Goal: Task Accomplishment & Management: Manage account settings

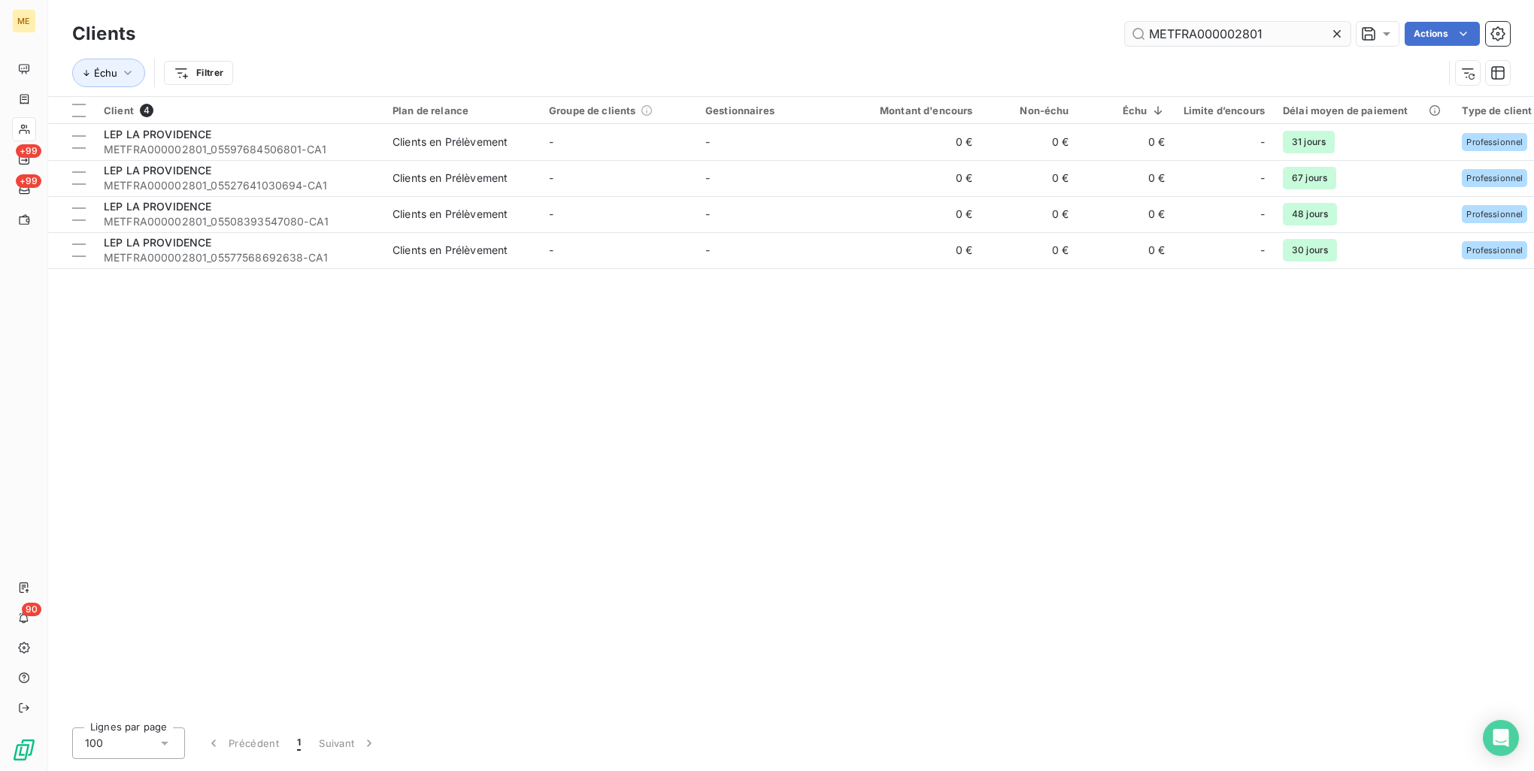
click at [1266, 39] on input "METFRA000002801" at bounding box center [1238, 34] width 226 height 24
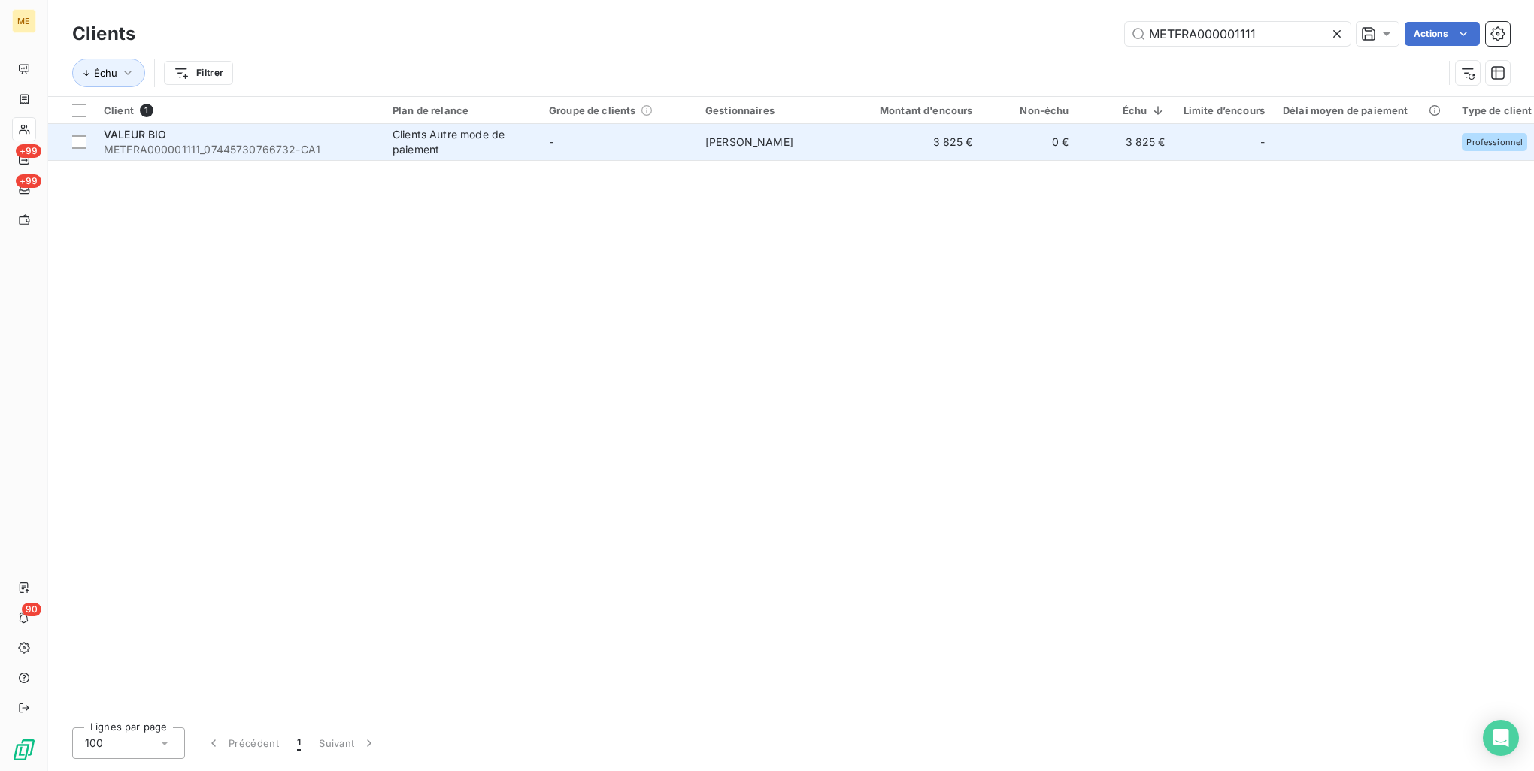
type input "METFRA000001111"
click at [278, 151] on span "METFRA000001111_07445730766732-CA1" at bounding box center [239, 149] width 271 height 15
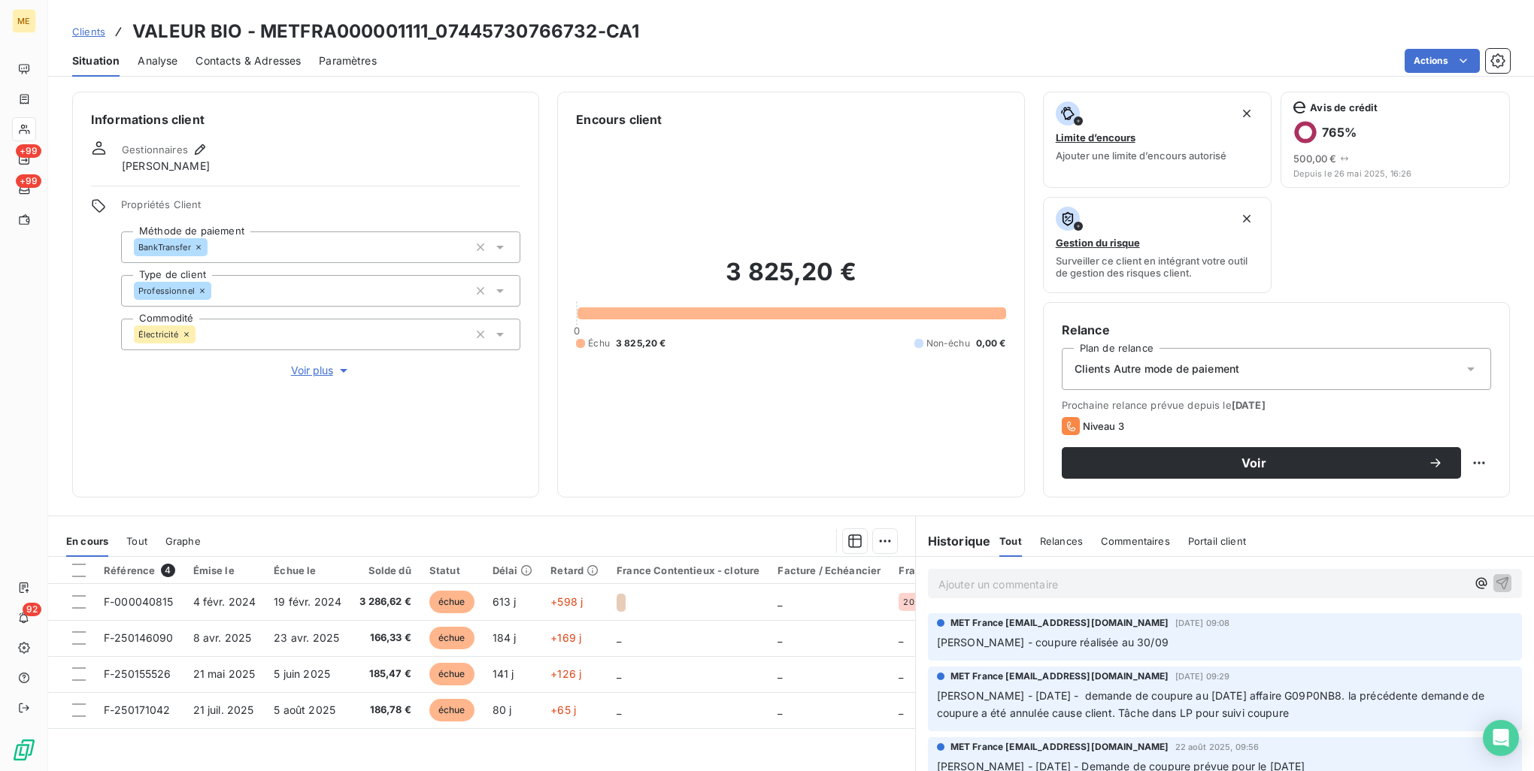
scroll to position [120, 0]
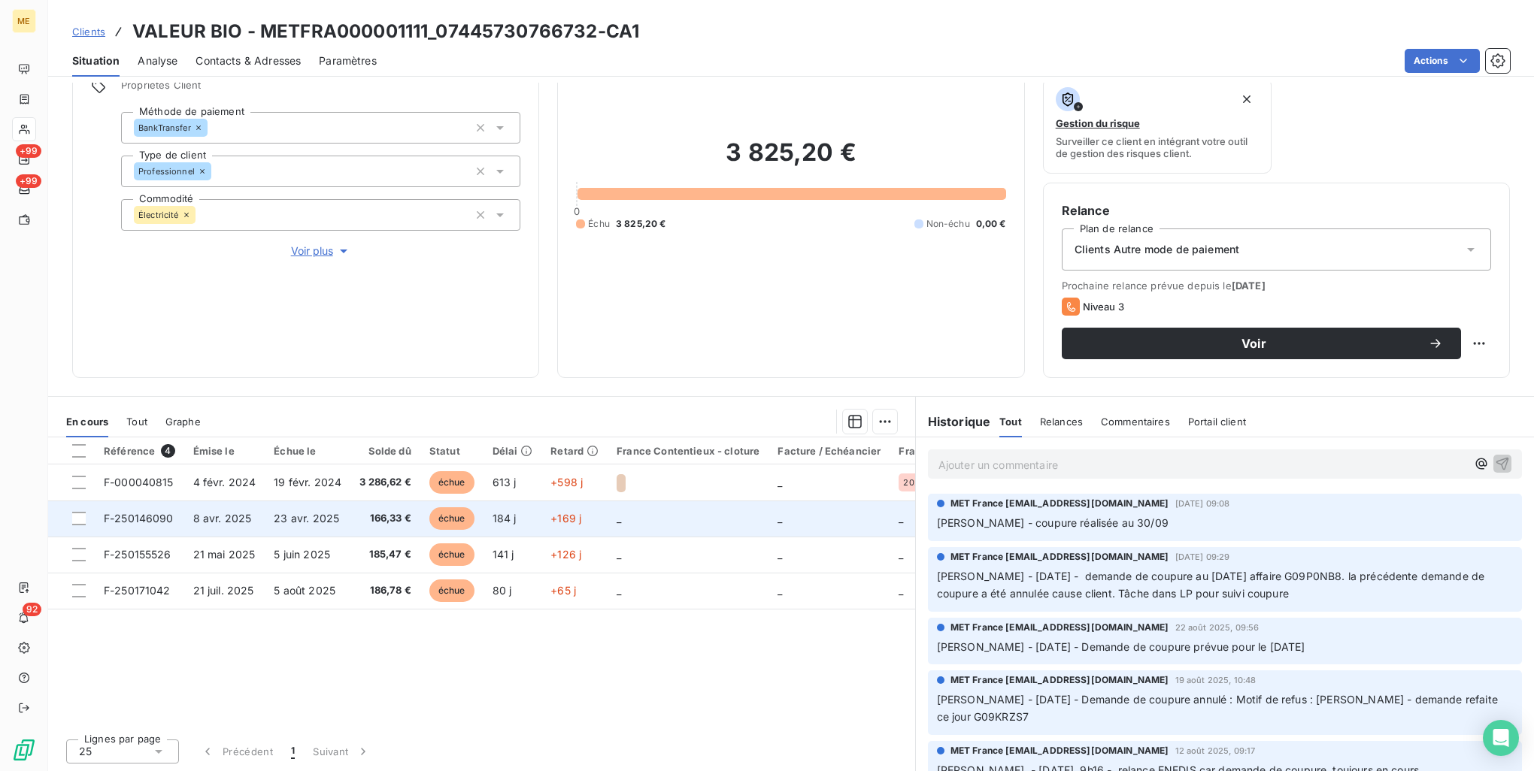
click at [681, 520] on td "_" at bounding box center [687, 519] width 161 height 36
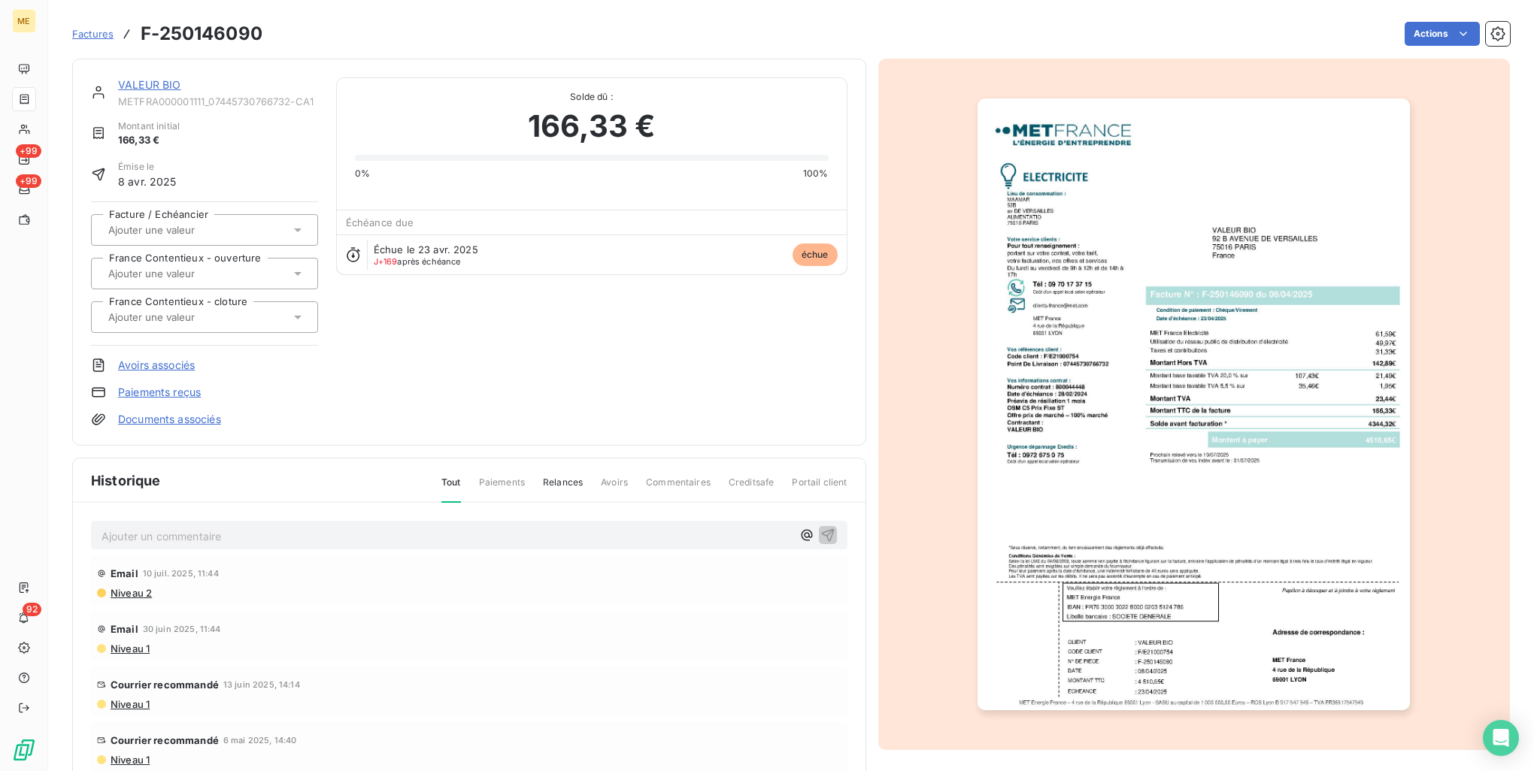
click at [1351, 427] on img "button" at bounding box center [1193, 404] width 432 height 612
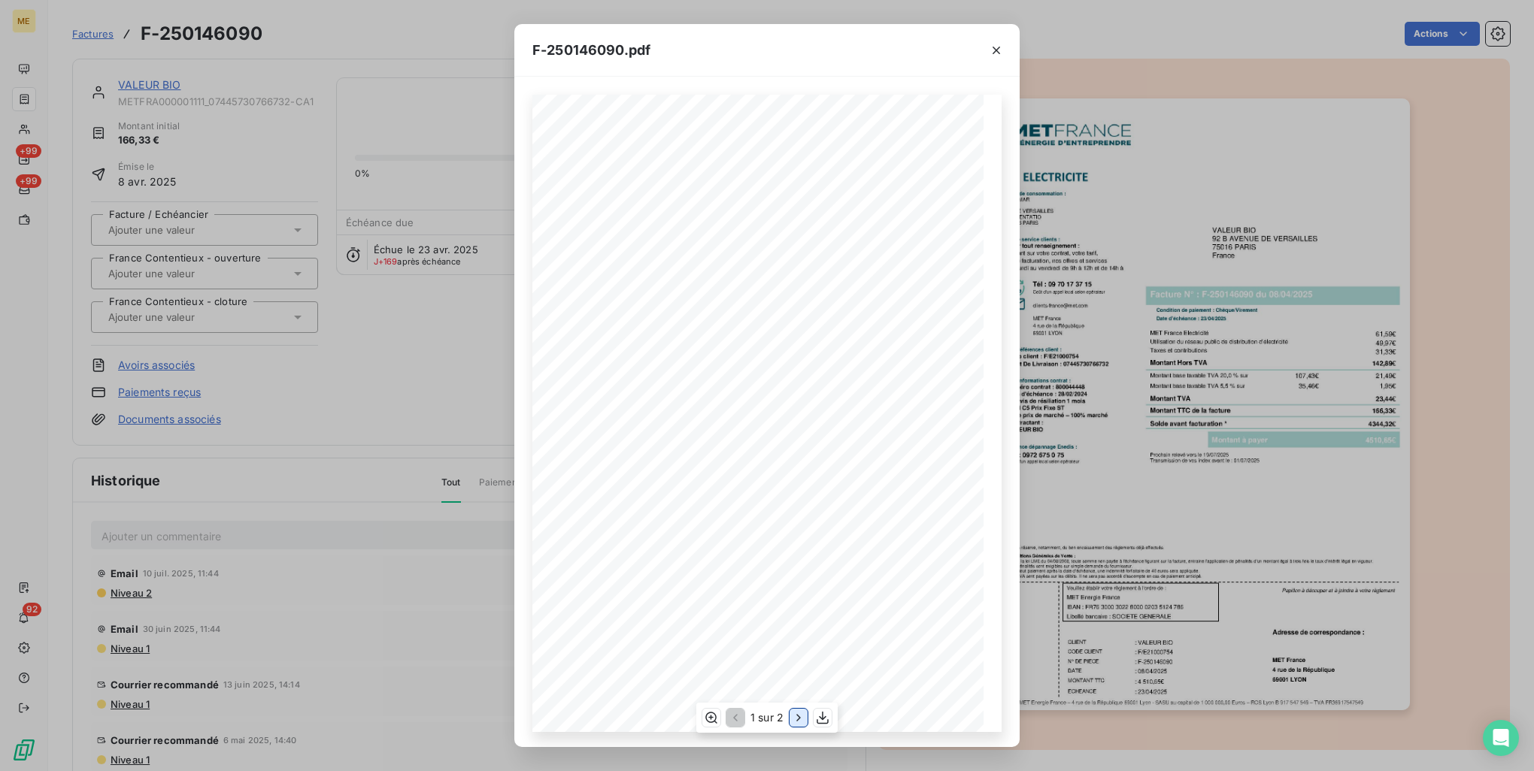
click at [798, 714] on icon "button" at bounding box center [798, 717] width 15 height 15
click at [1429, 324] on div "F-250146090.pdf Détail de votre facture : Document à conserver 10 ans 2/2 Numér…" at bounding box center [767, 385] width 1534 height 771
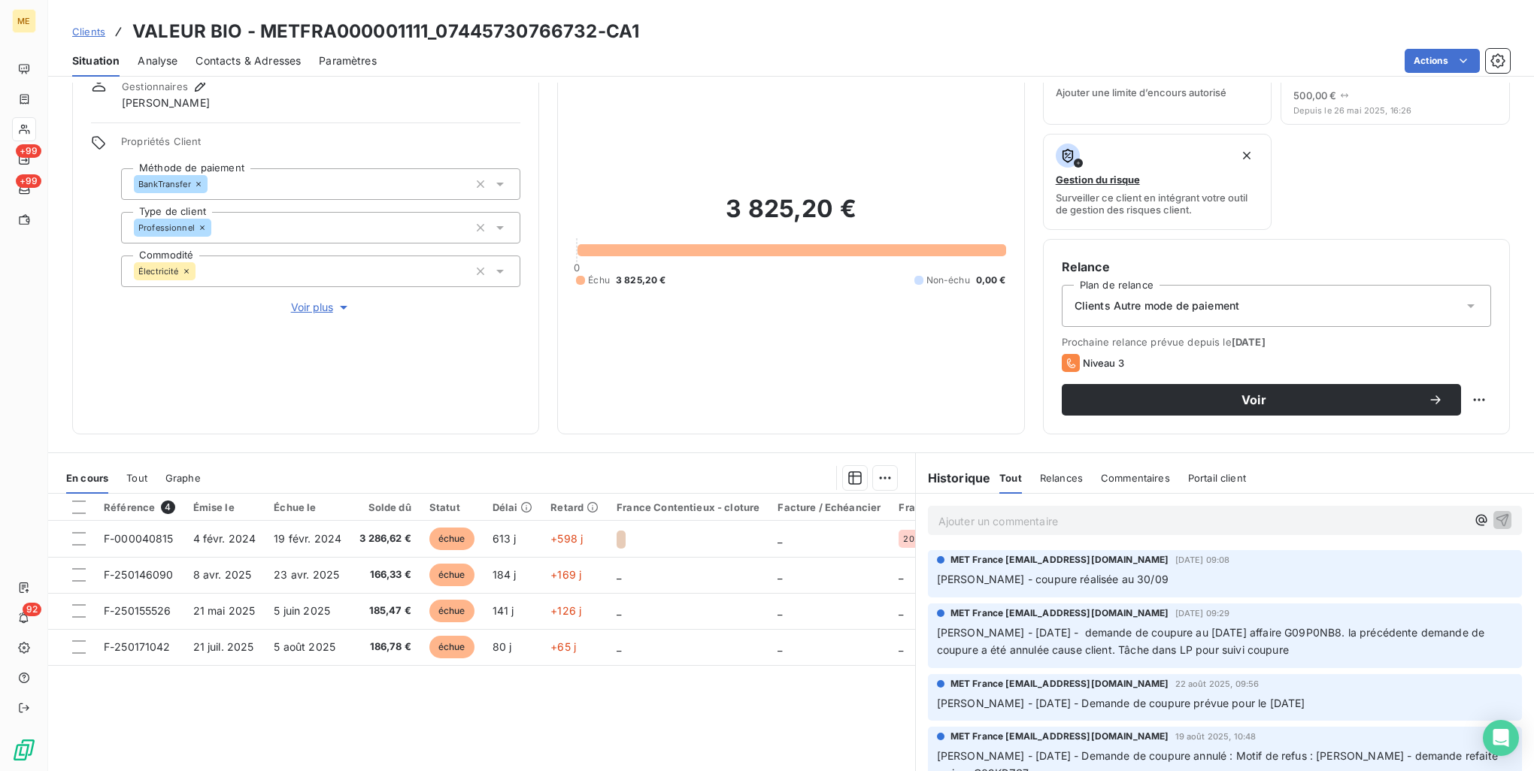
scroll to position [120, 0]
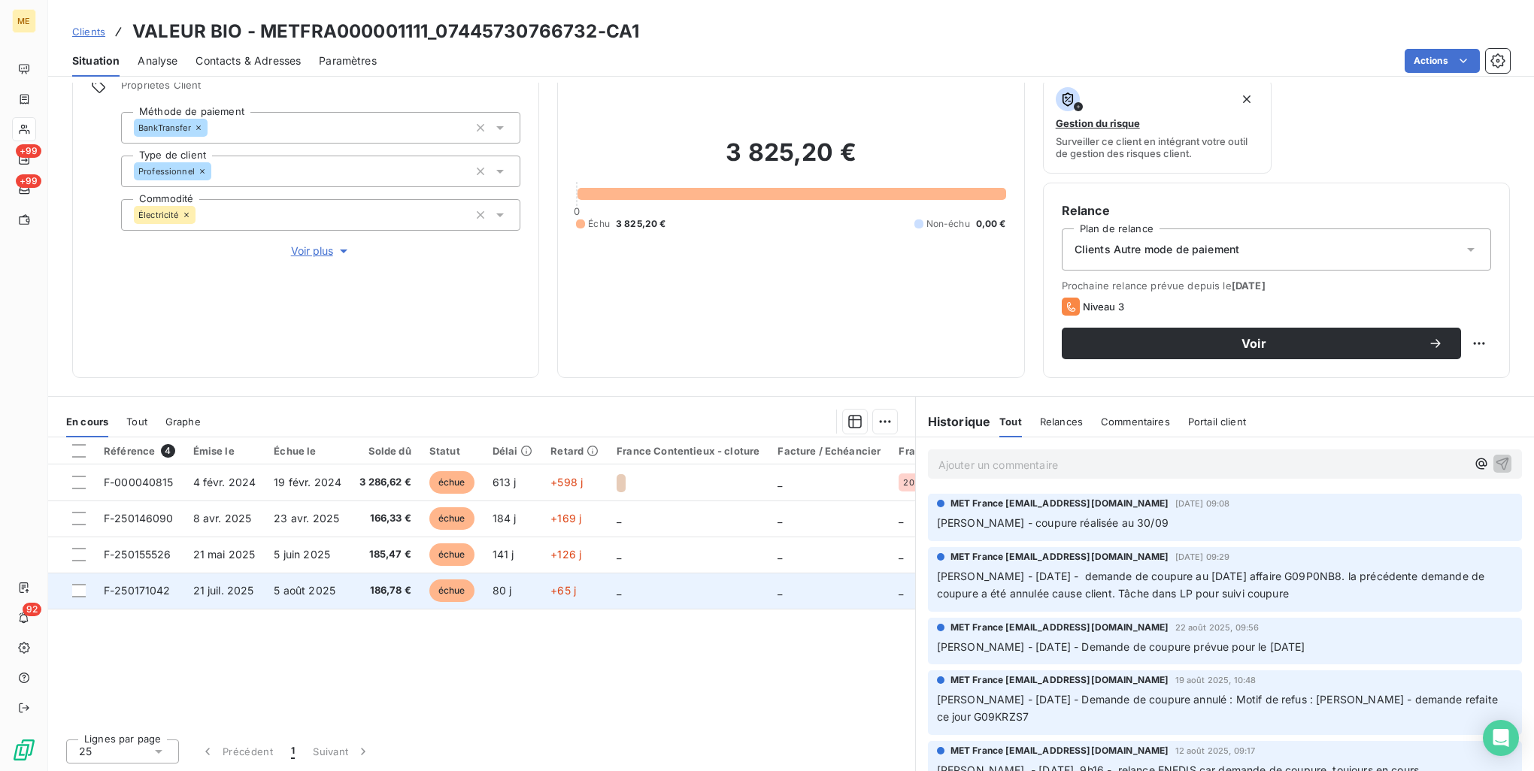
click at [458, 597] on span "échue" at bounding box center [451, 591] width 45 height 23
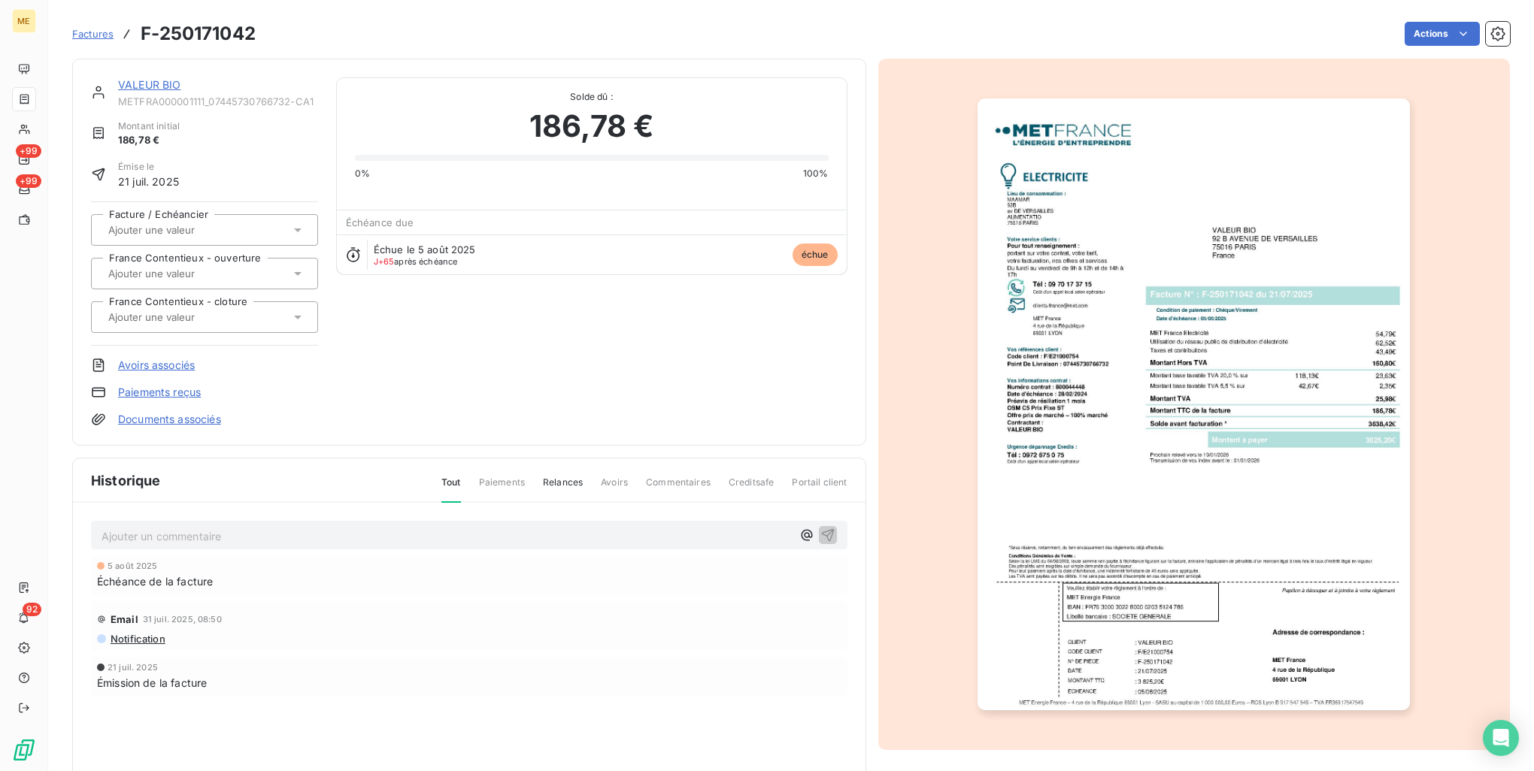
click at [1235, 423] on img "button" at bounding box center [1193, 404] width 432 height 612
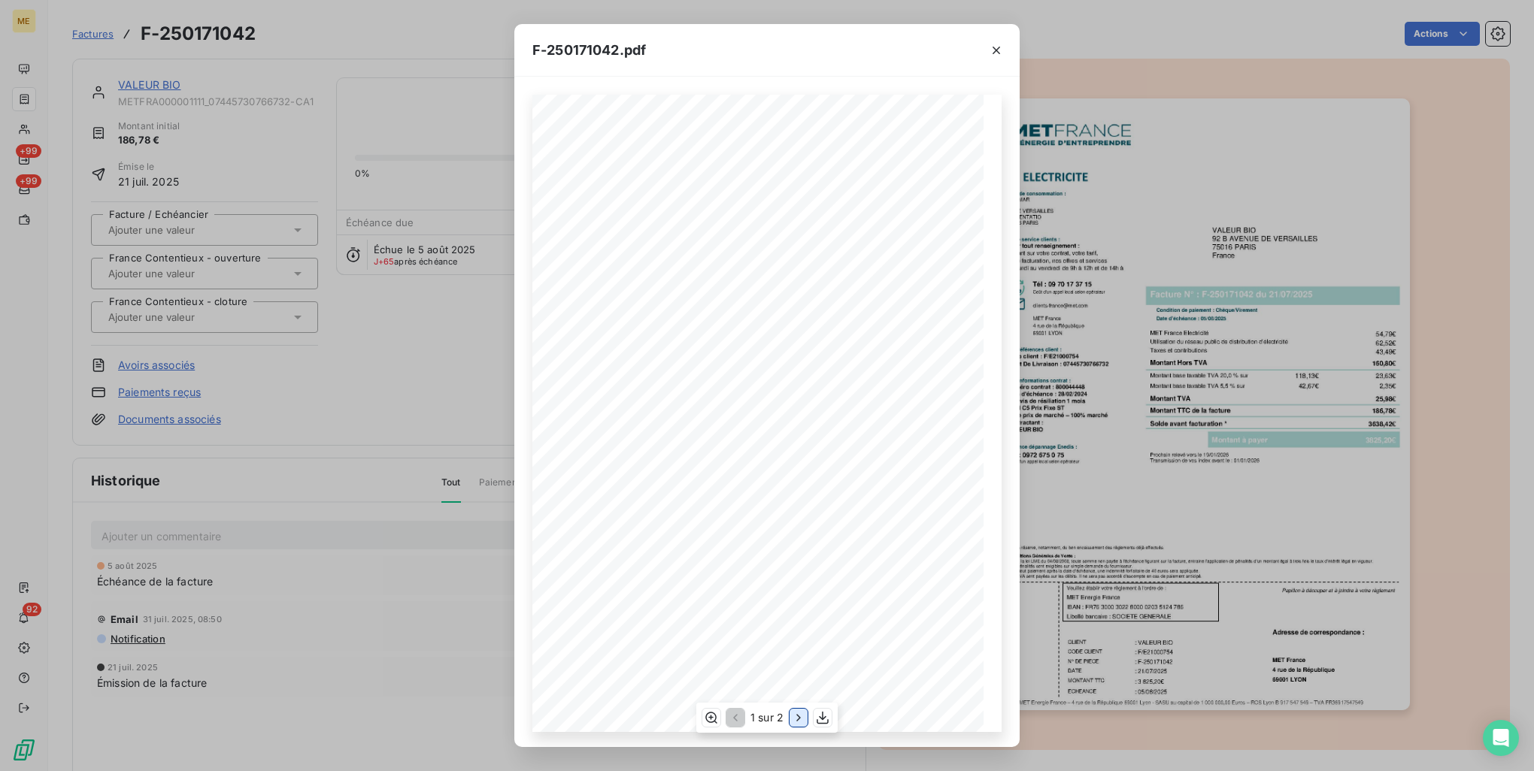
click at [795, 717] on icon "button" at bounding box center [798, 717] width 15 height 15
click at [1116, 295] on div "F-250171042.pdf Détail de votre facture : Document à conserver 10 ans 2/2 Numér…" at bounding box center [767, 385] width 1534 height 771
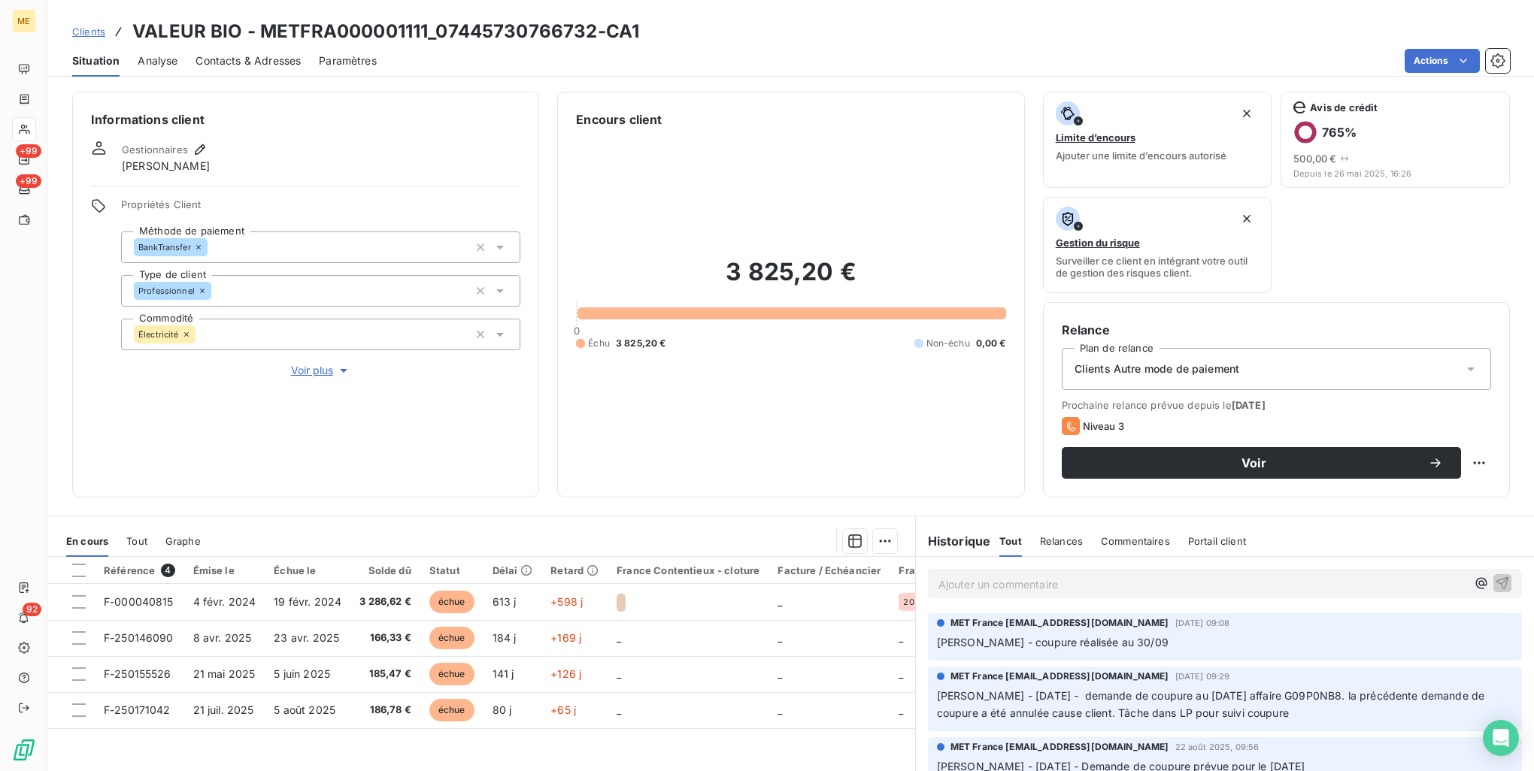
scroll to position [120, 0]
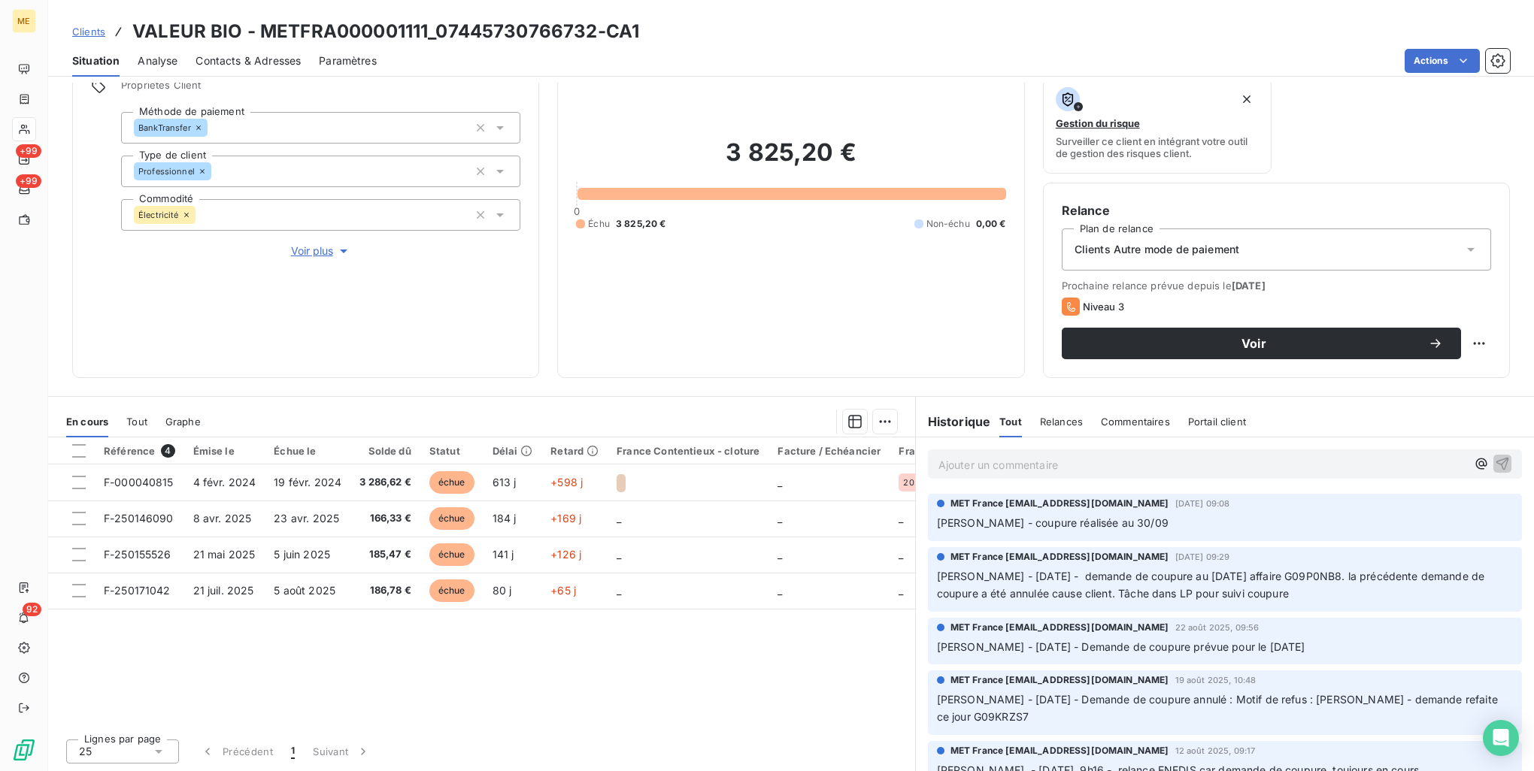
click at [608, 19] on h3 "VALEUR BIO - METFRA000001111_07445730766732-CA1" at bounding box center [385, 31] width 507 height 27
drag, startPoint x: 592, startPoint y: 26, endPoint x: 278, endPoint y: 14, distance: 314.5
click at [278, 14] on div "Clients VALEUR BIO - METFRA000001111_07445730766732-CA1 Situation Analyse Conta…" at bounding box center [791, 38] width 1486 height 77
drag, startPoint x: 278, startPoint y: 14, endPoint x: 268, endPoint y: 27, distance: 17.1
click at [268, 27] on h3 "VALEUR BIO - METFRA000001111_07445730766732-CA1" at bounding box center [385, 31] width 507 height 27
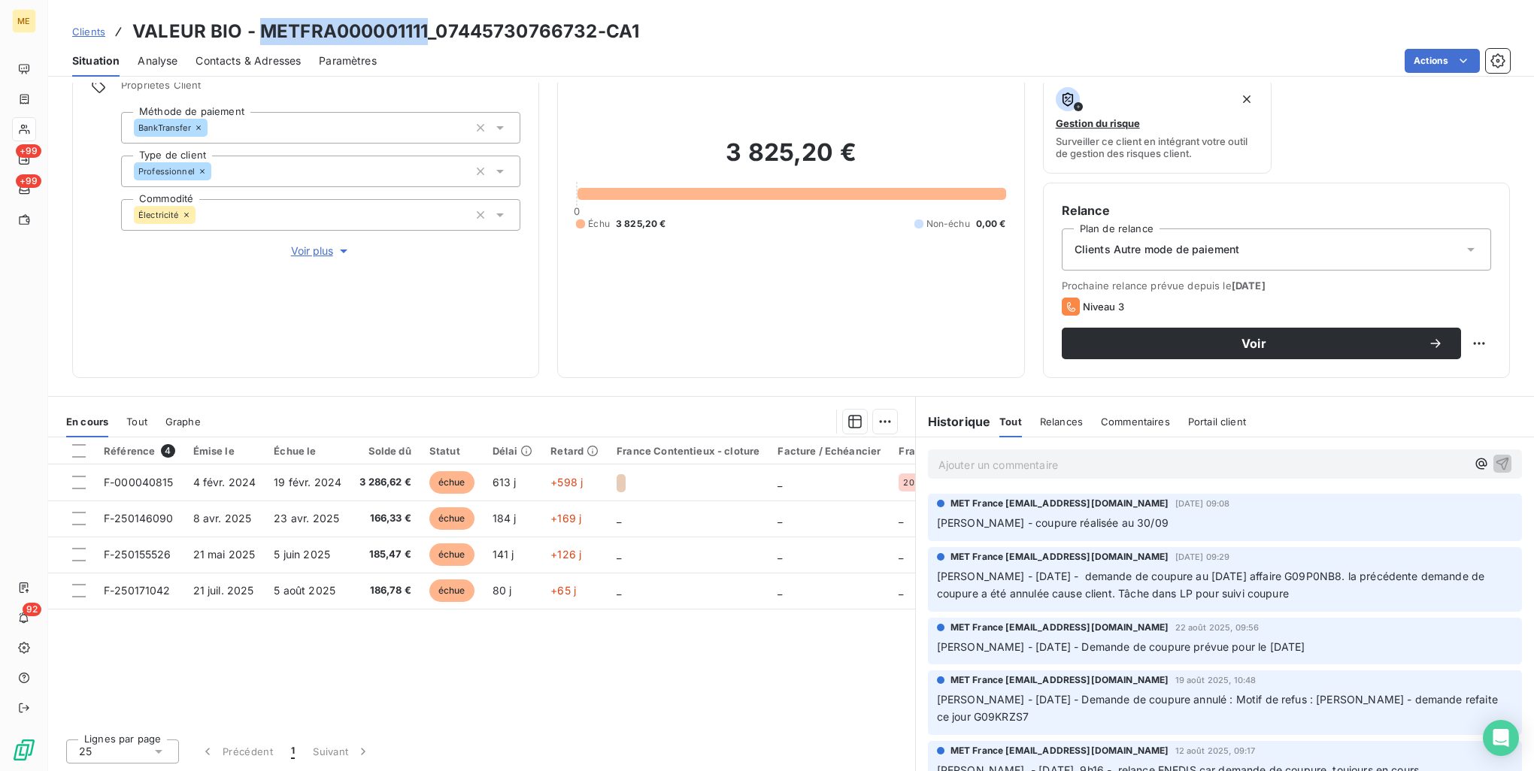
drag, startPoint x: 260, startPoint y: 26, endPoint x: 426, endPoint y: 32, distance: 166.3
click at [426, 32] on h3 "VALEUR BIO - METFRA000001111_07445730766732-CA1" at bounding box center [385, 31] width 507 height 27
copy h3 "METFRA000001111"
click at [255, 59] on span "Contacts & Adresses" at bounding box center [247, 60] width 105 height 15
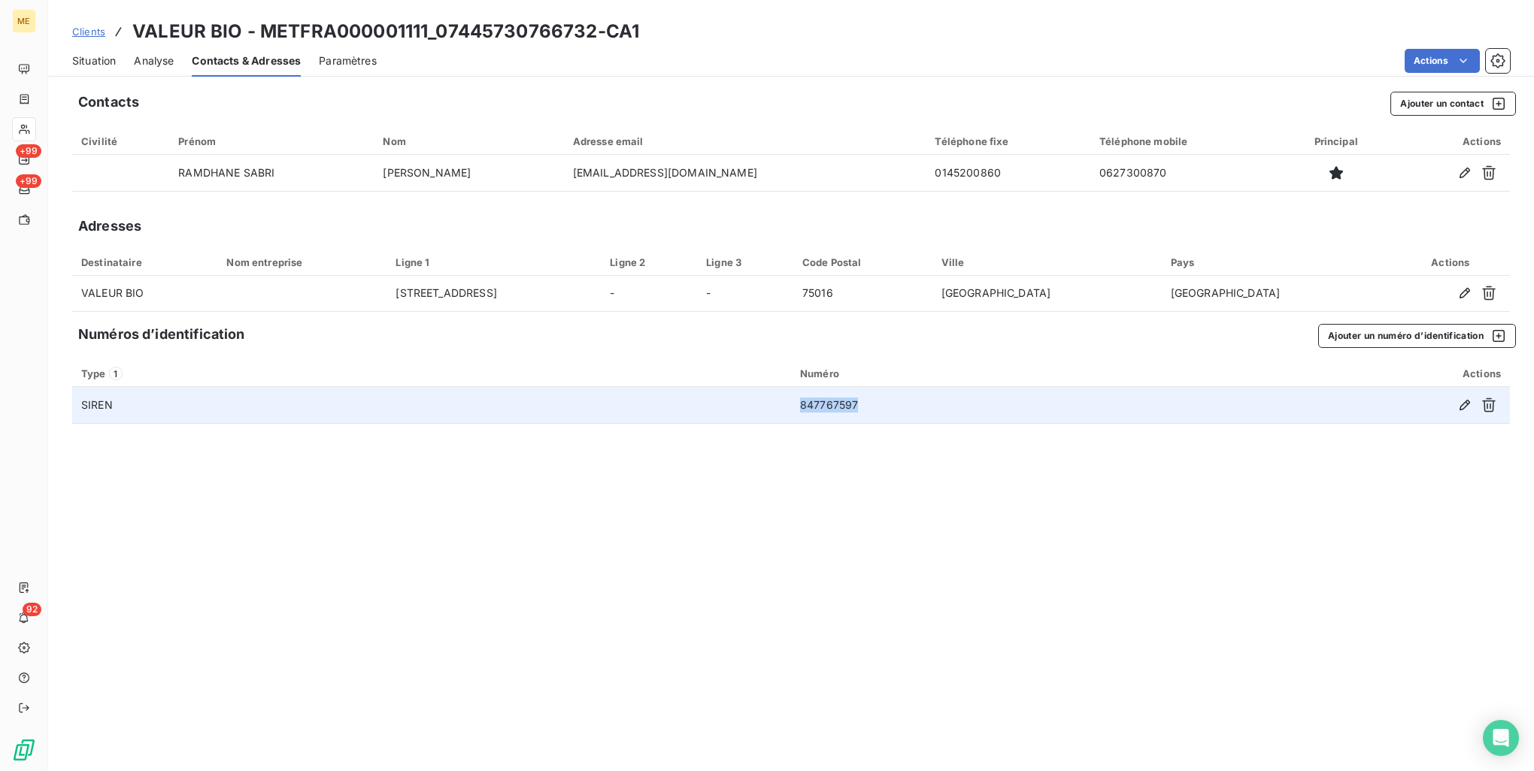
drag, startPoint x: 869, startPoint y: 406, endPoint x: 787, endPoint y: 398, distance: 82.3
click at [787, 398] on tr "SIREN 847767597" at bounding box center [791, 405] width 1438 height 36
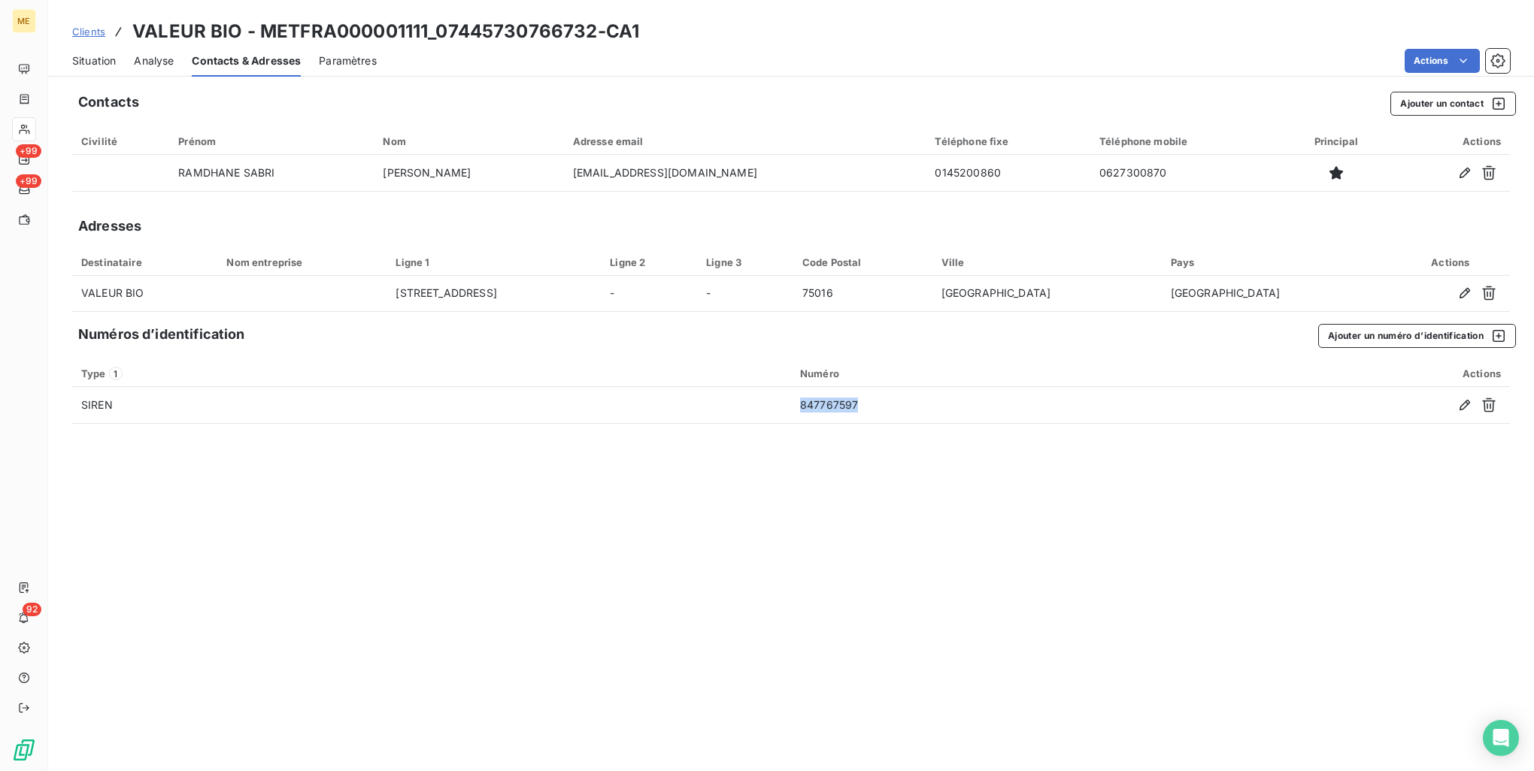
copy tr "847767597"
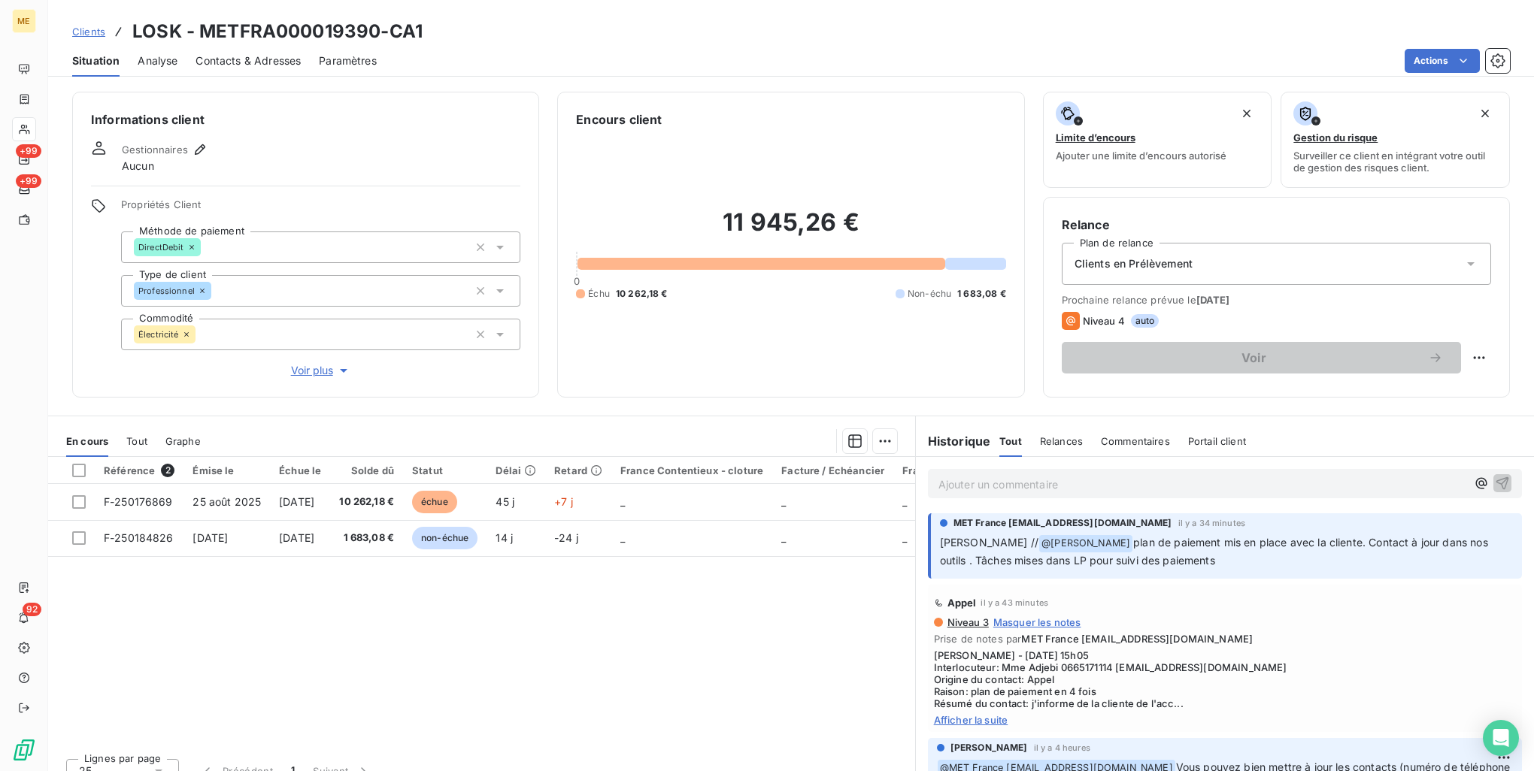
drag, startPoint x: 1080, startPoint y: 543, endPoint x: 1227, endPoint y: 558, distance: 147.4
click at [1227, 558] on p "[PERSON_NAME] // @ [PERSON_NAME] plan de paiement mis en place avec la cliente.…" at bounding box center [1226, 552] width 573 height 35
click at [1229, 559] on p "[PERSON_NAME] // @ [PERSON_NAME] plan de paiement mis en place avec la cliente.…" at bounding box center [1226, 552] width 573 height 35
click at [1164, 538] on span "plan de paiement mis en place avec la cliente. Contact à jour dans nos outils .…" at bounding box center [1215, 551] width 551 height 31
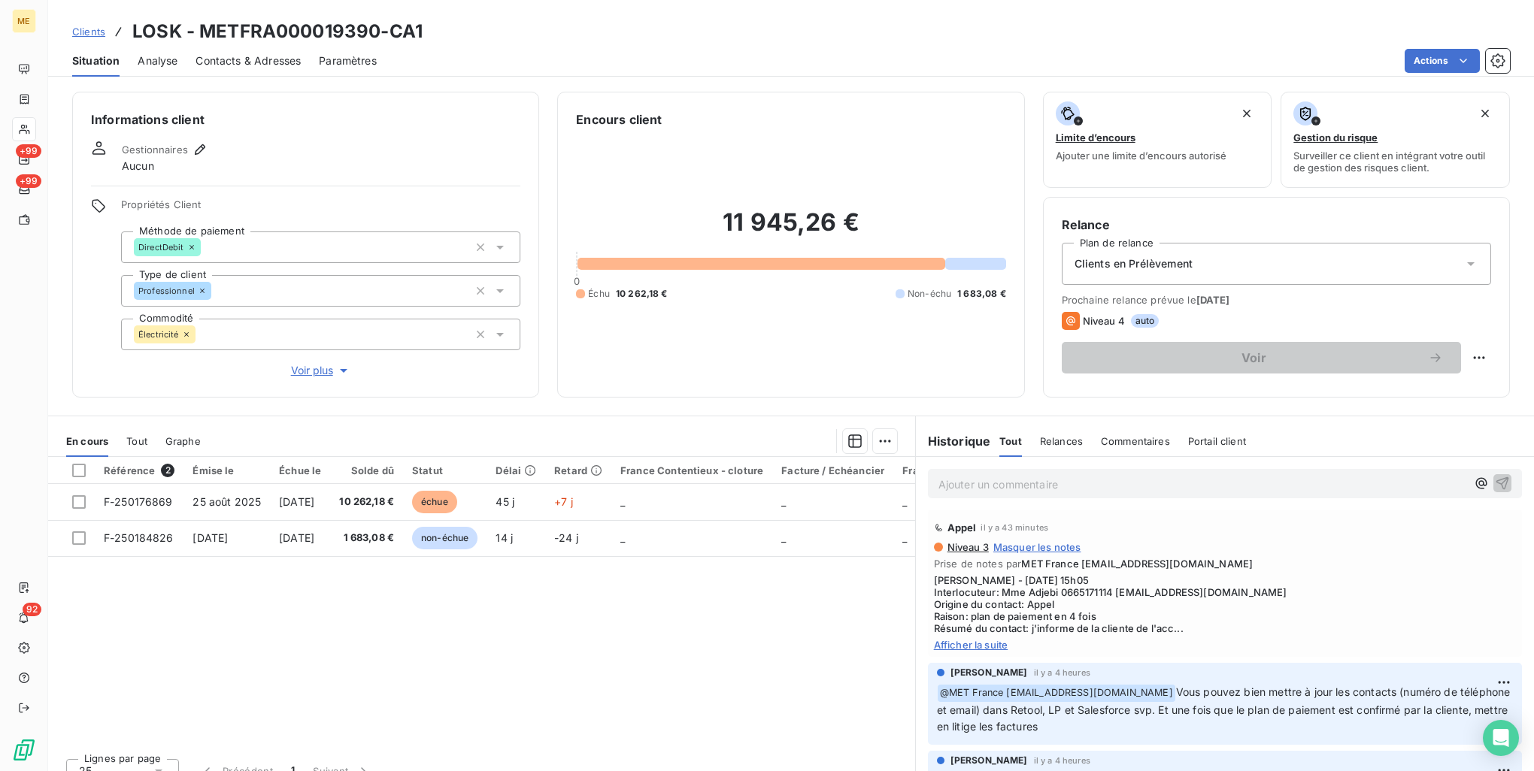
click at [983, 645] on span "Afficher la suite" at bounding box center [1225, 645] width 582 height 12
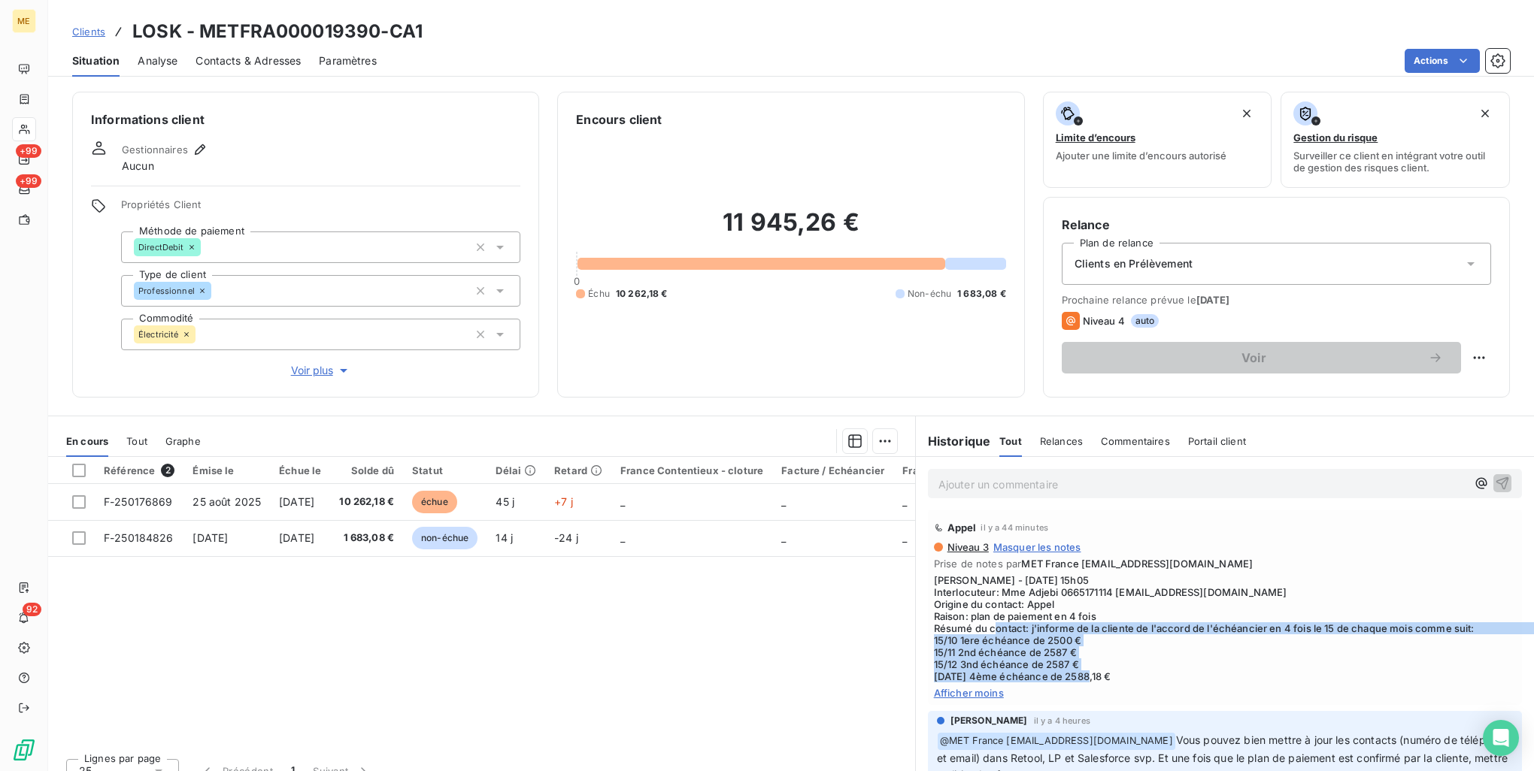
drag, startPoint x: 1026, startPoint y: 624, endPoint x: 1400, endPoint y: 677, distance: 378.2
click at [1400, 677] on span "[PERSON_NAME] - [DATE] 15h05 Interlocuteur: Mme Adjebi 0665171114 [EMAIL_ADDRES…" at bounding box center [1225, 628] width 582 height 108
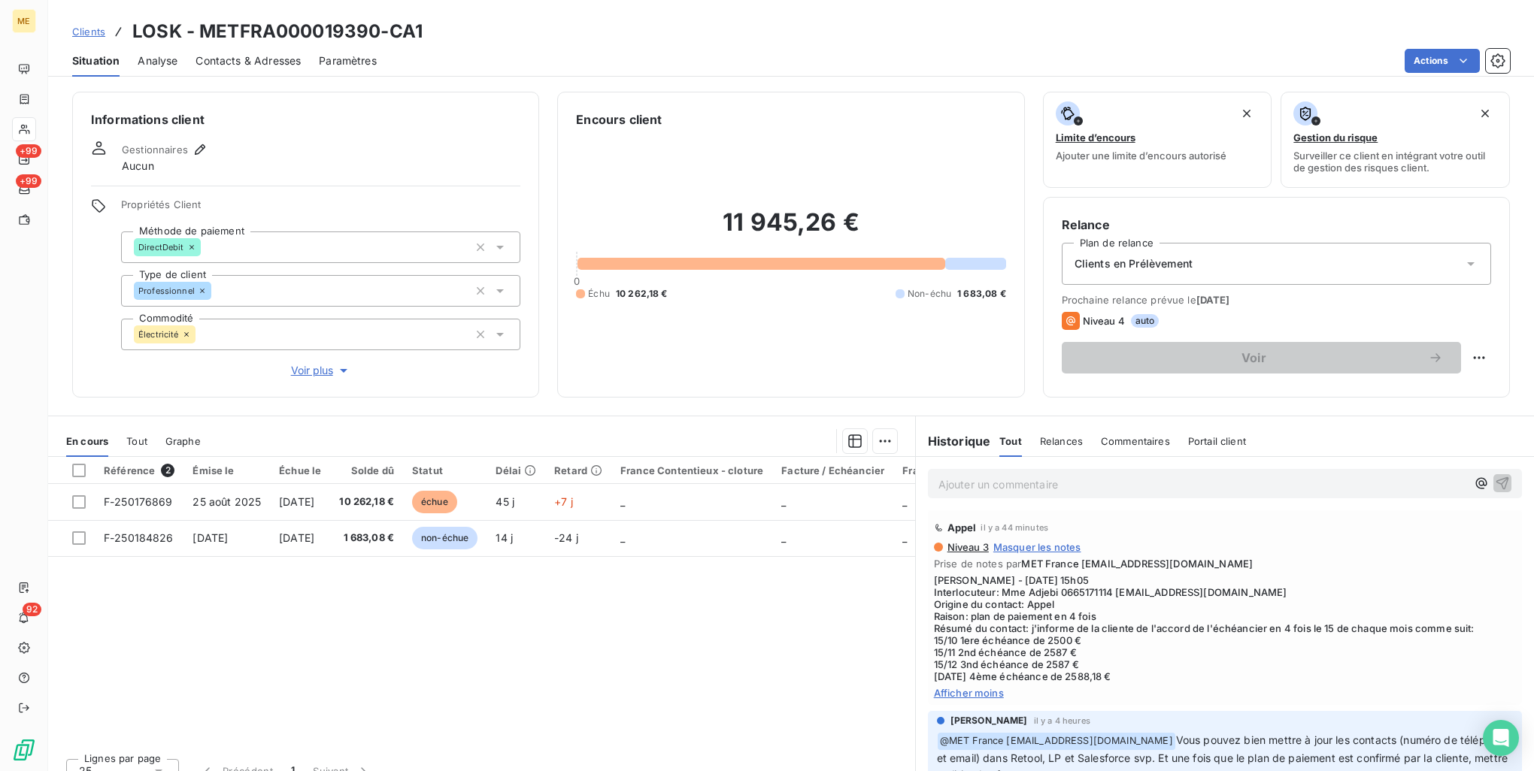
click at [858, 656] on div "Référence 2 Émise le Échue le Solde dû Statut Délai Retard France Contentieux -…" at bounding box center [481, 601] width 867 height 289
click at [977, 472] on div "Ajouter un commentaire ﻿" at bounding box center [1225, 483] width 594 height 29
click at [990, 483] on p "Ajouter un commentaire ﻿" at bounding box center [1202, 484] width 528 height 19
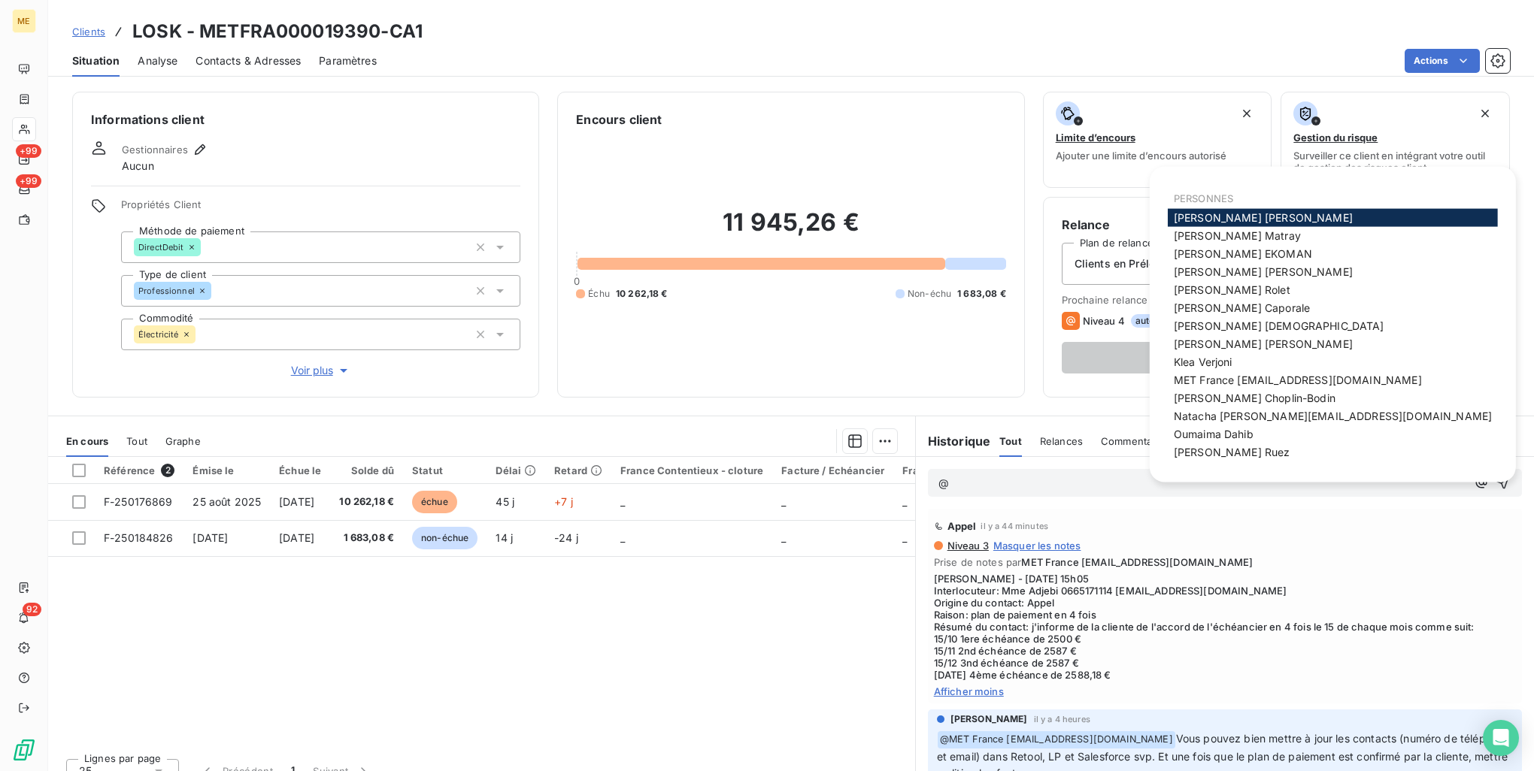
scroll to position [73, 0]
click at [1219, 384] on span "MET France met-france@recouvrement.met.com" at bounding box center [1298, 380] width 248 height 13
click at [1256, 387] on div "MET France met-france@recouvrement.met.com" at bounding box center [1333, 380] width 330 height 18
click at [1277, 377] on span "MET France met-france@recouvrement.met.com" at bounding box center [1298, 380] width 248 height 13
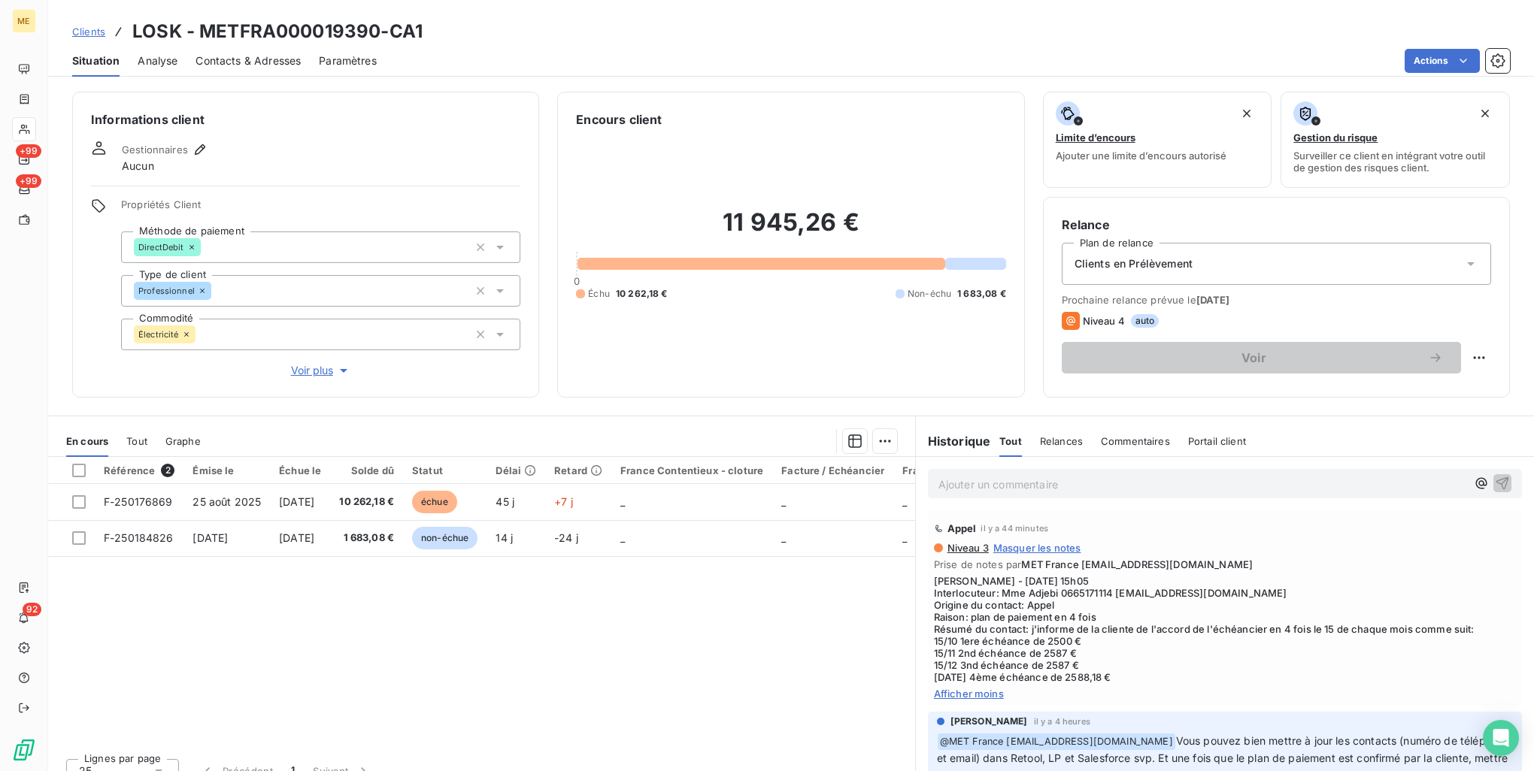
scroll to position [0, 0]
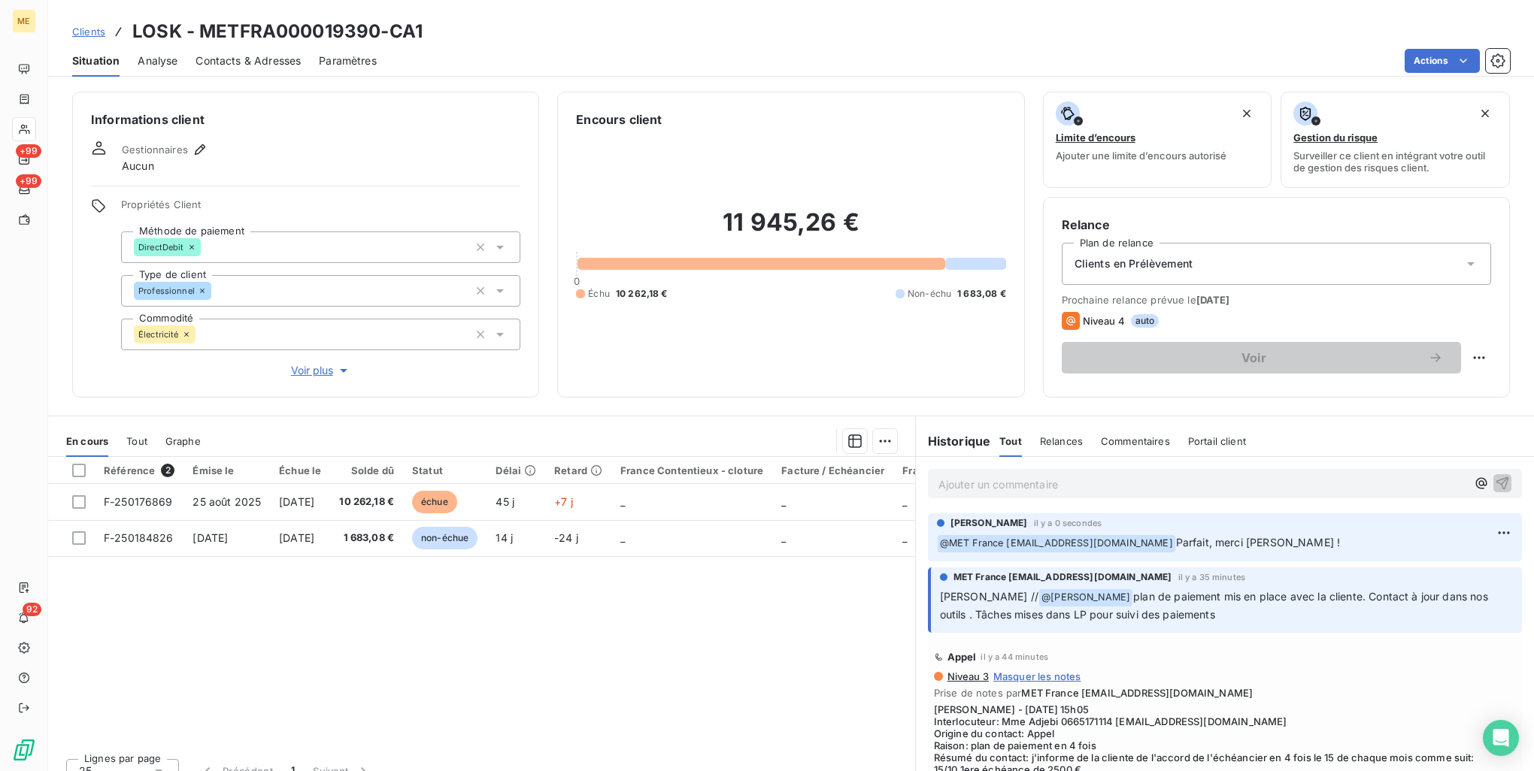
drag, startPoint x: 1077, startPoint y: 594, endPoint x: 1254, endPoint y: 624, distance: 180.0
click at [1254, 624] on div "MET France met-france@recouvrement.met.com il y a 35 minutes Sylvain // @ Bélin…" at bounding box center [1225, 600] width 594 height 65
click at [82, 468] on div at bounding box center [79, 471] width 14 height 14
click at [882, 446] on html "ME +99 +99 92 Clients LOSK - METFRA000019390-CA1 Situation Analyse Contacts & A…" at bounding box center [767, 385] width 1534 height 771
click at [841, 468] on div "Mettre en litige (2 factures)" at bounding box center [745, 474] width 273 height 24
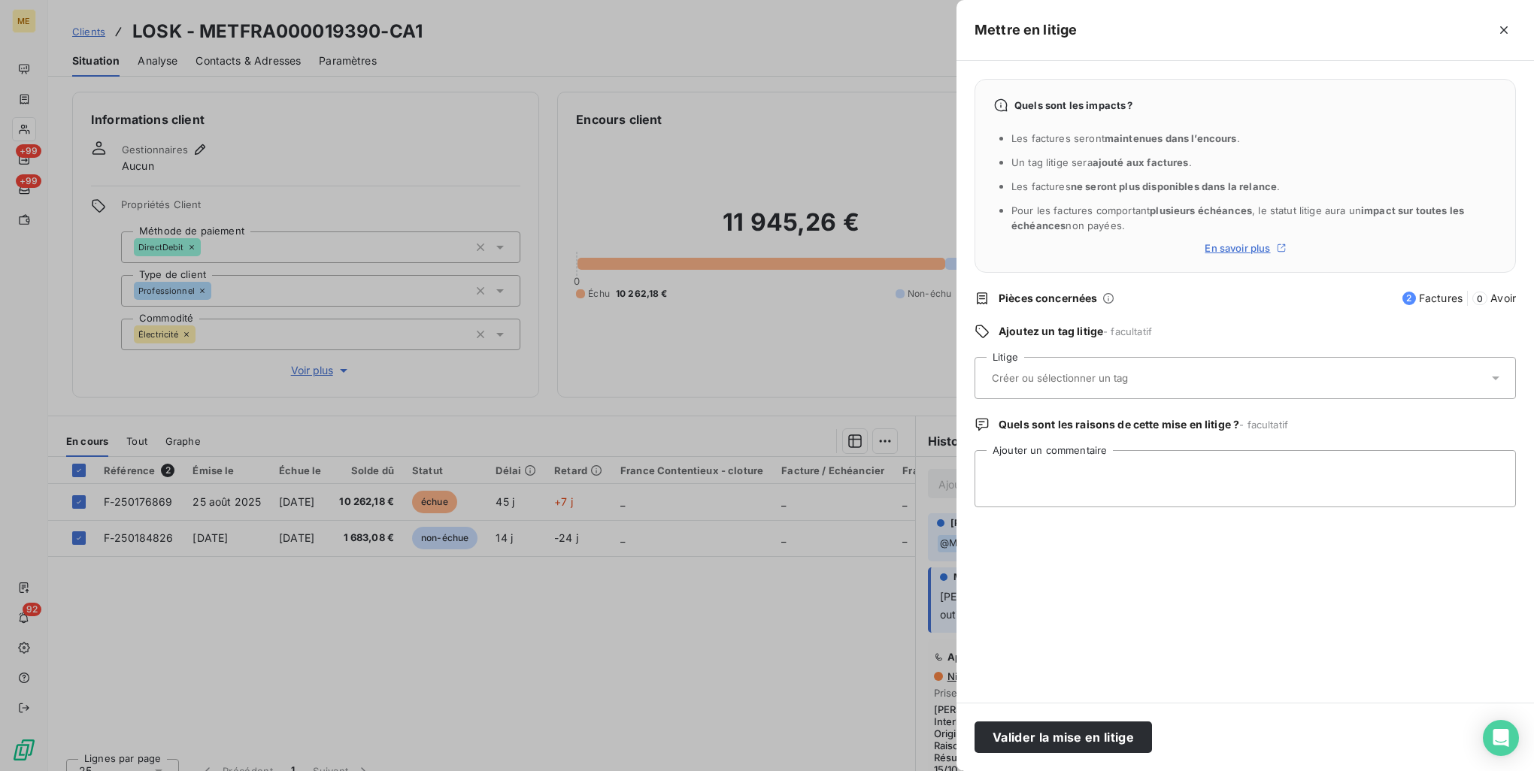
click at [1091, 370] on div at bounding box center [1237, 378] width 501 height 32
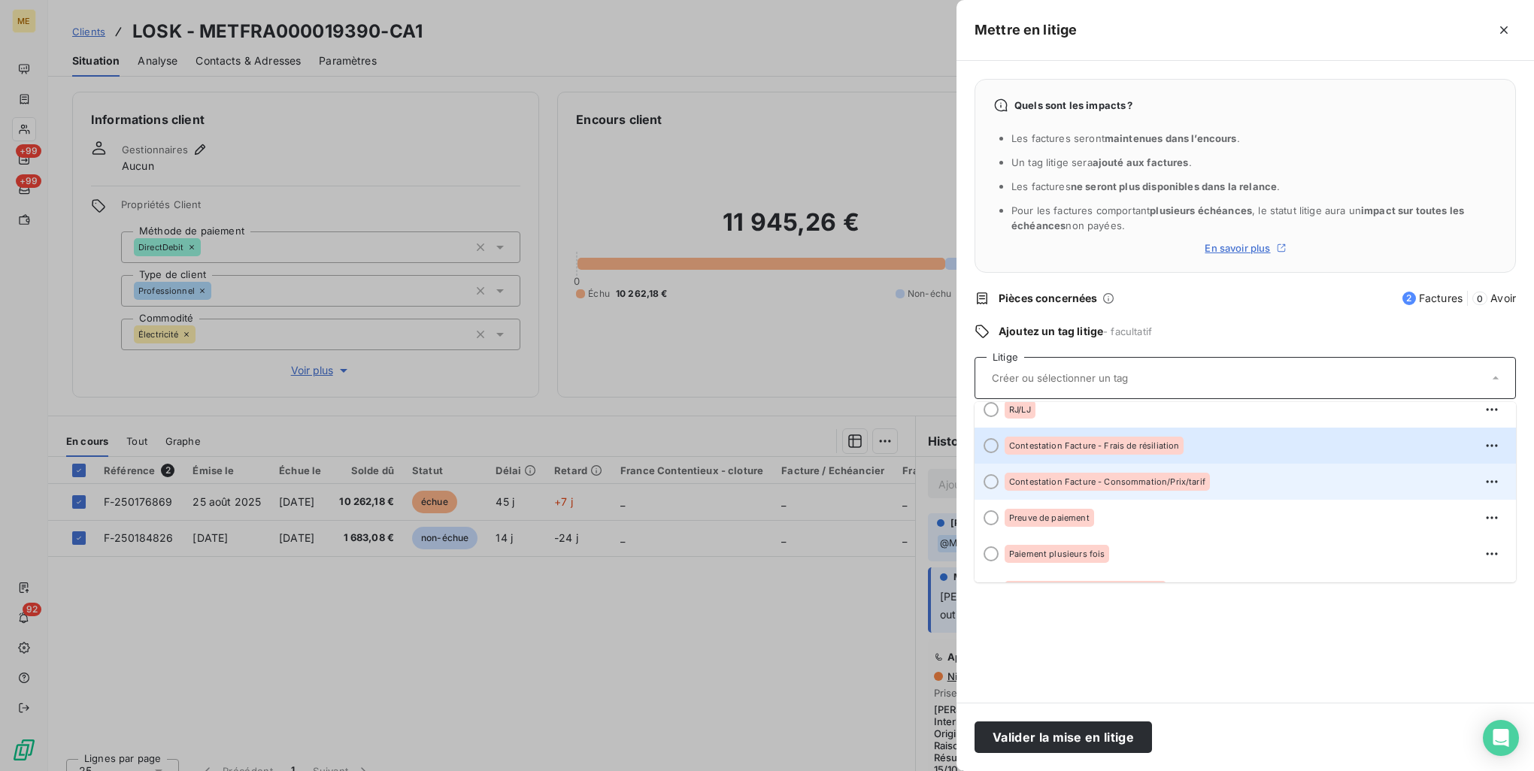
scroll to position [75, 0]
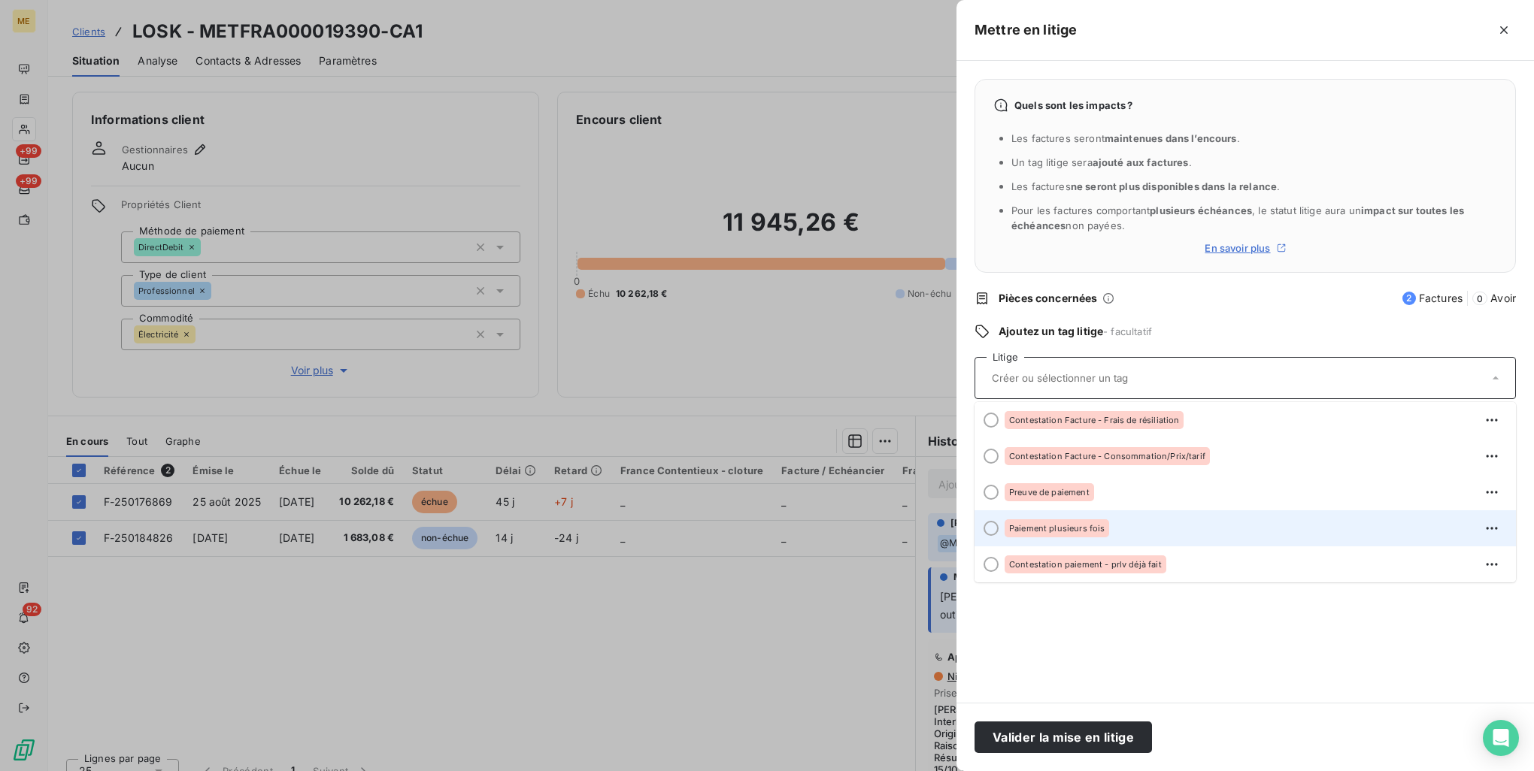
click at [1101, 518] on div "Paiement plusieurs fois" at bounding box center [1253, 529] width 499 height 24
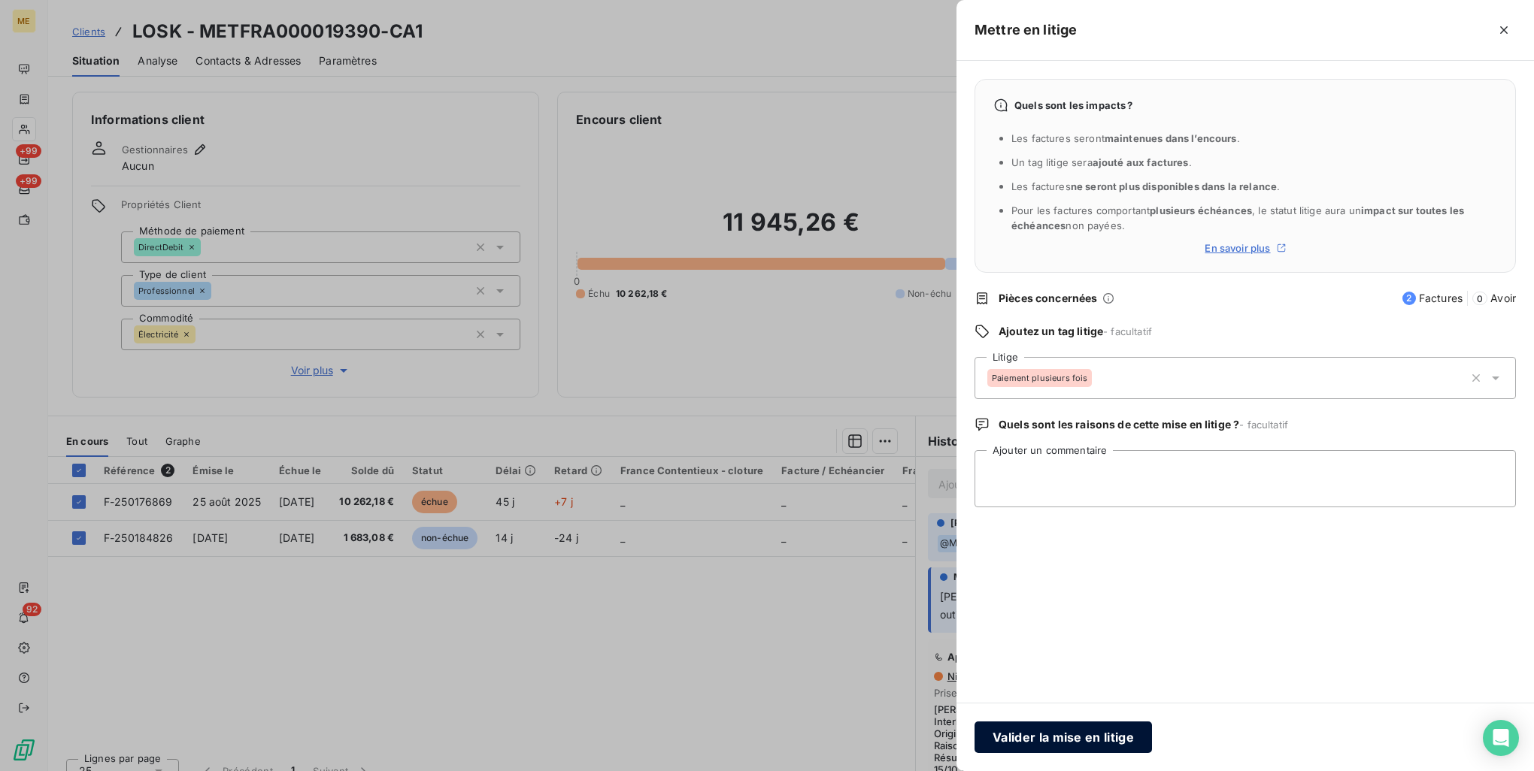
click at [1089, 743] on button "Valider la mise en litige" at bounding box center [1062, 738] width 177 height 32
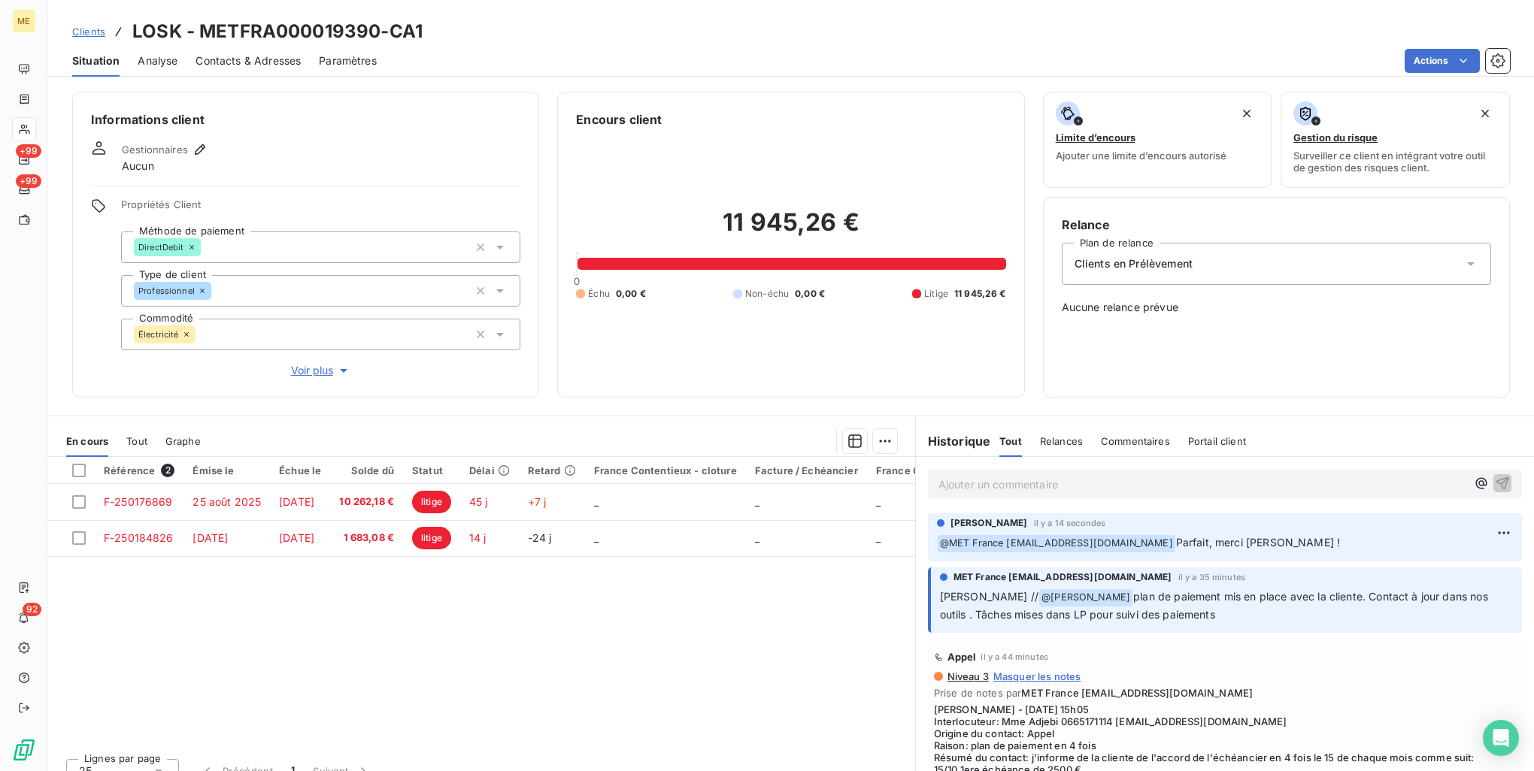
drag, startPoint x: 1079, startPoint y: 597, endPoint x: 1201, endPoint y: 621, distance: 124.2
click at [1201, 621] on p "Sylvain // @ Bélinda Thomont plan de paiement mis en place avec la cliente. Con…" at bounding box center [1226, 606] width 573 height 35
click at [1254, 613] on p "Sylvain // @ Bélinda Thomont plan de paiement mis en place avec la cliente. Con…" at bounding box center [1226, 606] width 573 height 35
click at [326, 27] on h3 "LOSK - METFRA000019390-CA1" at bounding box center [277, 31] width 290 height 27
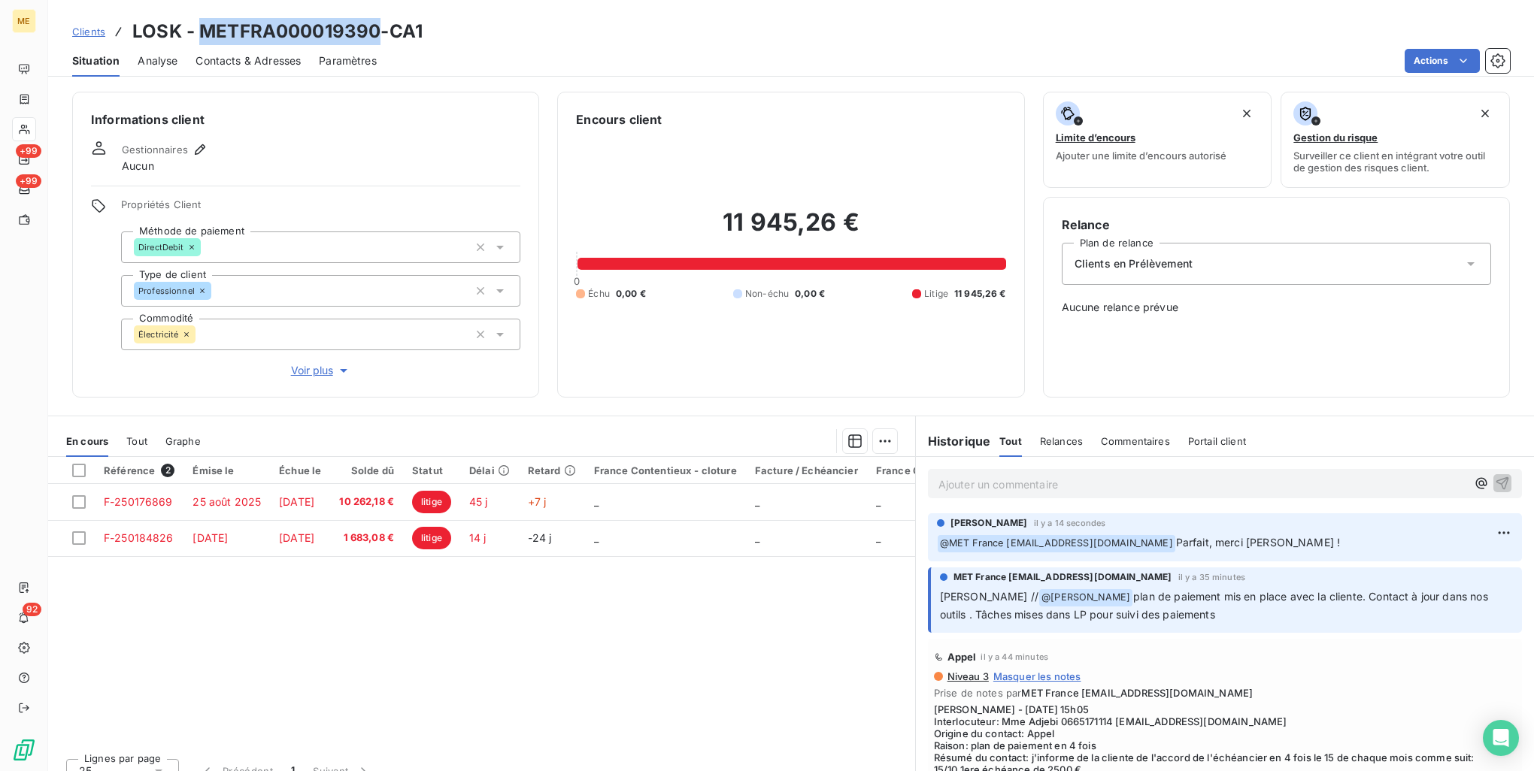
copy h3 "METFRA000019390"
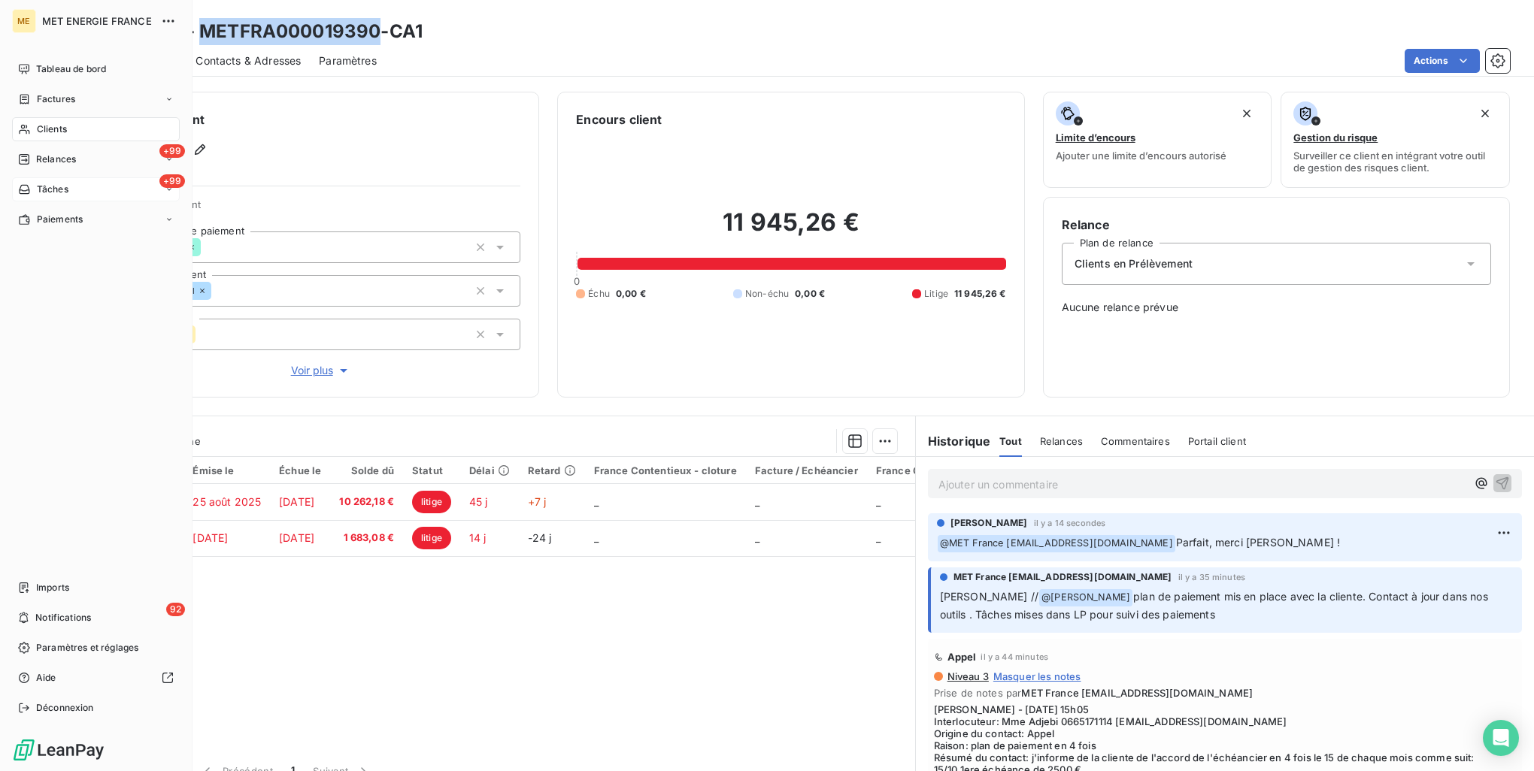
click at [84, 193] on div "+99 Tâches" at bounding box center [96, 189] width 168 height 24
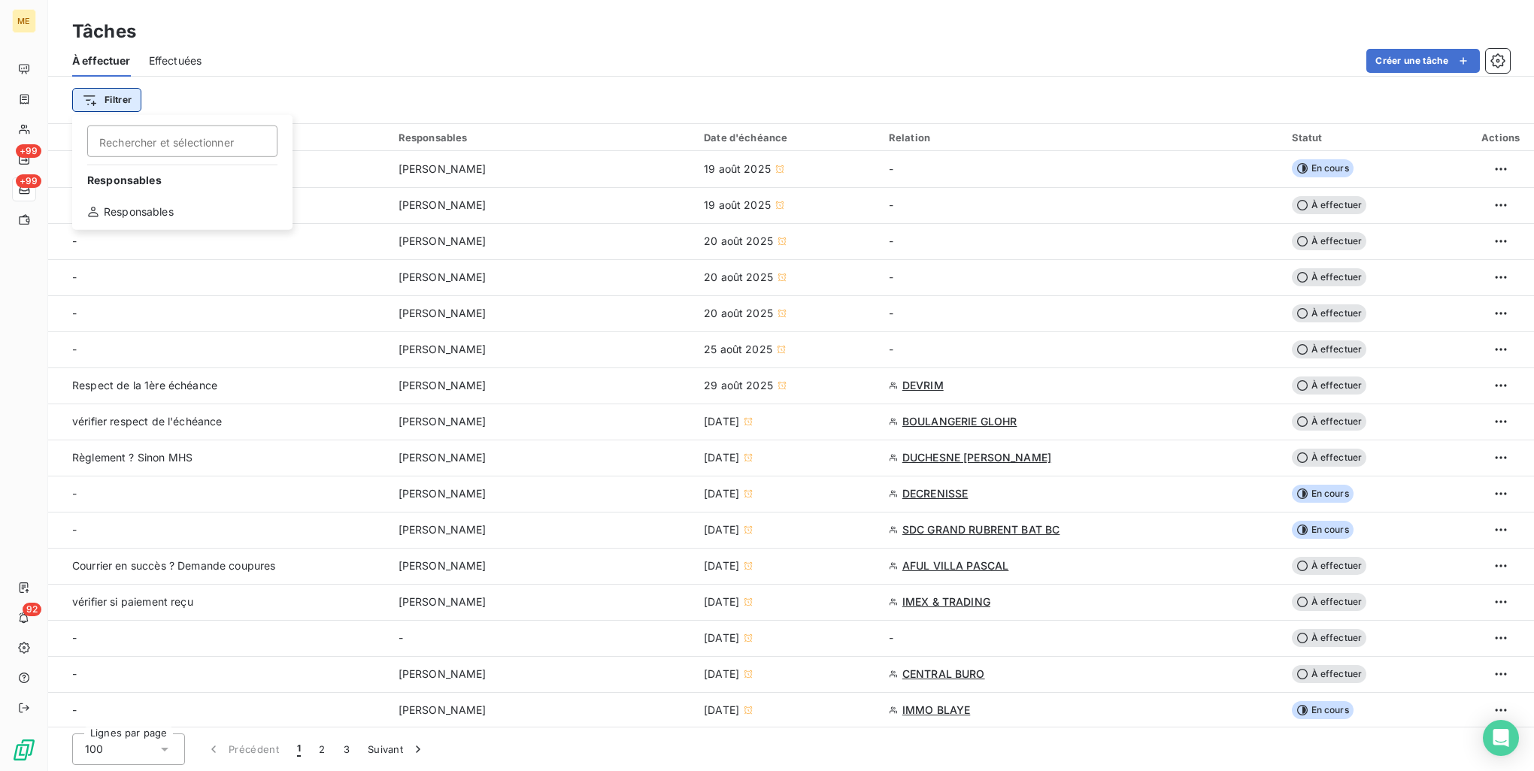
click at [118, 98] on html "ME +99 +99 92 Tâches À effectuer Effectuées Créer une tâche Filtrer Rechercher …" at bounding box center [767, 385] width 1534 height 771
click at [165, 211] on div "Responsables" at bounding box center [182, 212] width 208 height 24
click at [374, 138] on div at bounding box center [393, 139] width 150 height 32
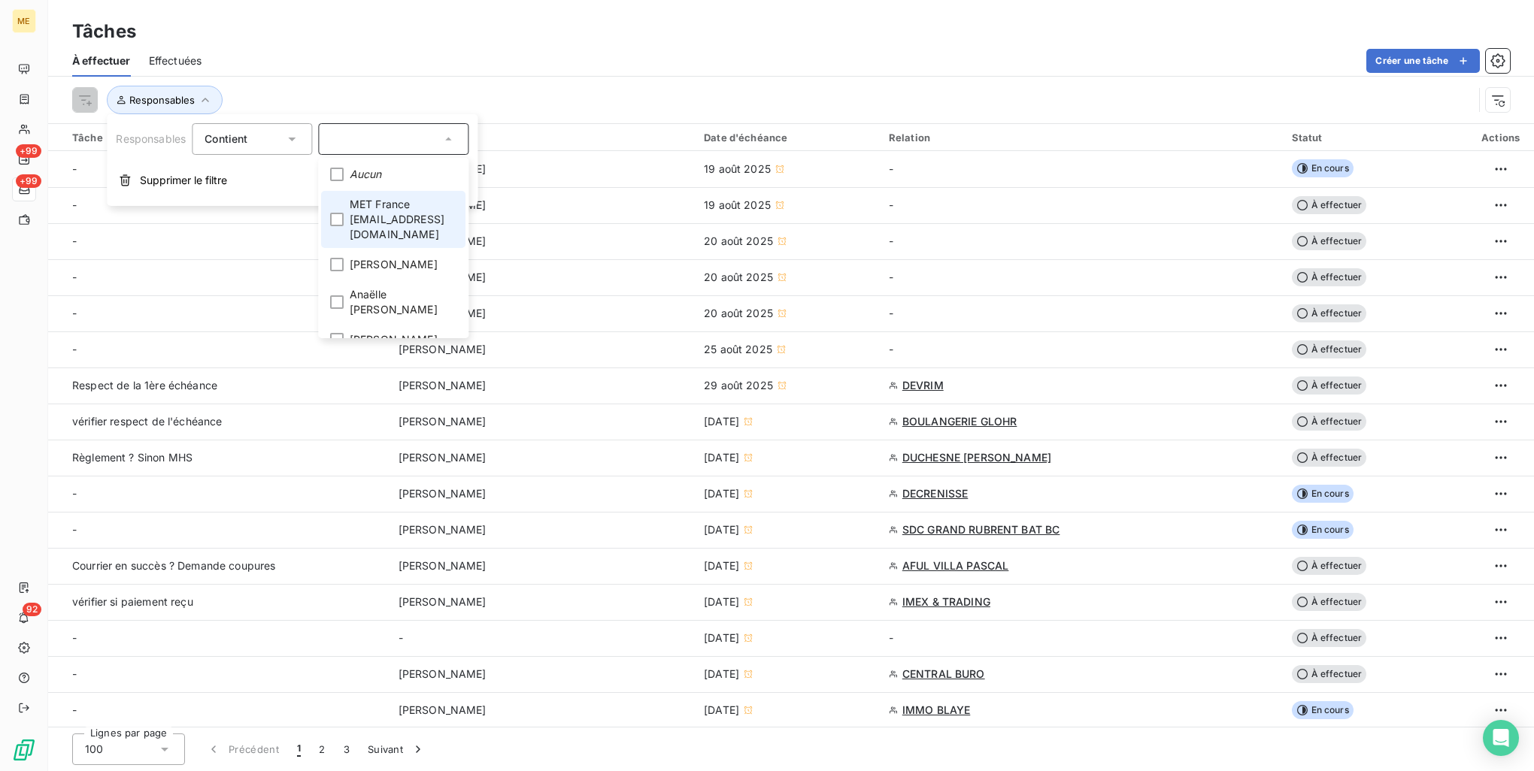
click at [401, 203] on span "MET France [EMAIL_ADDRESS][DOMAIN_NAME]" at bounding box center [403, 219] width 107 height 45
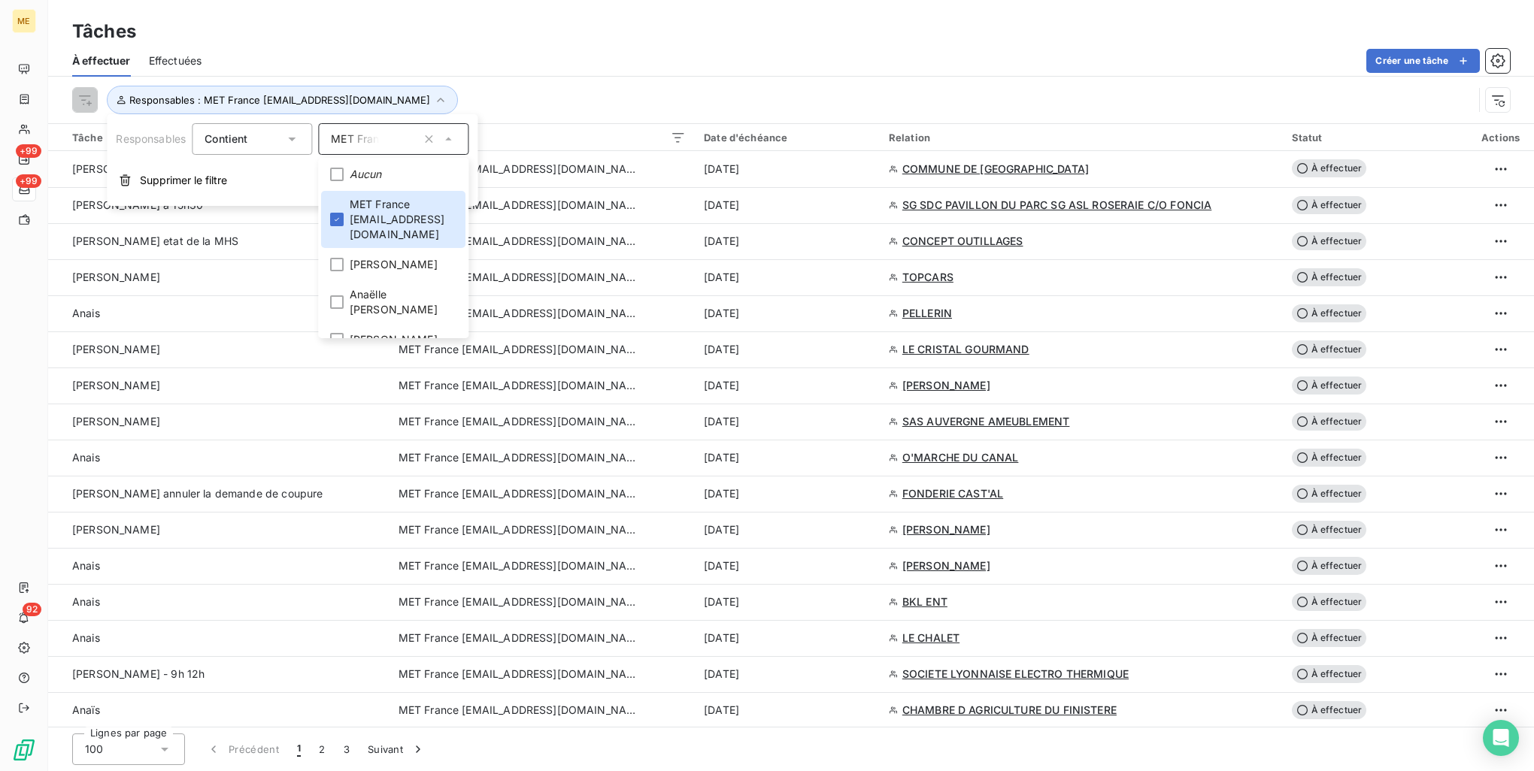
click at [510, 79] on div "Responsables : MET France met-france@recouvrement.met.com" at bounding box center [791, 100] width 1438 height 47
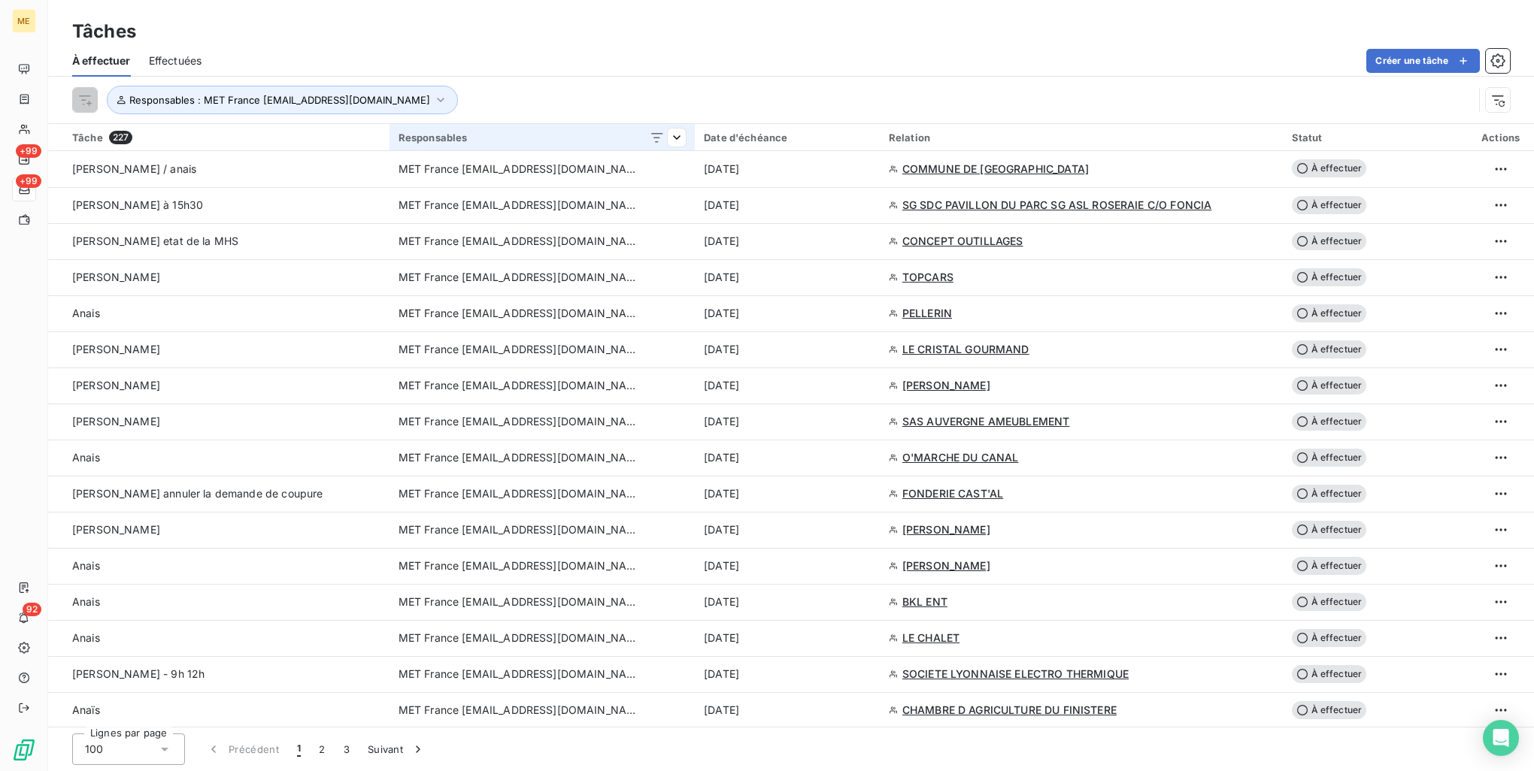
drag, startPoint x: 1077, startPoint y: 130, endPoint x: 566, endPoint y: 128, distance: 511.3
click at [1077, 130] on th "Relation" at bounding box center [1081, 137] width 403 height 27
click at [220, 101] on span "Responsables : MET France met-france@recouvrement.met.com" at bounding box center [279, 100] width 301 height 12
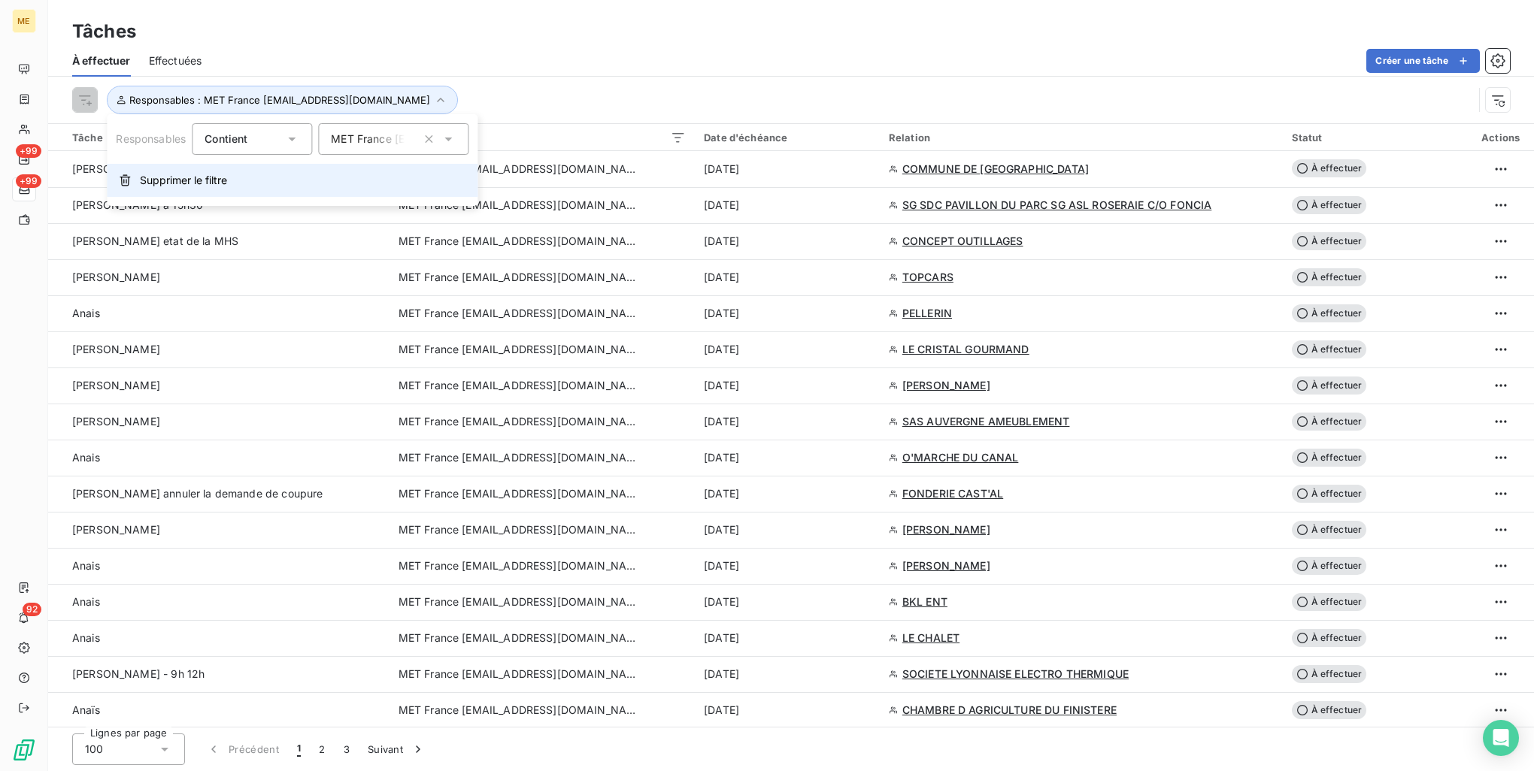
click at [227, 185] on span "Supprimer le filtre" at bounding box center [183, 180] width 87 height 15
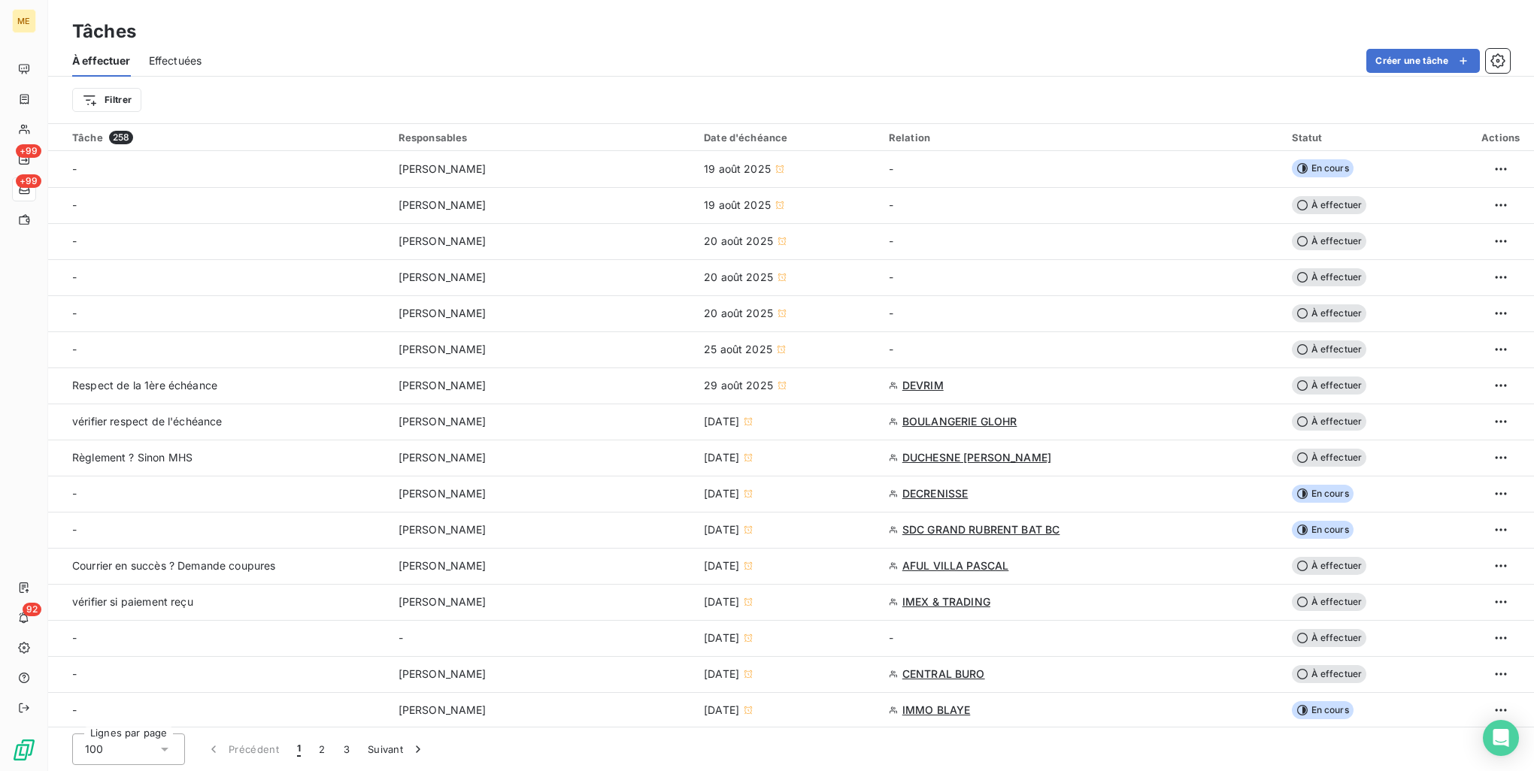
click at [1002, 140] on div "Relation" at bounding box center [1081, 138] width 385 height 12
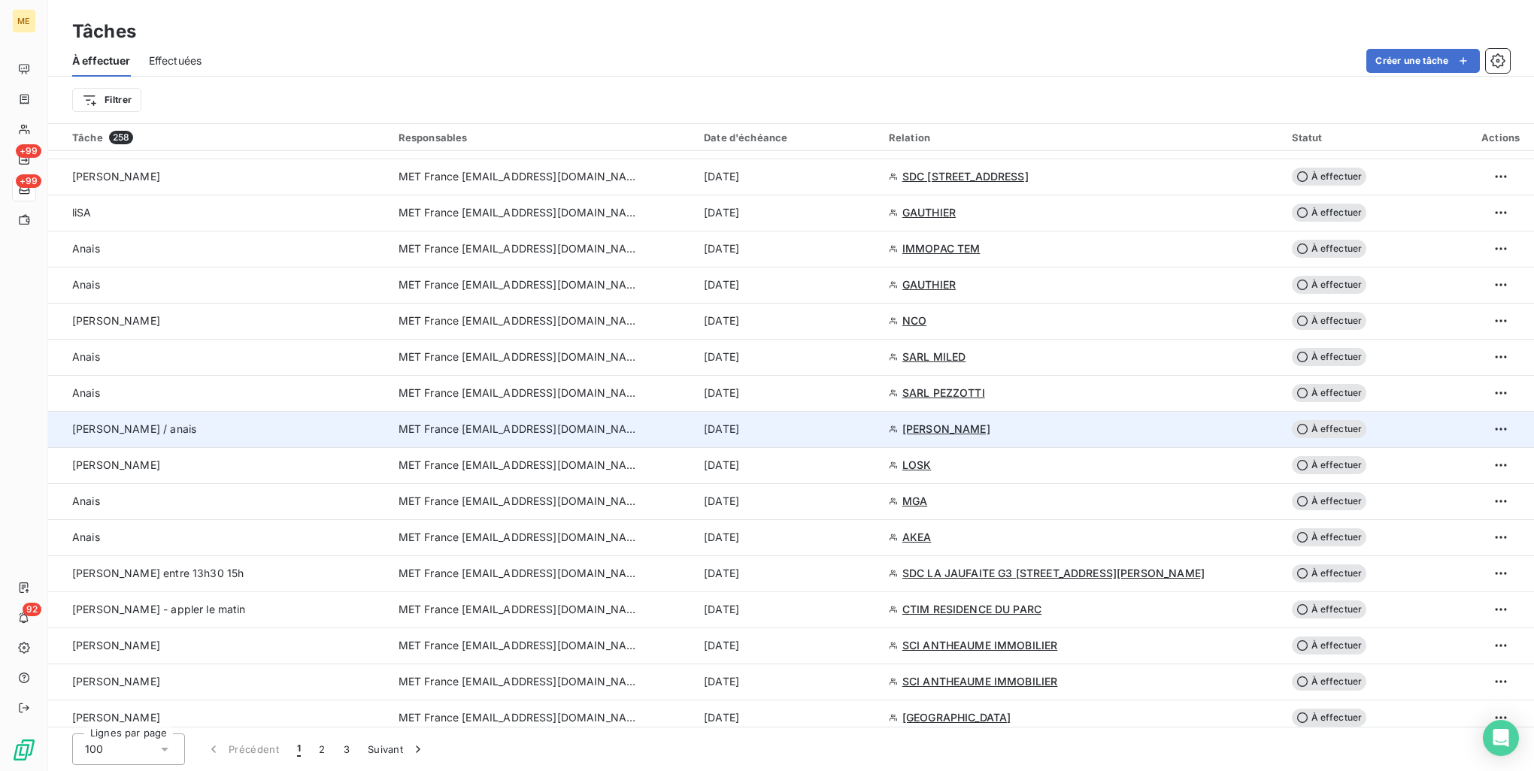
scroll to position [1654, 0]
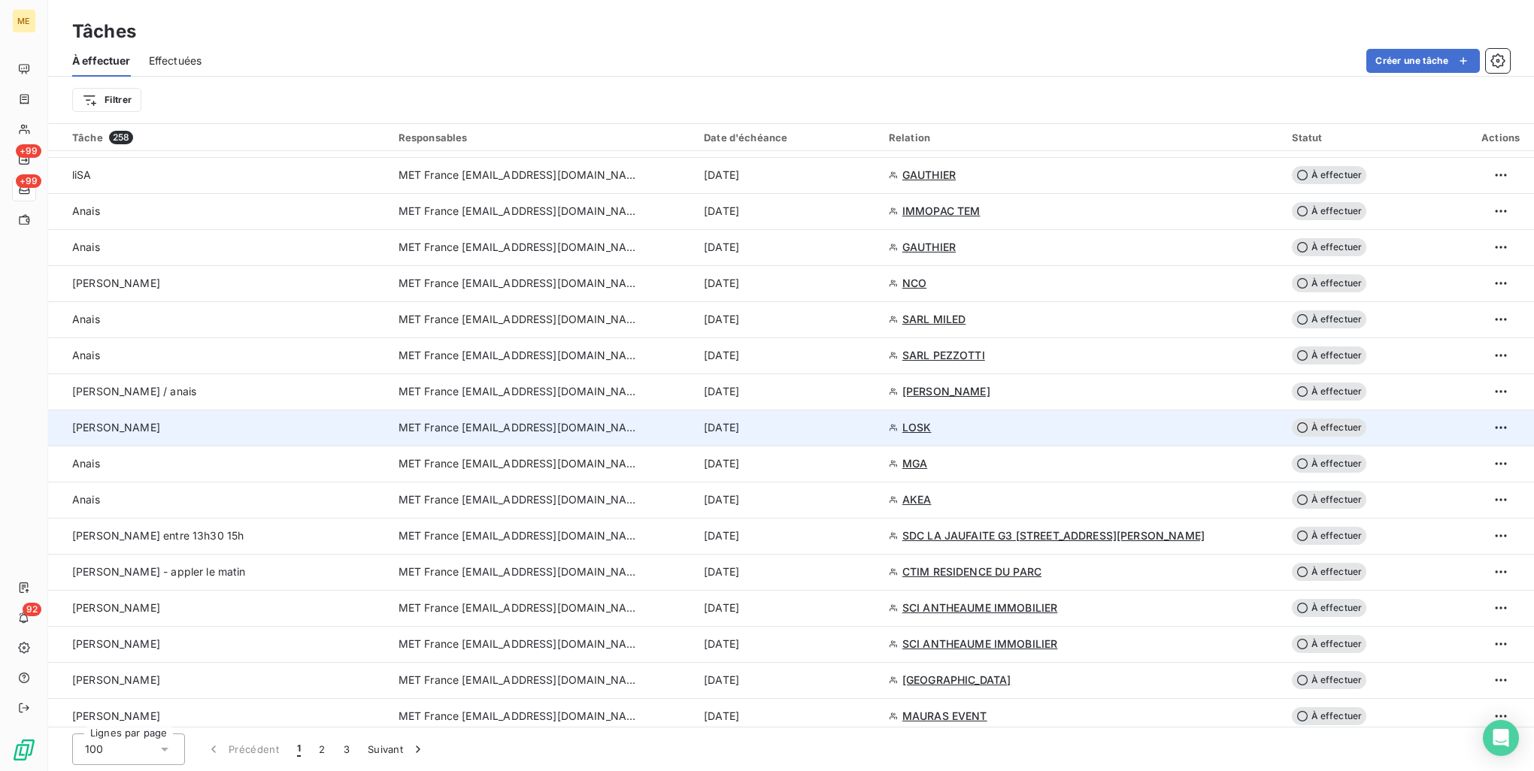
click at [823, 422] on div "10 oct. 2025" at bounding box center [787, 427] width 167 height 15
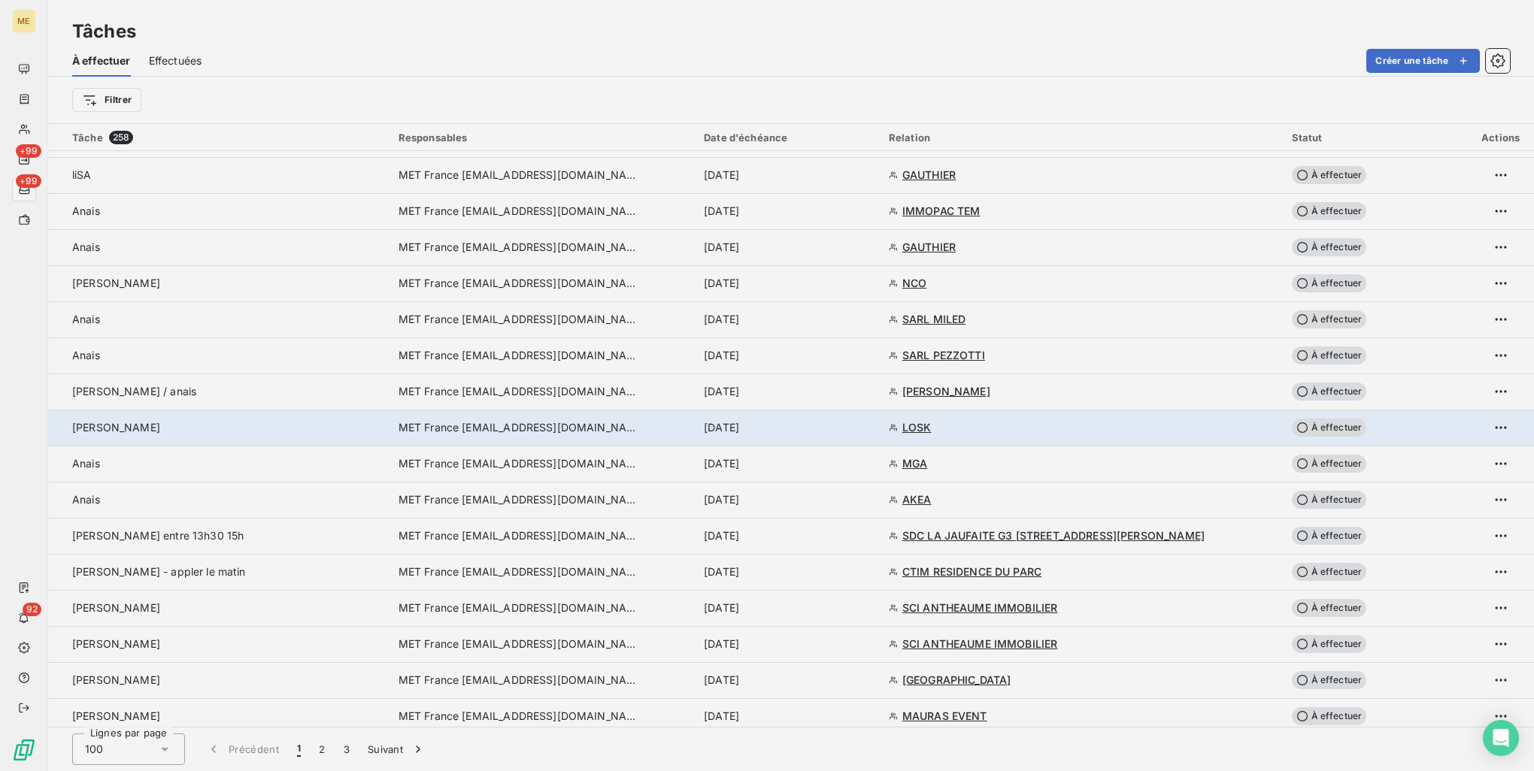
type input "10/10/2025"
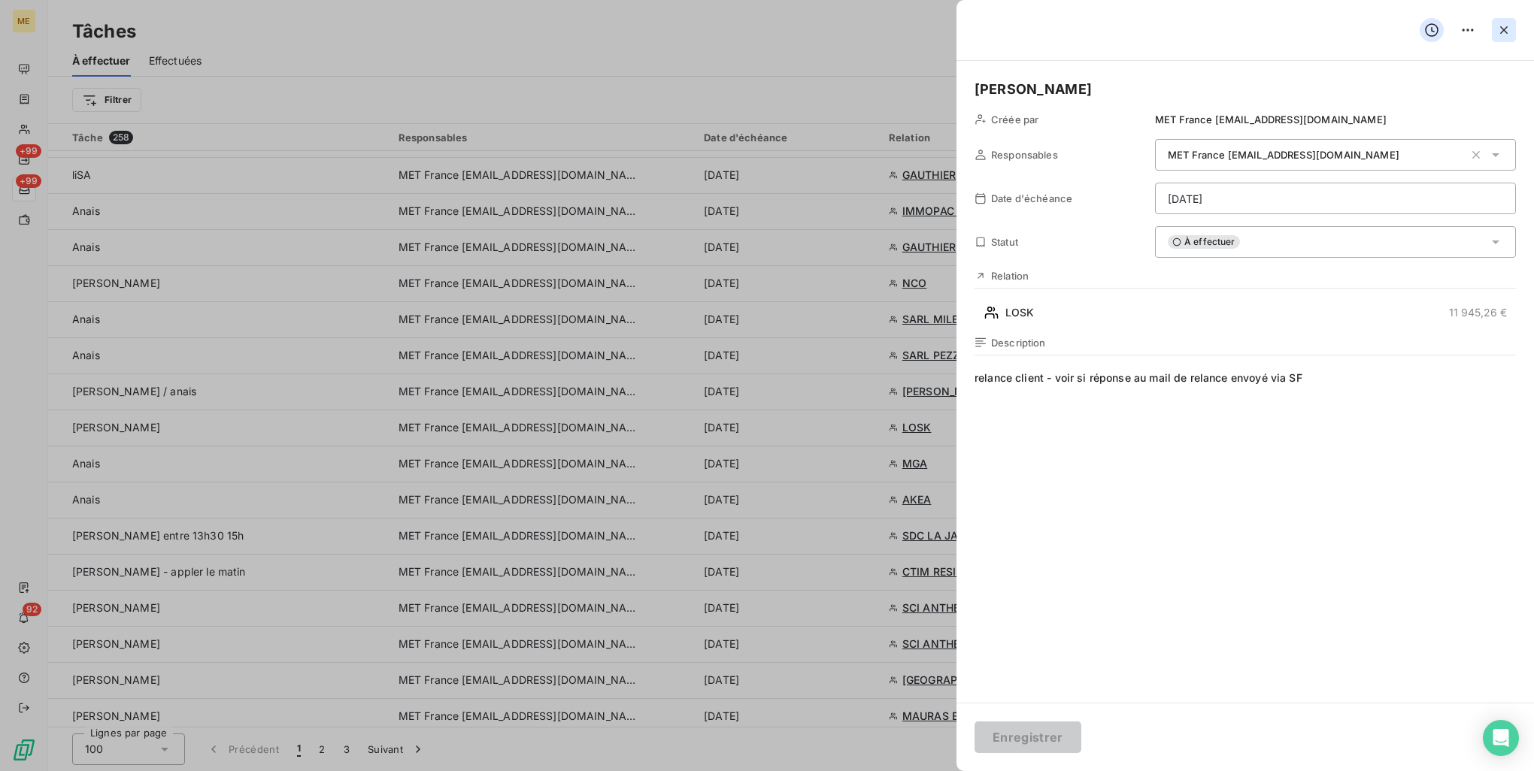
click at [1499, 35] on icon "button" at bounding box center [1503, 30] width 15 height 15
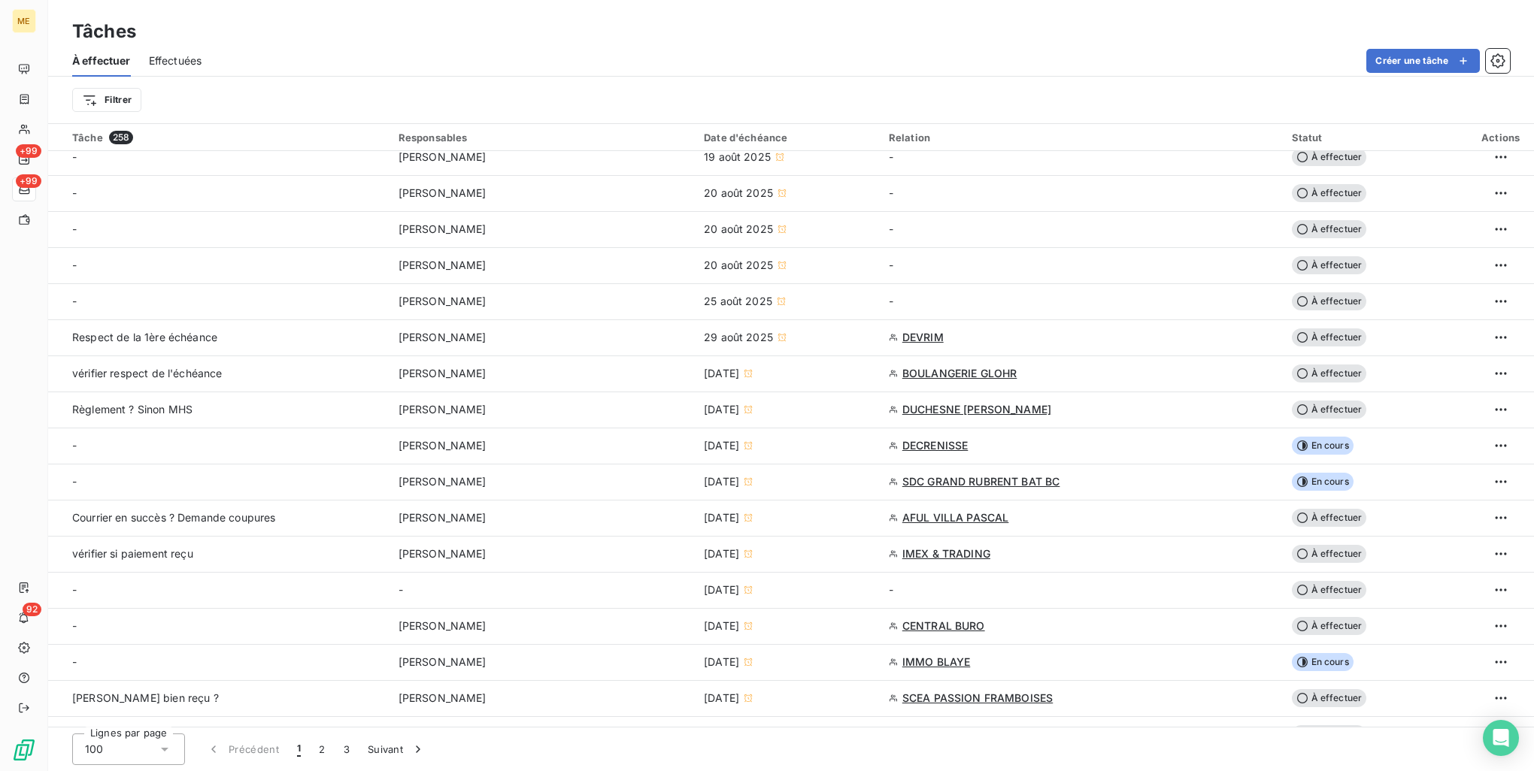
scroll to position [0, 0]
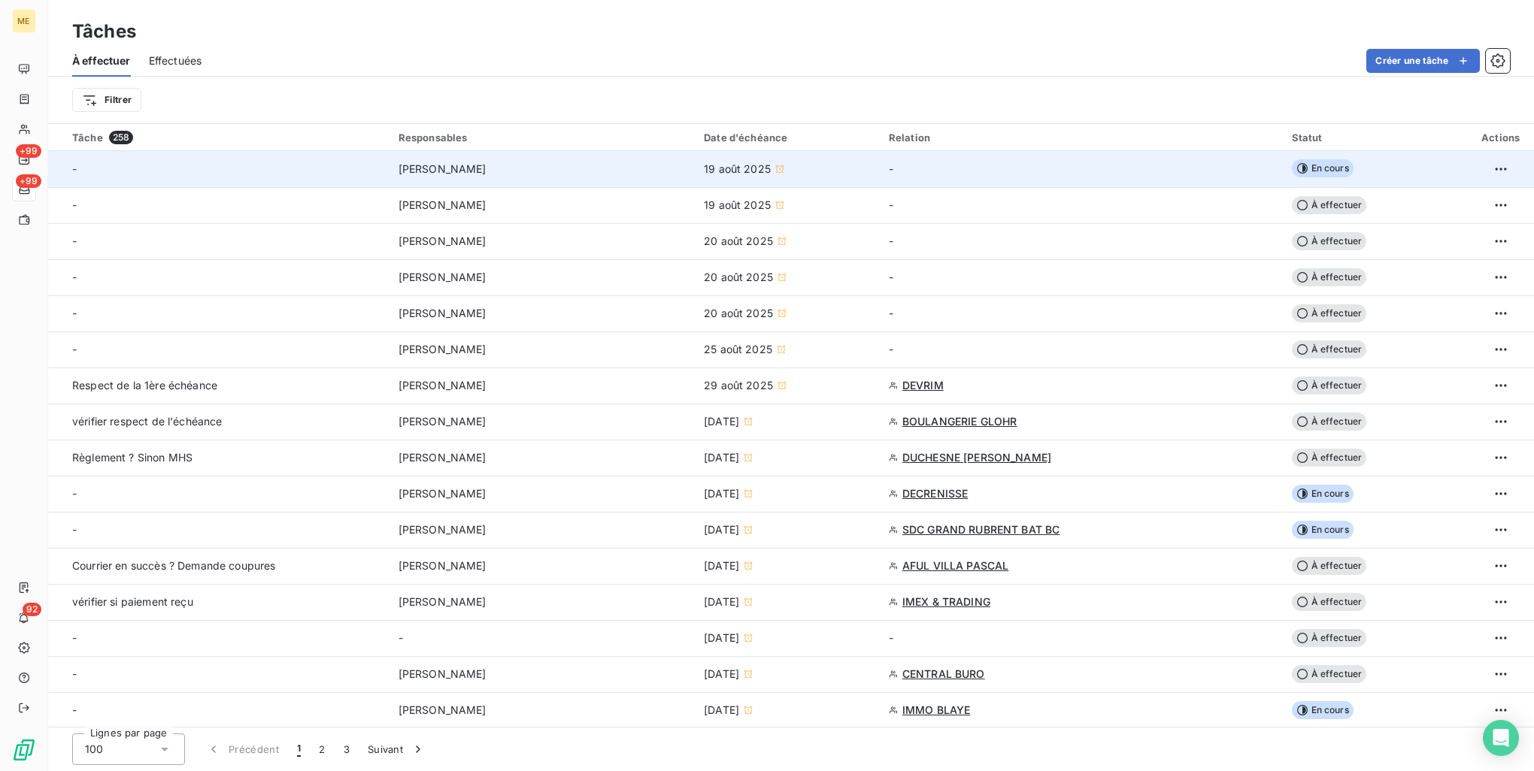
click at [580, 182] on td "Géraldine Moutafis" at bounding box center [541, 169] width 305 height 36
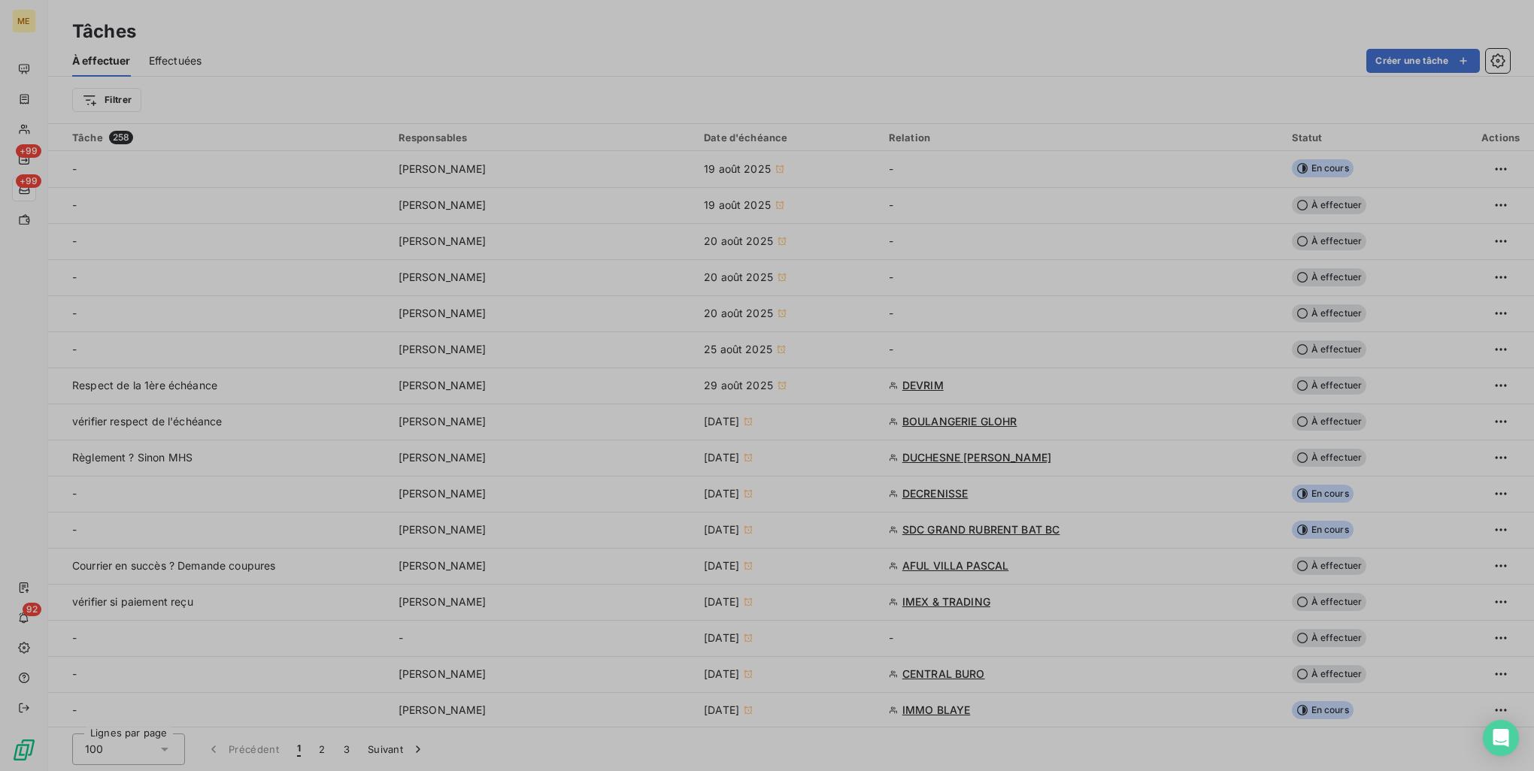
type input "19/08/2025"
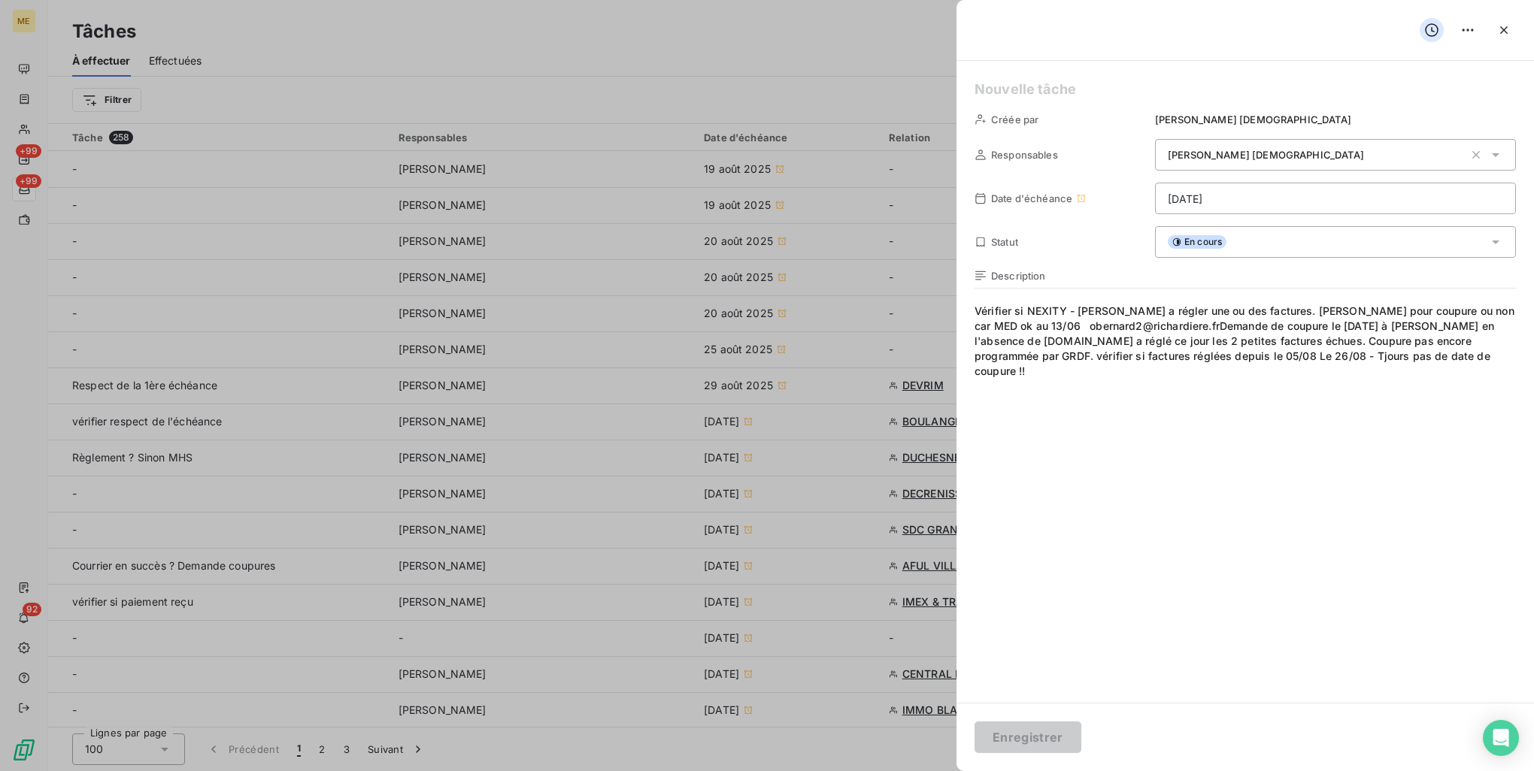
click at [704, 47] on div at bounding box center [767, 385] width 1534 height 771
click at [1507, 26] on icon "button" at bounding box center [1503, 30] width 15 height 15
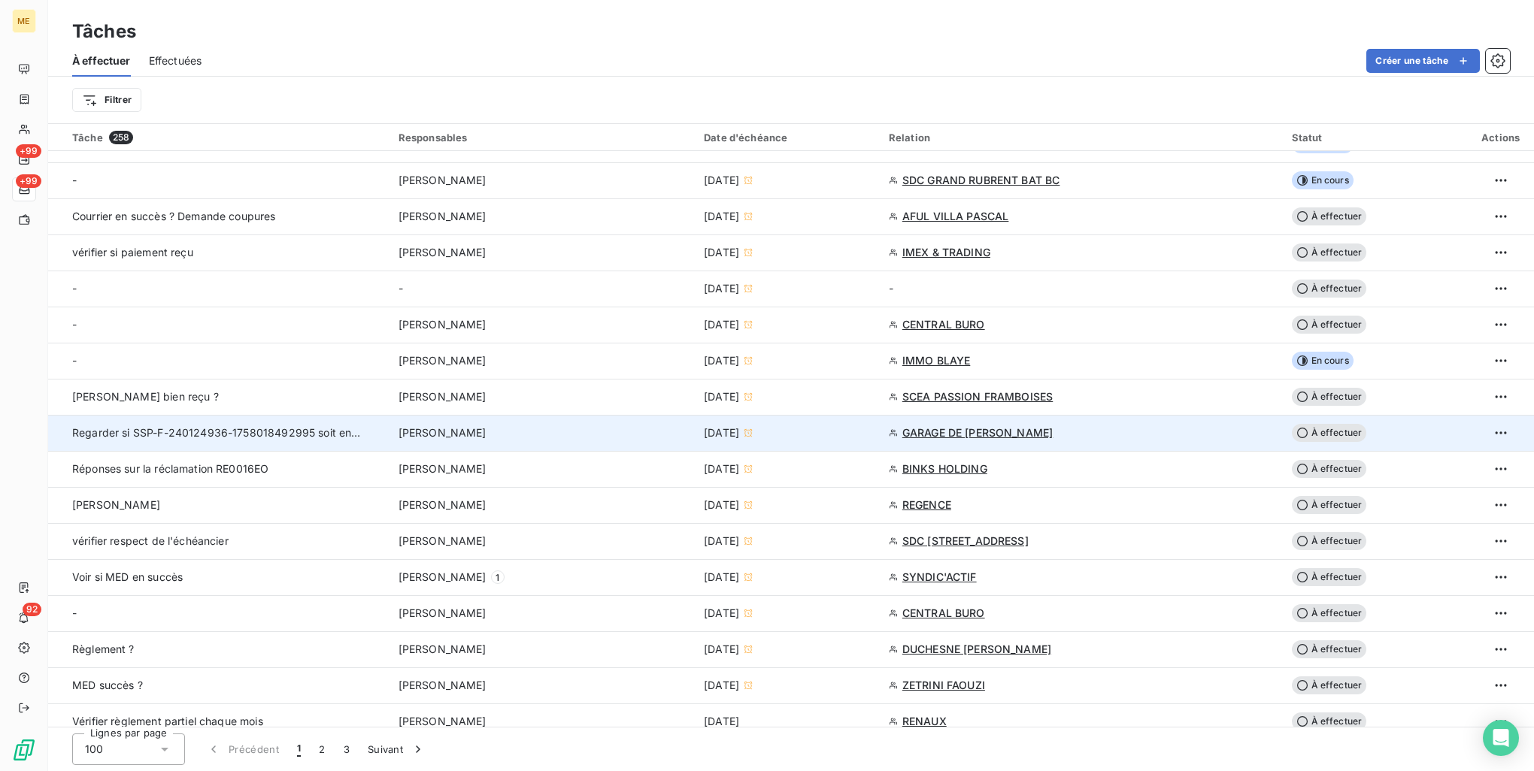
scroll to position [376, 0]
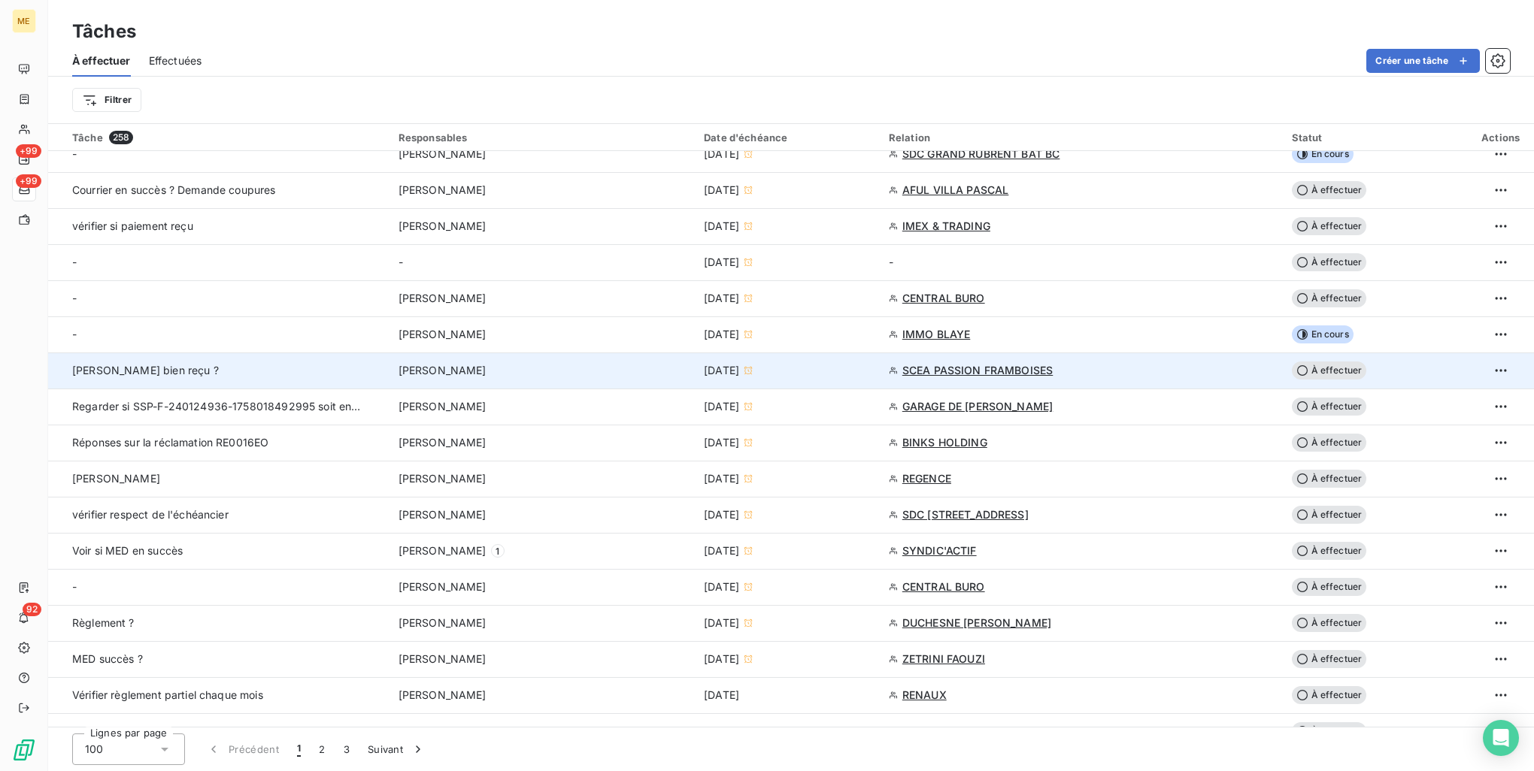
click at [319, 374] on div "Chèque bien reçu ?" at bounding box center [216, 370] width 289 height 15
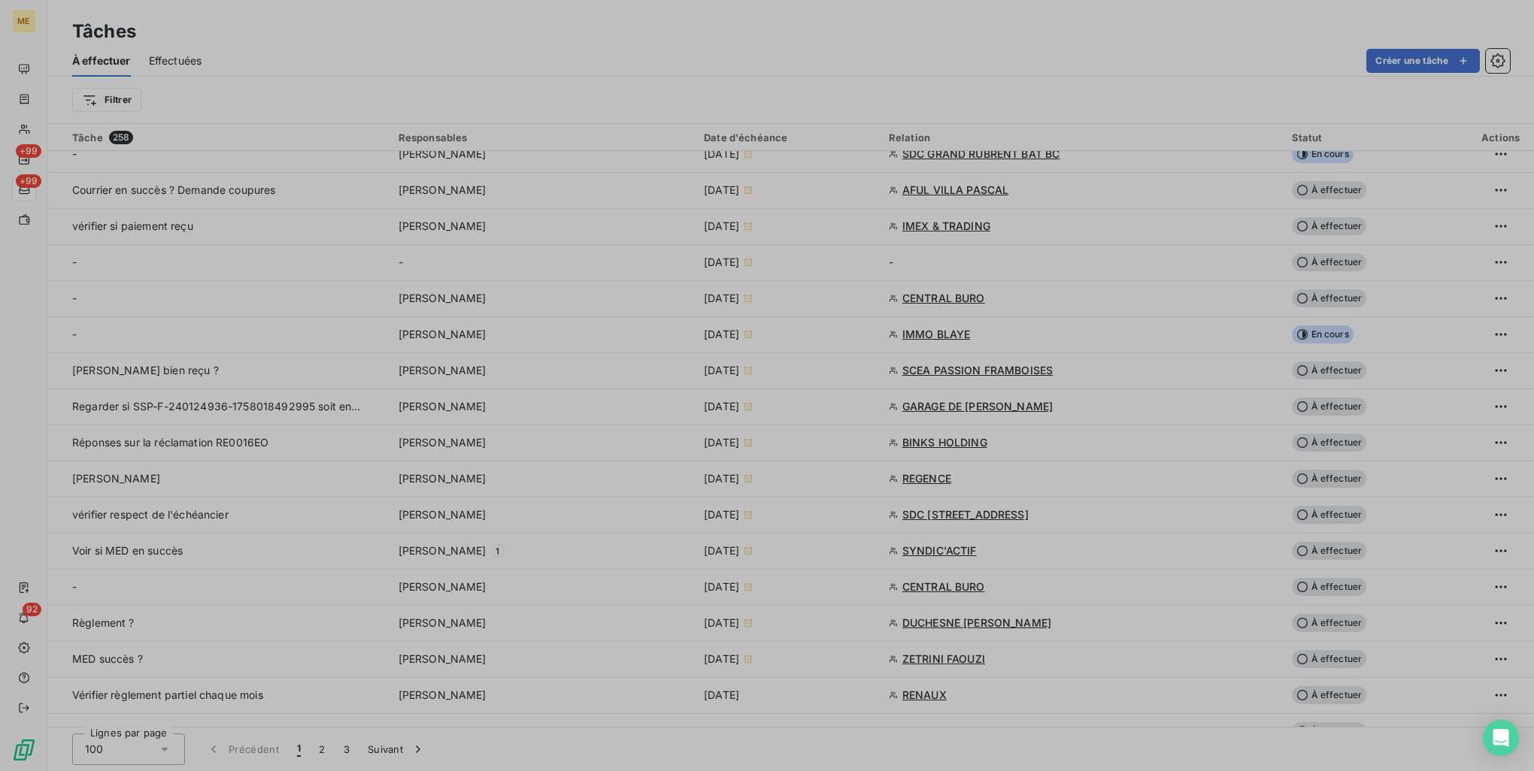
type input "22/09/2025"
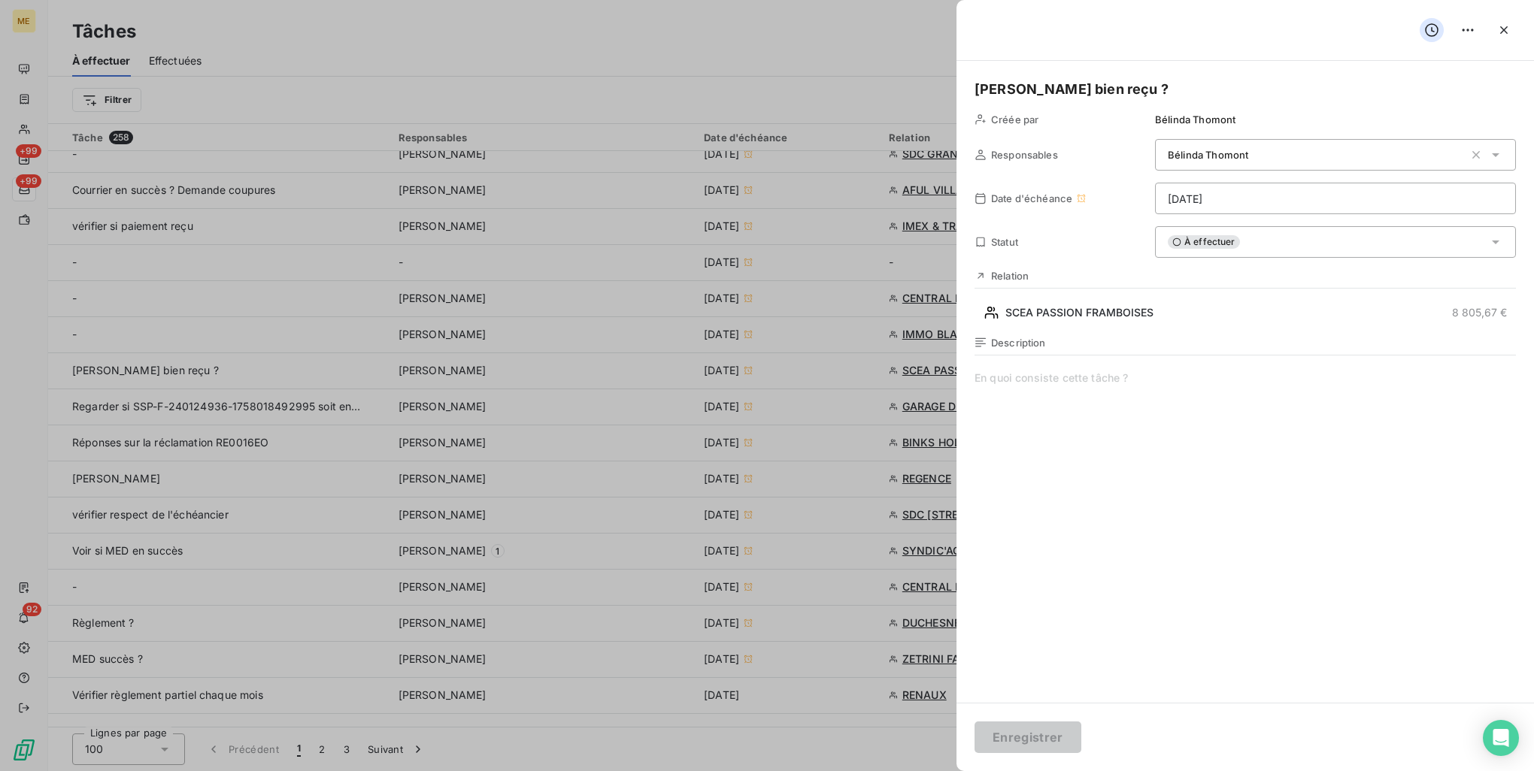
click at [1249, 242] on div "À effectuer" at bounding box center [1335, 242] width 361 height 32
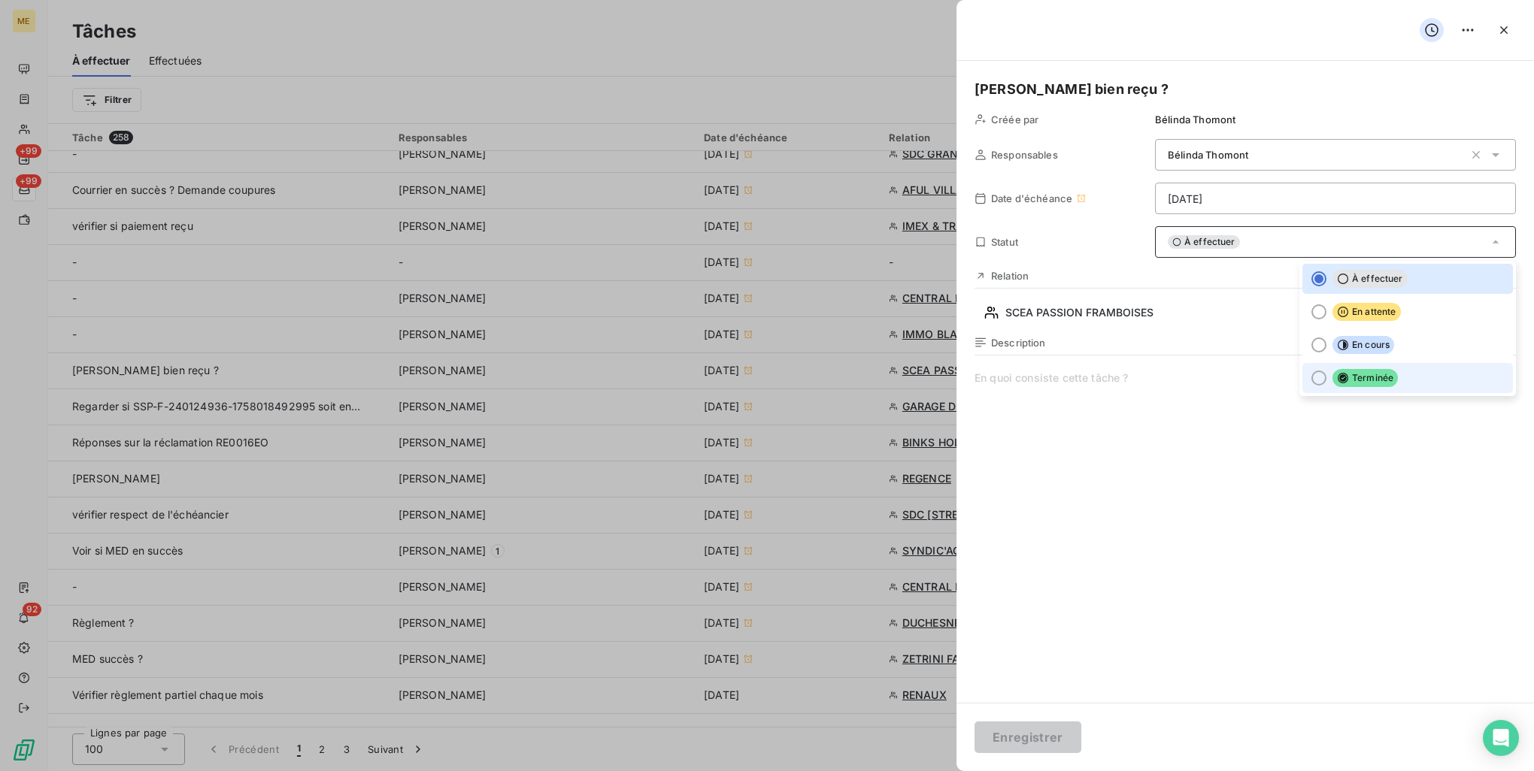
click at [1392, 371] on span "Terminée" at bounding box center [1364, 378] width 65 height 18
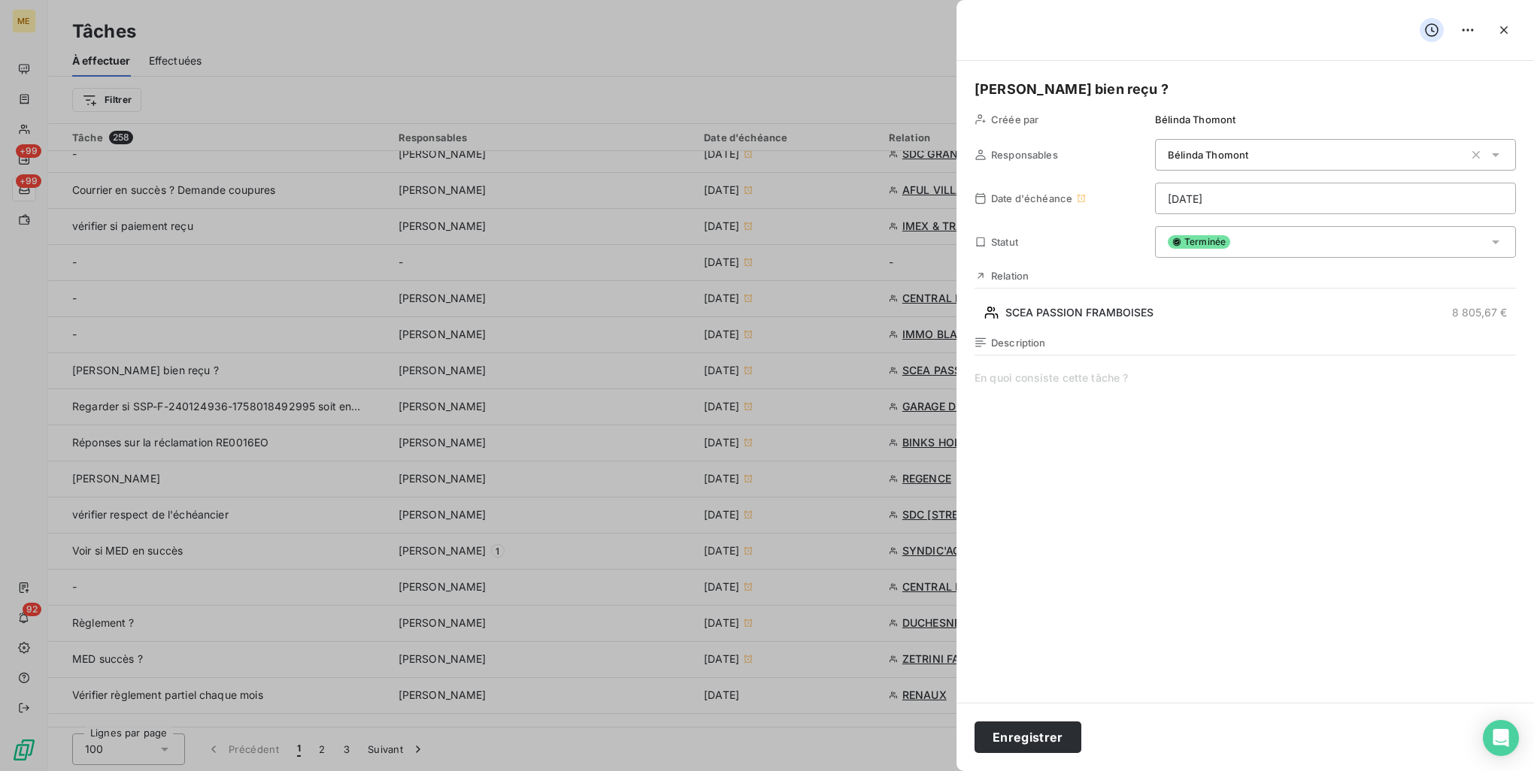
click at [1107, 391] on span at bounding box center [1244, 515] width 541 height 289
drag, startPoint x: 1056, startPoint y: 737, endPoint x: 910, endPoint y: 713, distance: 148.4
click at [1056, 737] on button "Enregistrer" at bounding box center [1027, 738] width 107 height 32
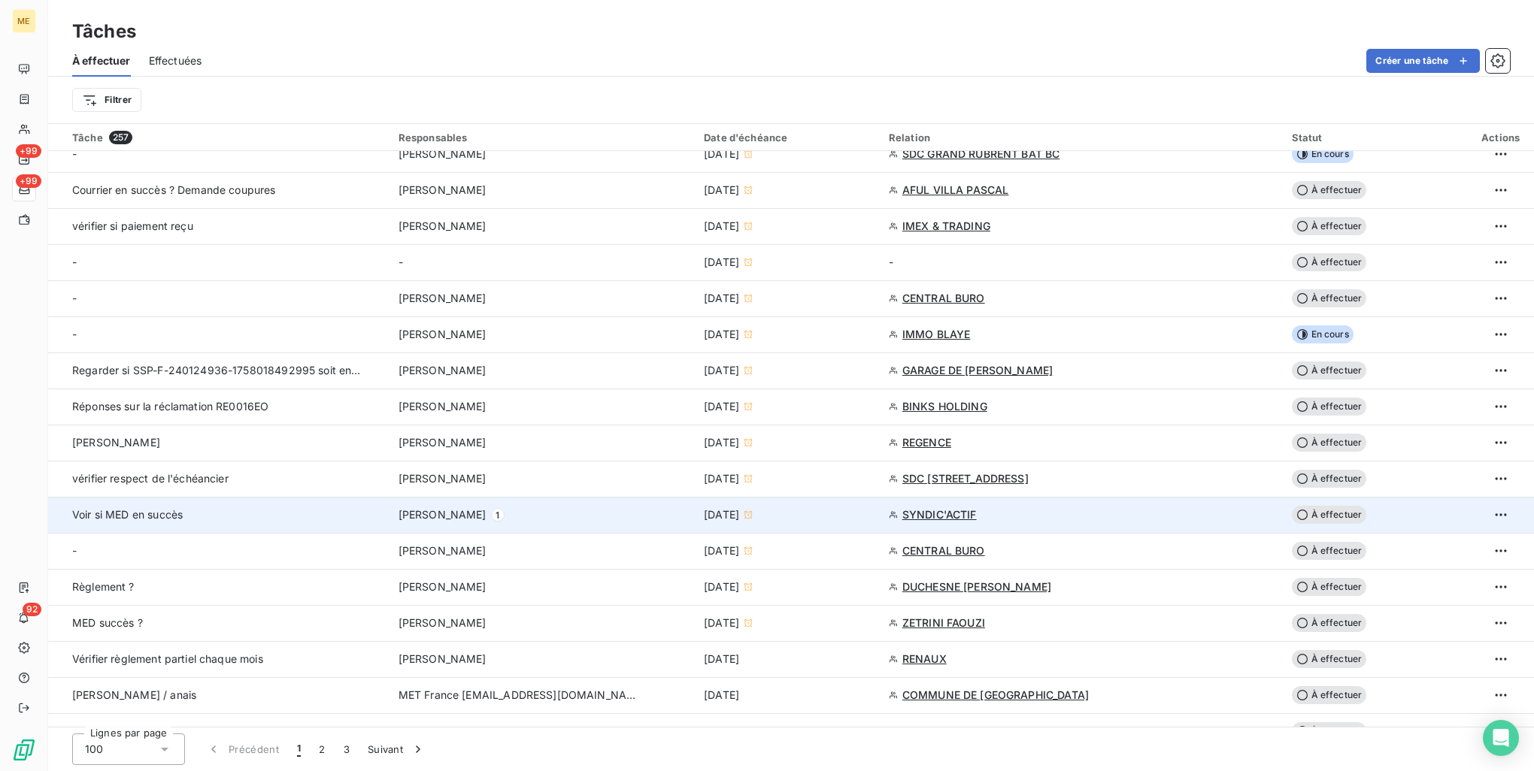
click at [316, 516] on div "Voir si MED en succès" at bounding box center [216, 514] width 289 height 15
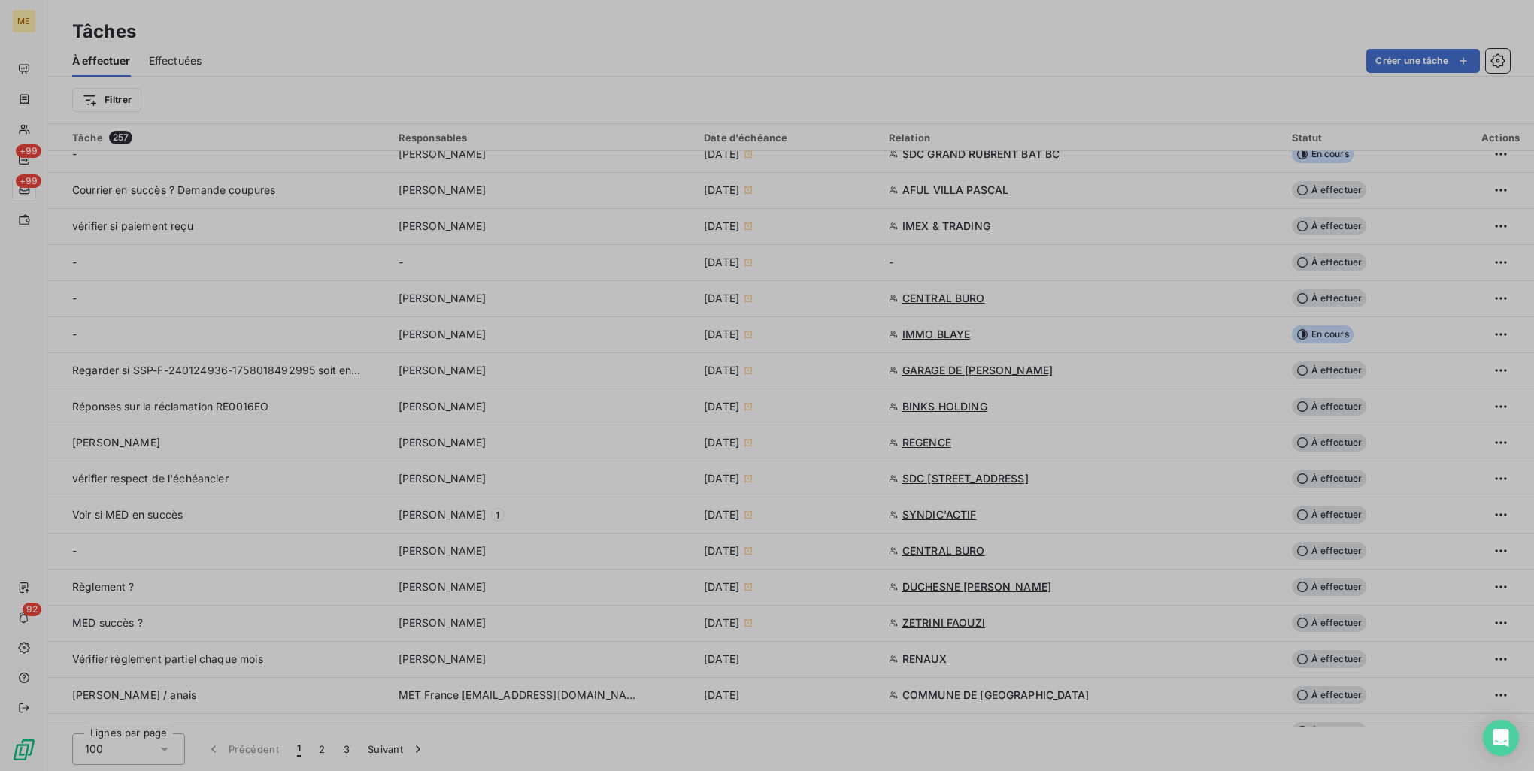
type input "30/09/2025"
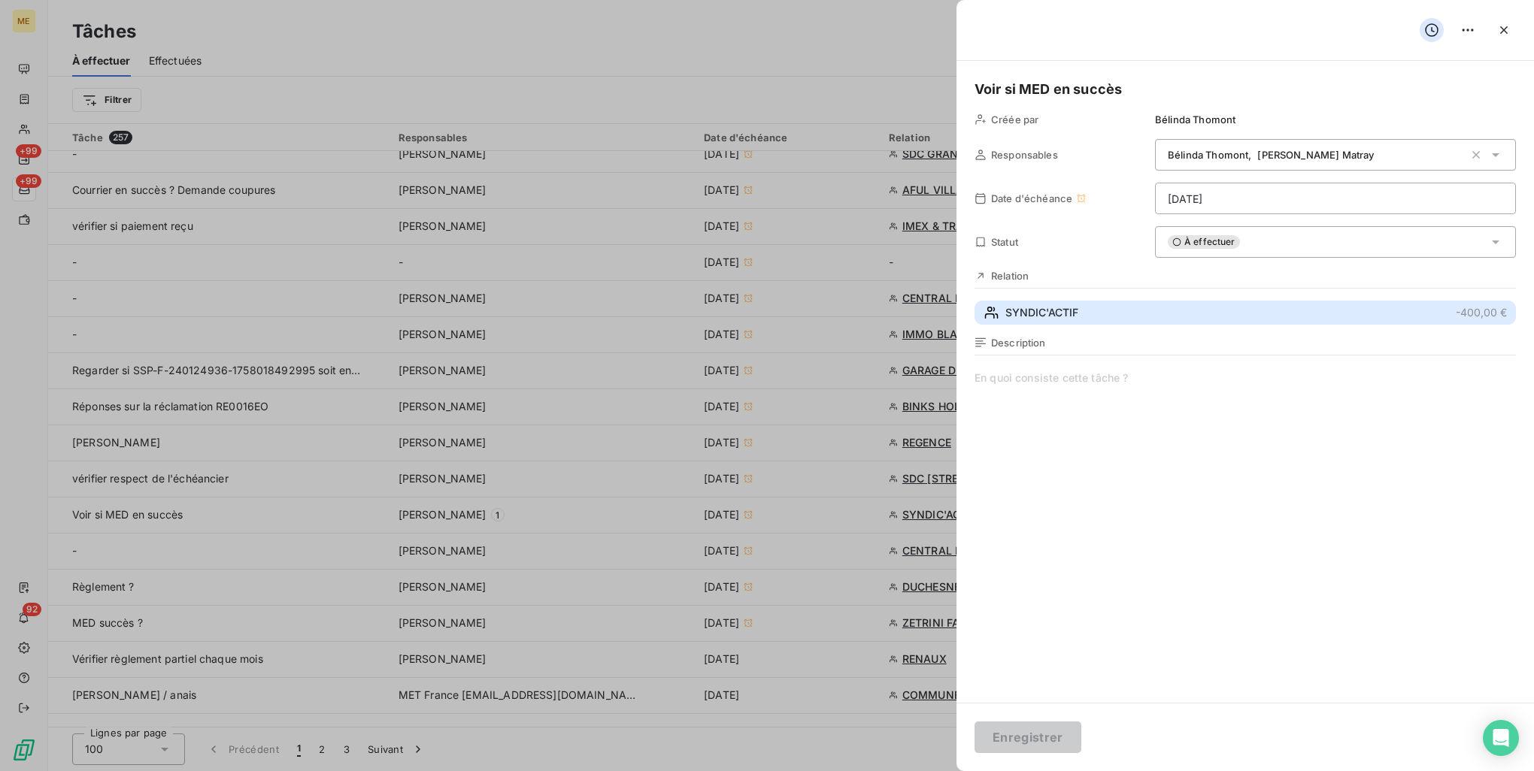
click at [1132, 317] on button "SYNDIC'ACTIF -400,00 €" at bounding box center [1244, 313] width 541 height 24
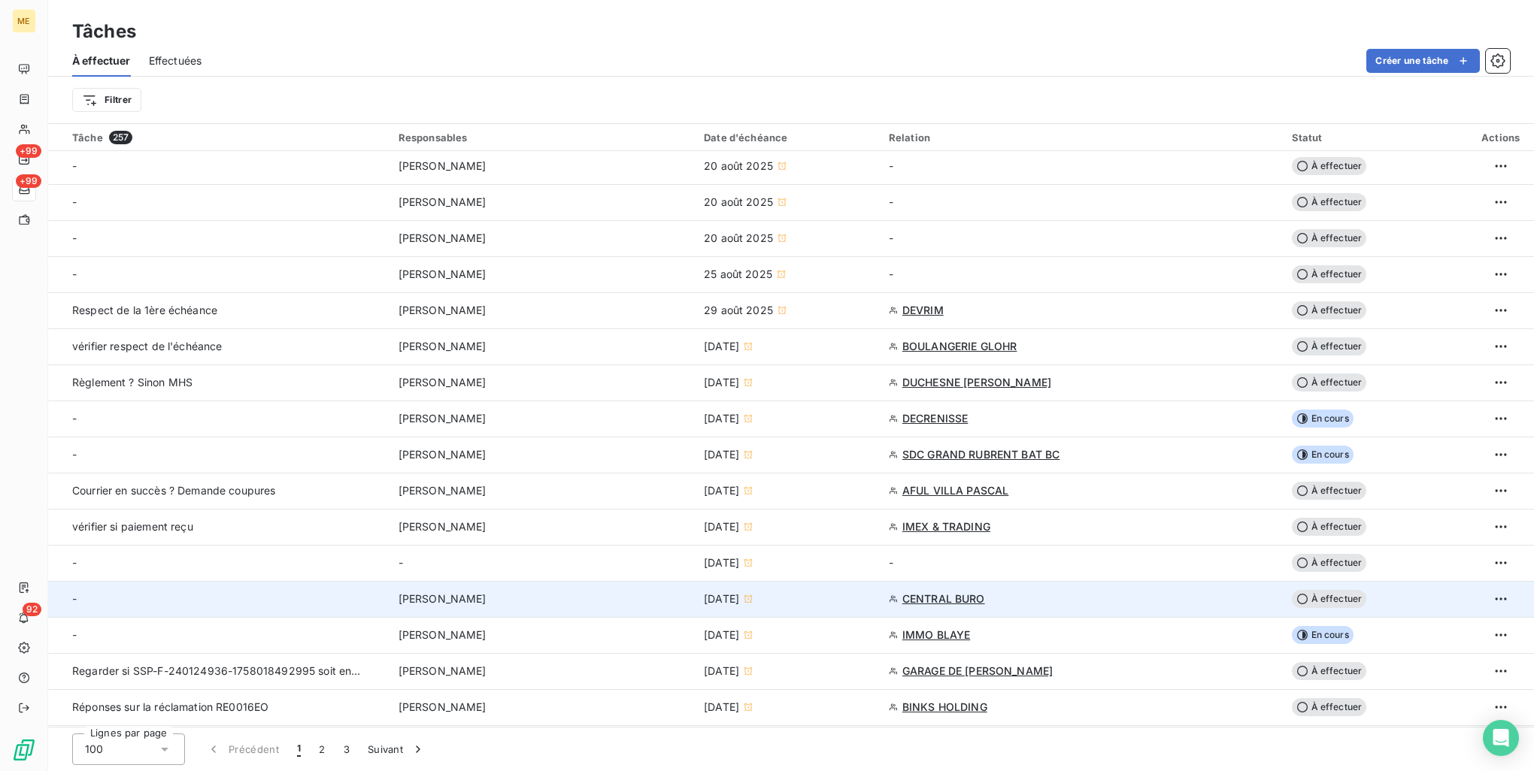
scroll to position [226, 0]
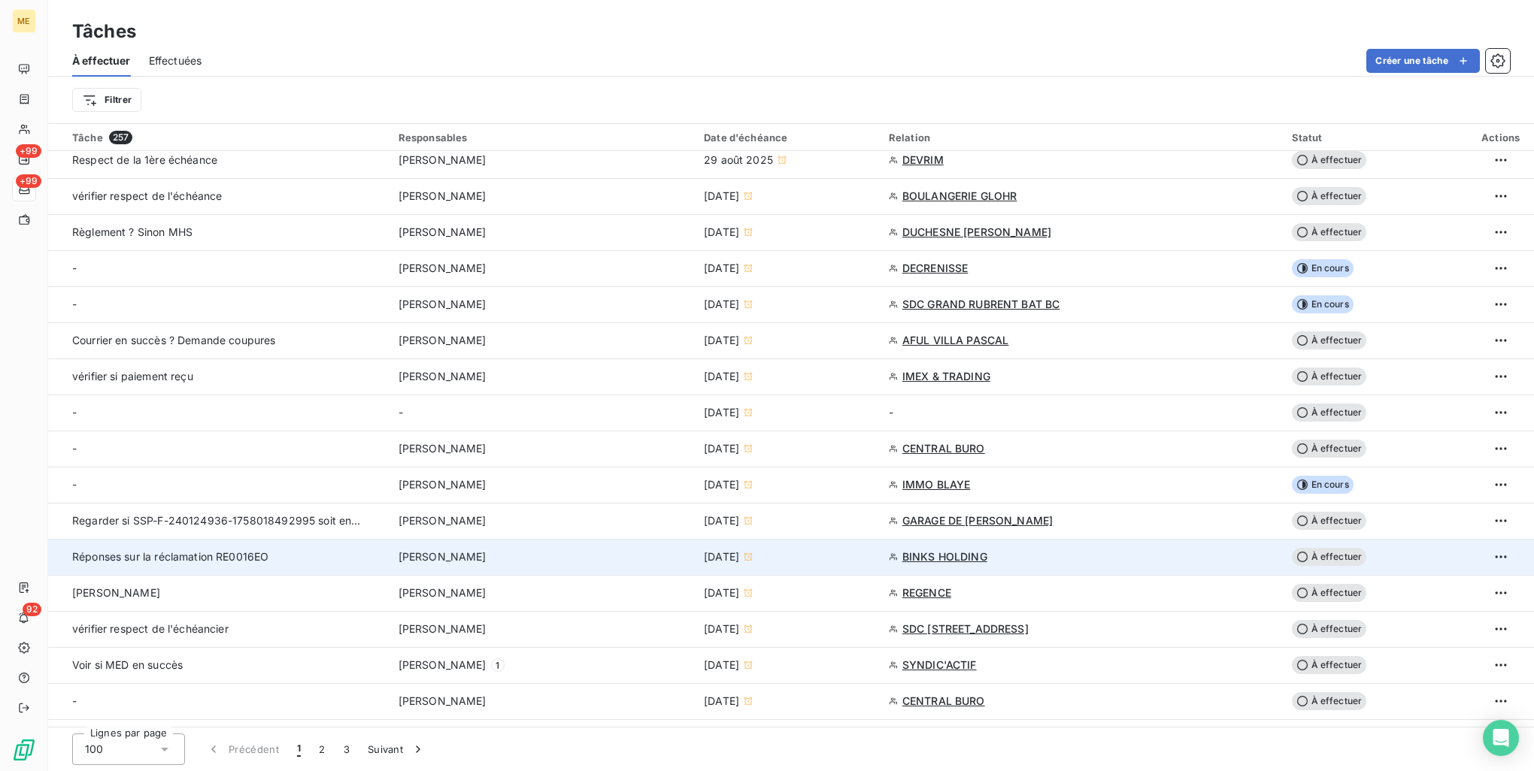
click at [304, 555] on div "Réponses sur la réclamation RE0016EO" at bounding box center [216, 557] width 289 height 15
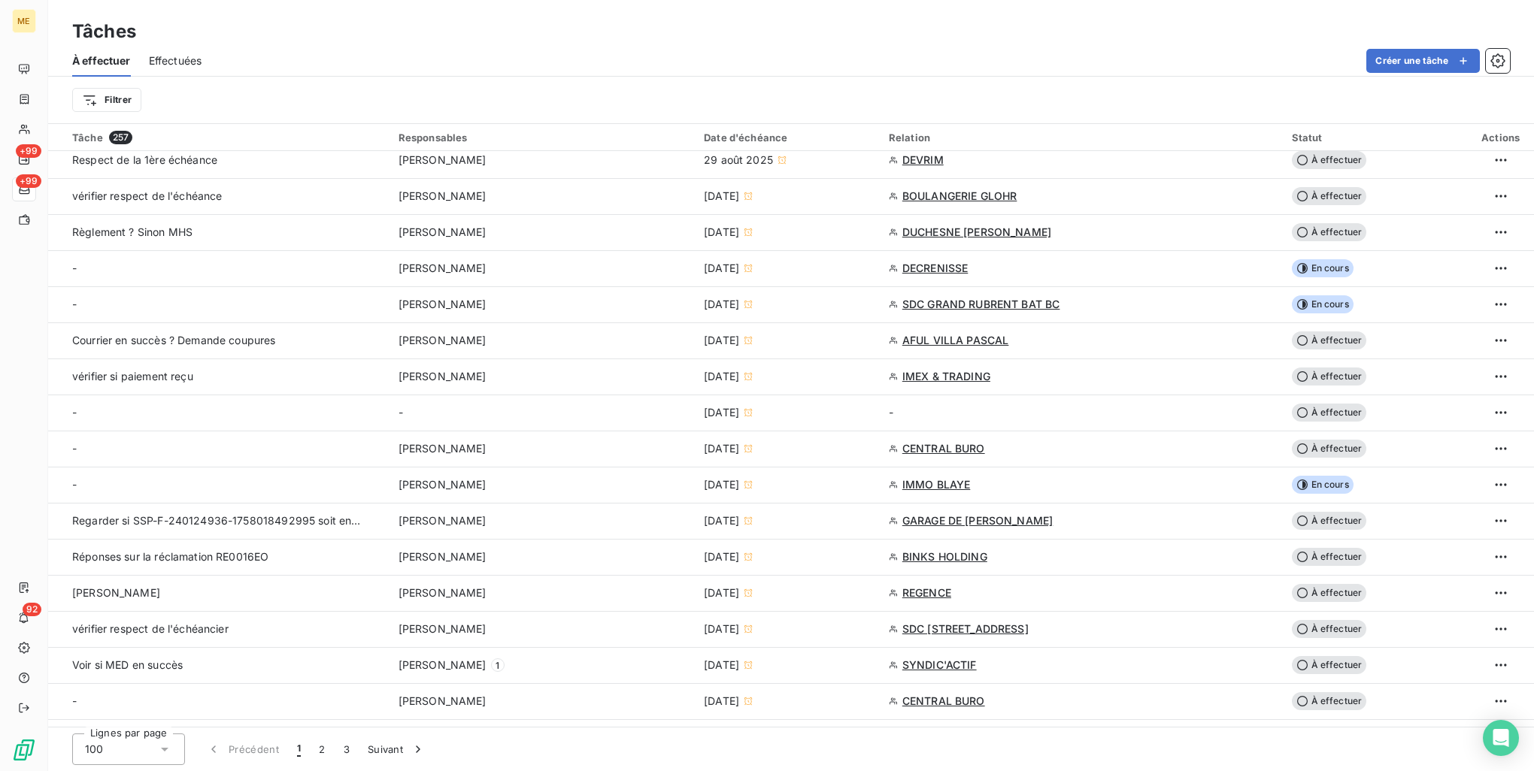
type input "26/09/2025"
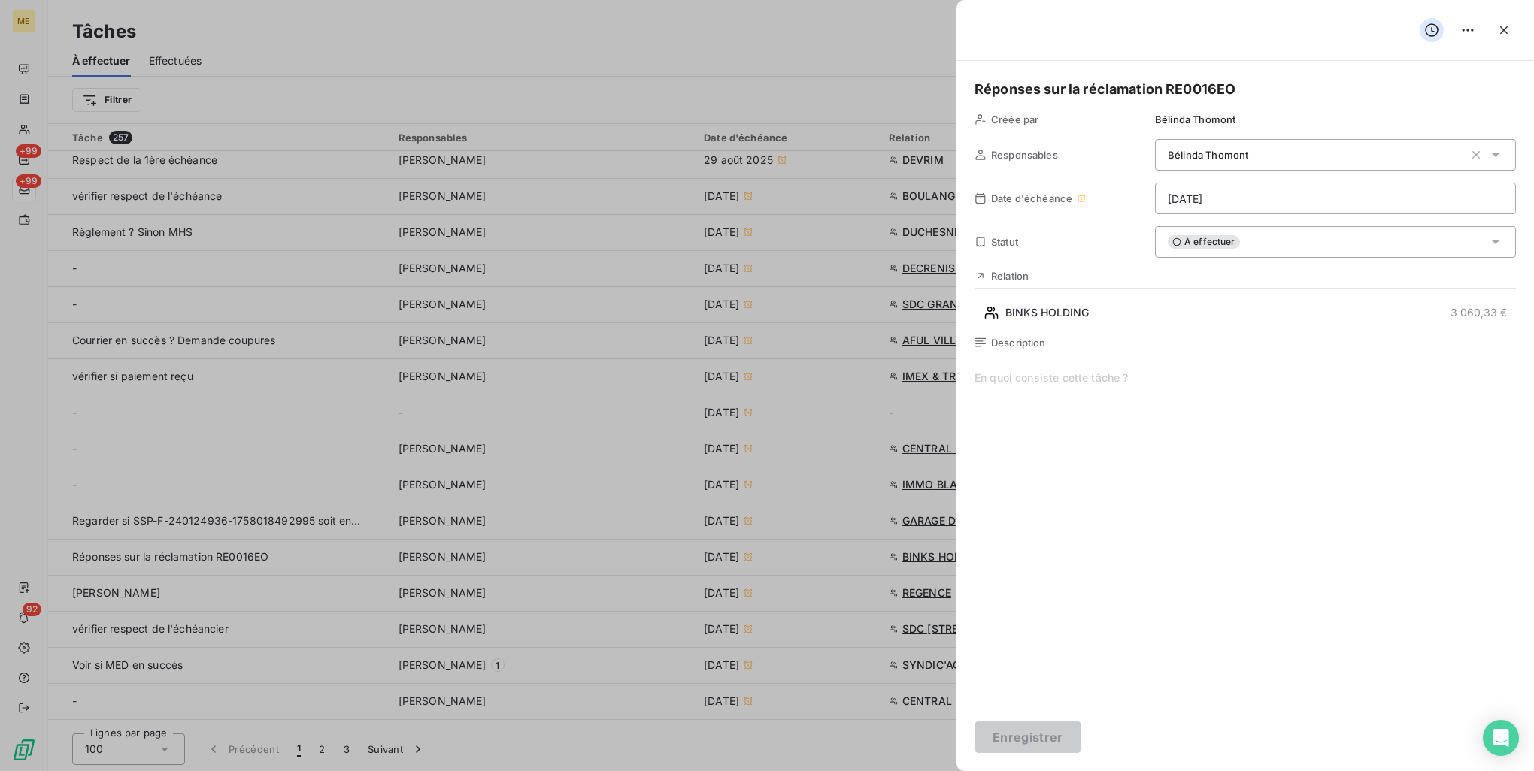
click at [280, 457] on div at bounding box center [767, 385] width 1534 height 771
click at [1501, 32] on icon "button" at bounding box center [1503, 30] width 15 height 15
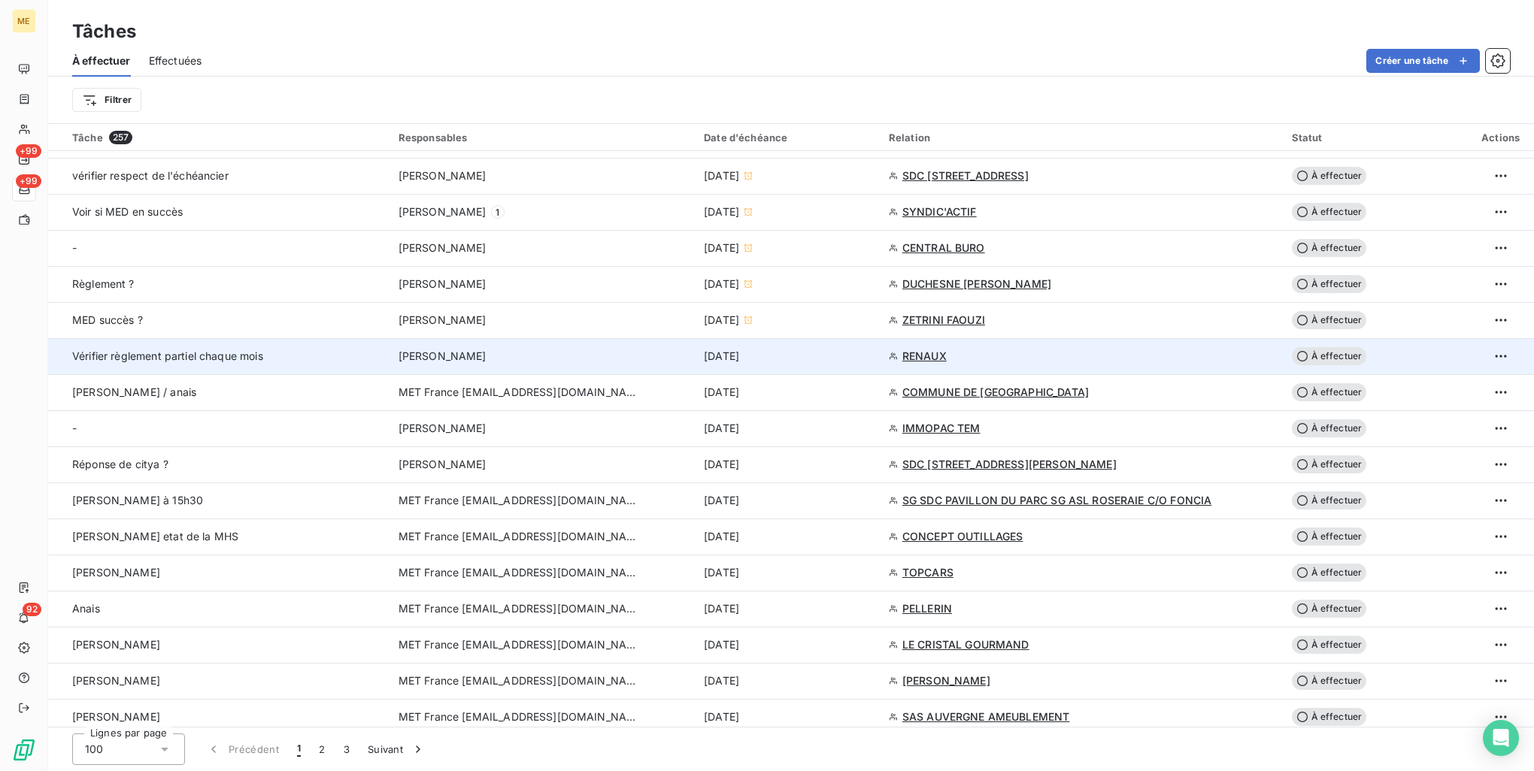
scroll to position [827, 0]
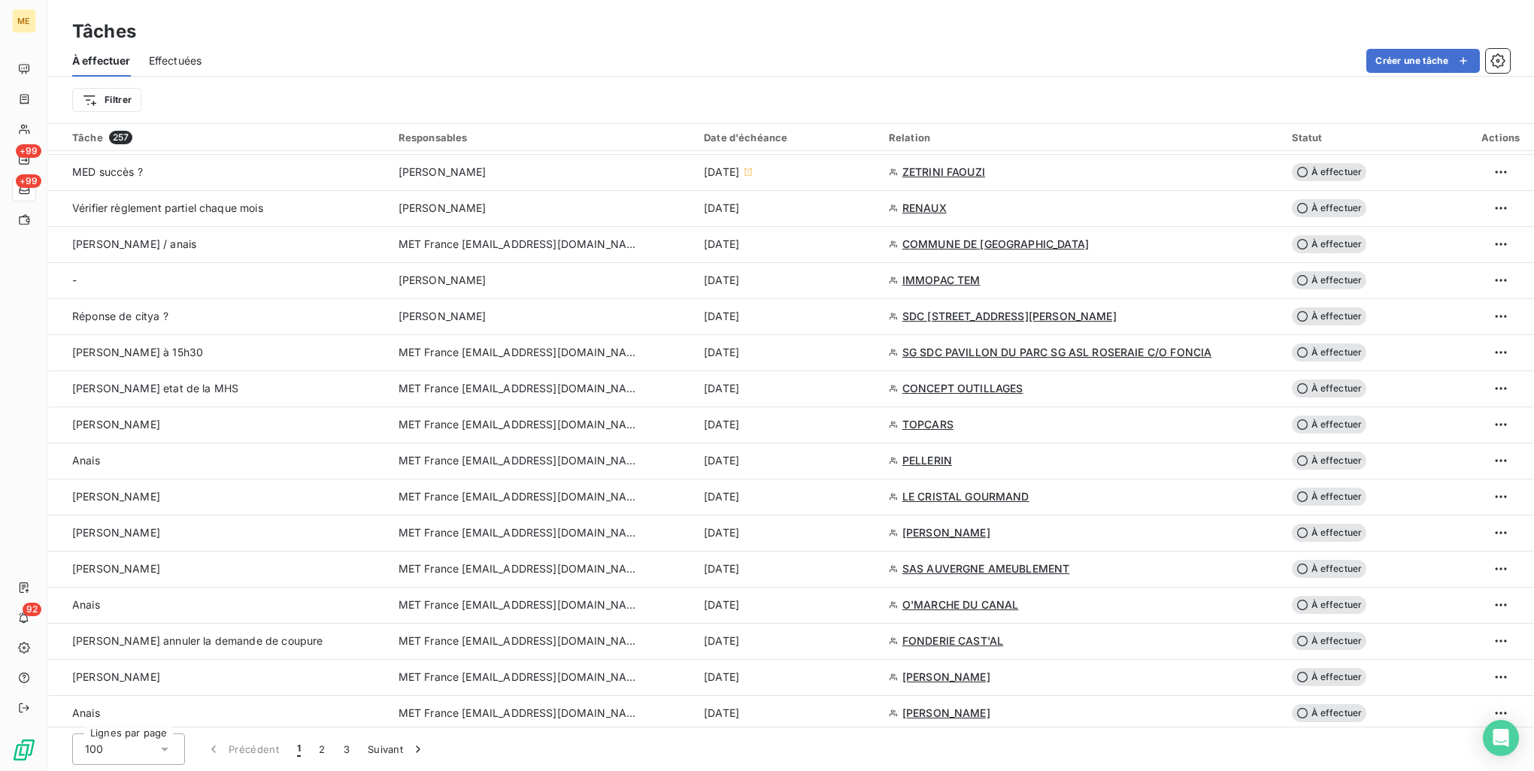
click at [151, 134] on div "Tâche 257" at bounding box center [226, 138] width 308 height 14
click at [98, 106] on html "ME +99 +99 92 Tâches À effectuer Effectuées Créer une tâche Filtrer Tâche 257 R…" at bounding box center [767, 385] width 1534 height 771
click at [132, 214] on div "Responsables" at bounding box center [182, 212] width 208 height 24
click at [408, 134] on div at bounding box center [393, 139] width 150 height 32
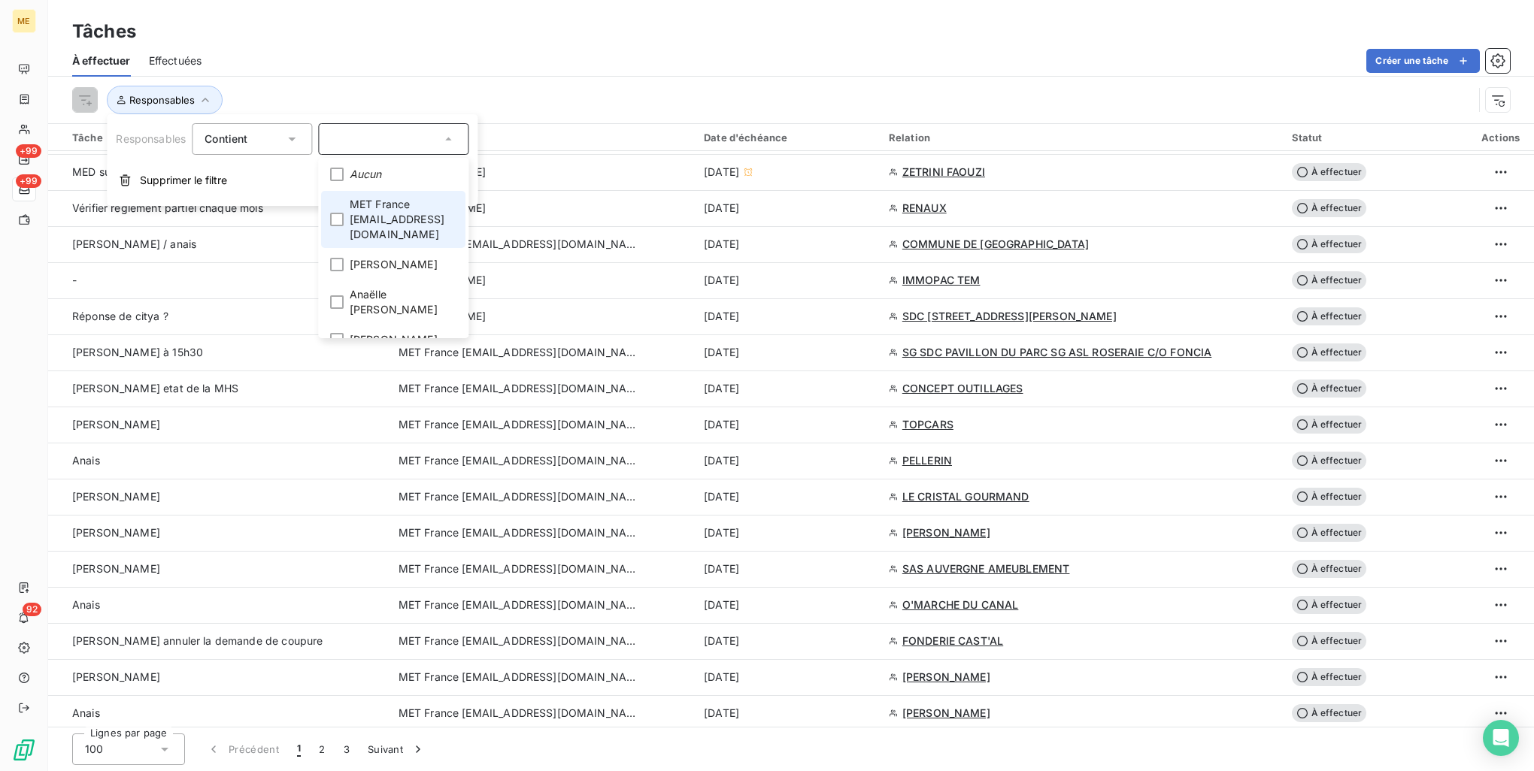
click at [417, 218] on span "MET France [EMAIL_ADDRESS][DOMAIN_NAME]" at bounding box center [403, 219] width 107 height 45
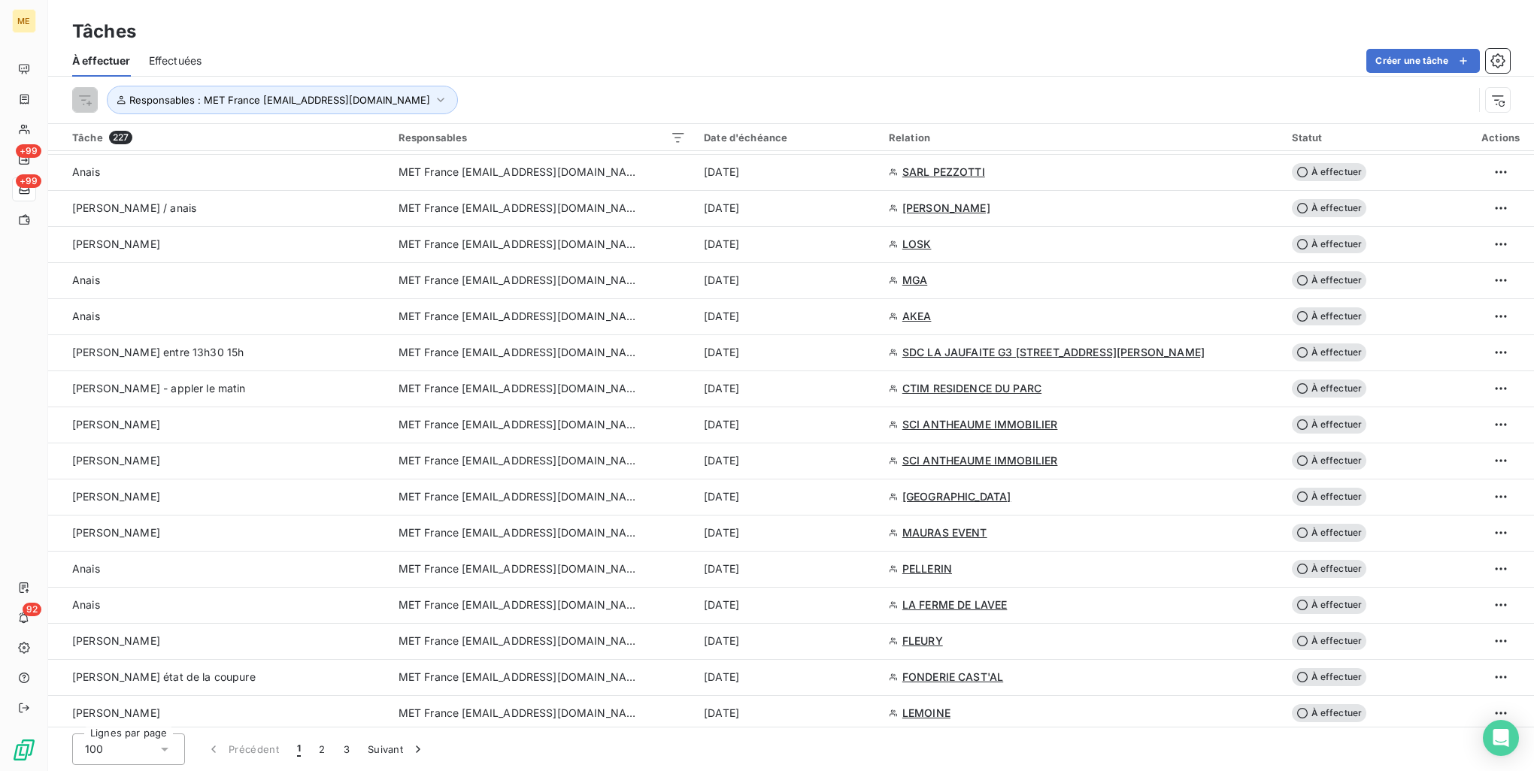
drag, startPoint x: 623, startPoint y: 58, endPoint x: 623, endPoint y: 75, distance: 17.3
click at [622, 61] on div "Créer une tâche" at bounding box center [865, 61] width 1290 height 24
click at [1499, 67] on icon "button" at bounding box center [1497, 60] width 15 height 15
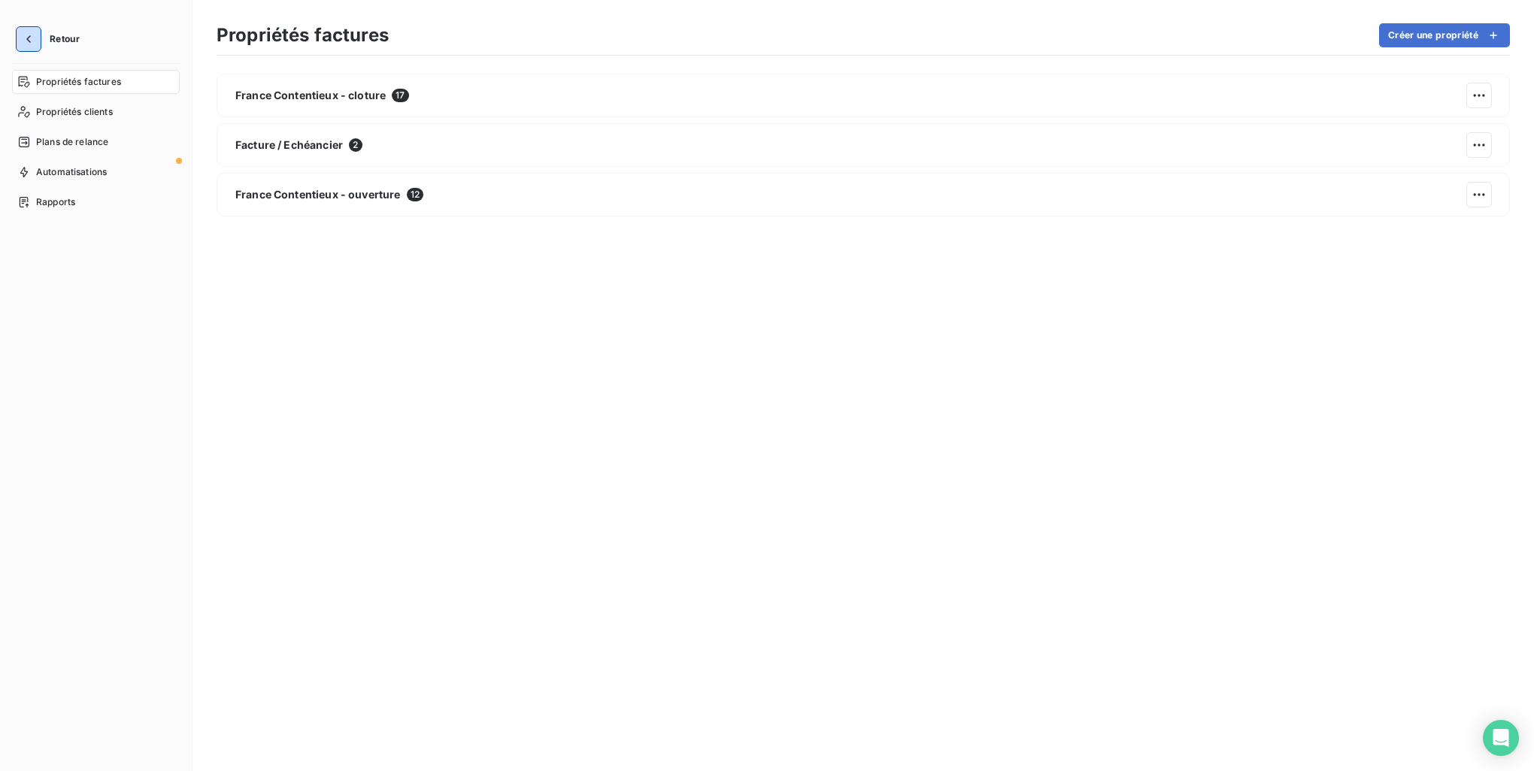
drag, startPoint x: 28, startPoint y: 38, endPoint x: 69, endPoint y: 63, distance: 48.6
click at [28, 38] on icon "button" at bounding box center [28, 39] width 5 height 8
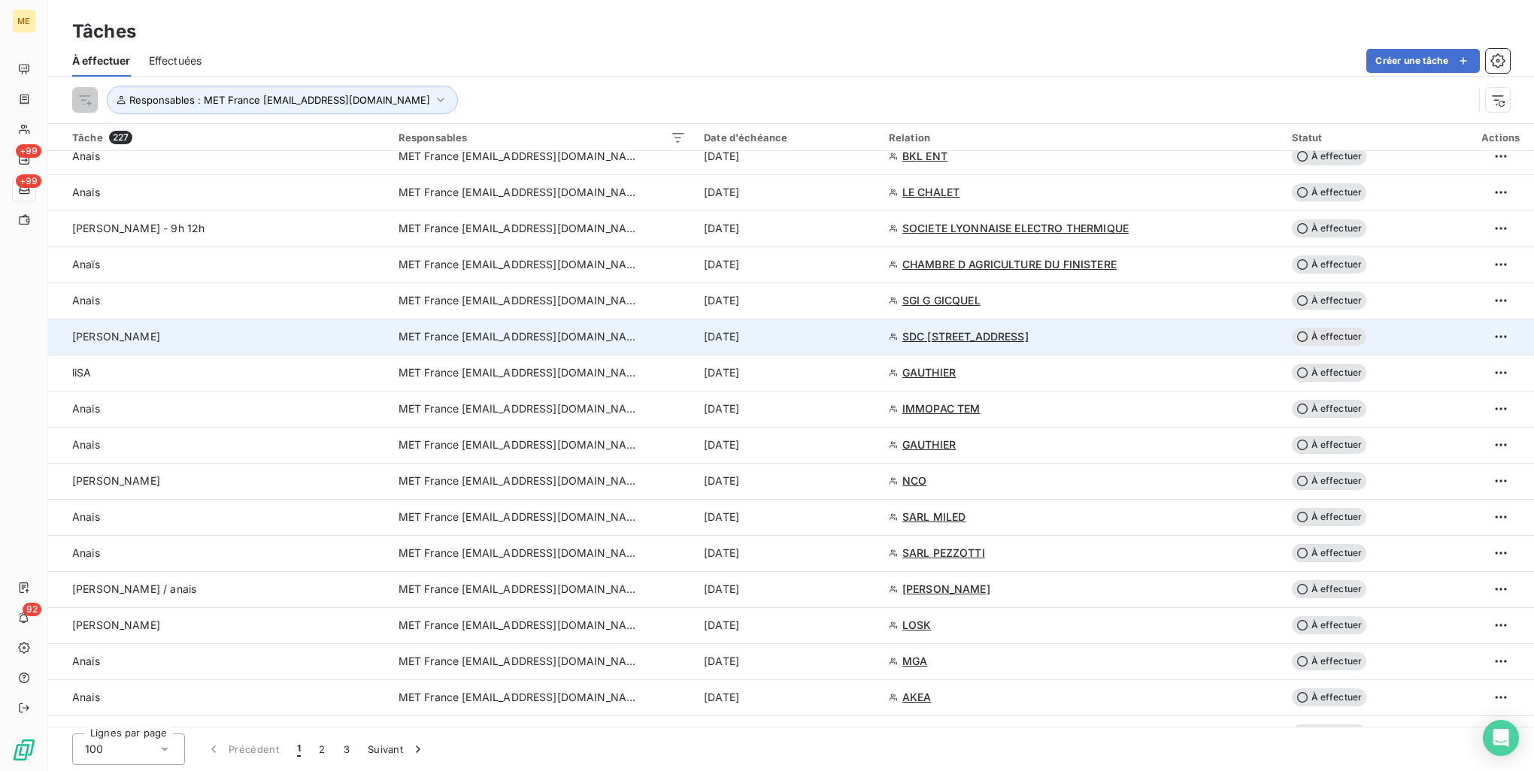
scroll to position [526, 0]
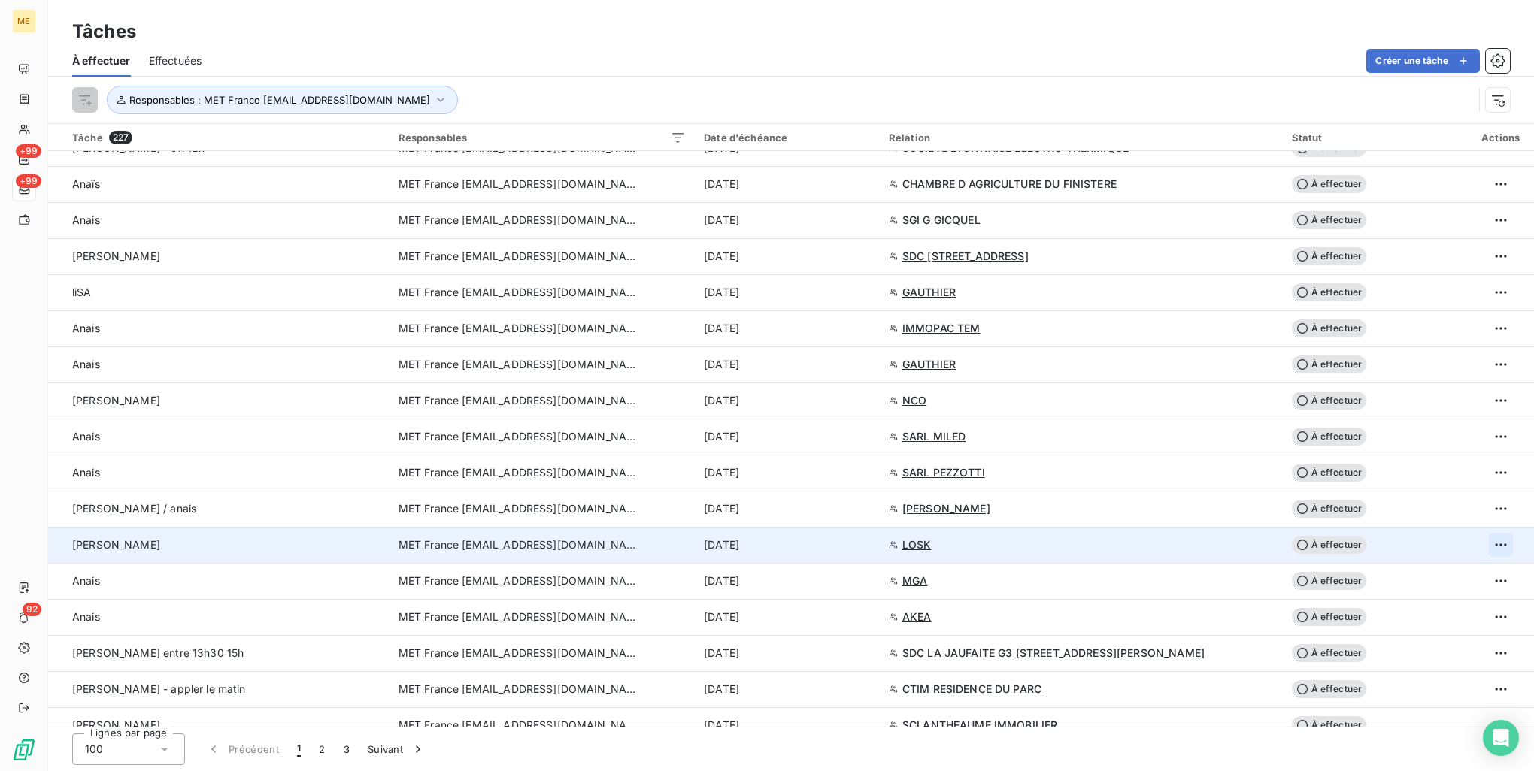
click at [1490, 541] on html "ME +99 +99 92 Tâches À effectuer Effectuées Créer une tâche Responsables : MET …" at bounding box center [767, 385] width 1534 height 771
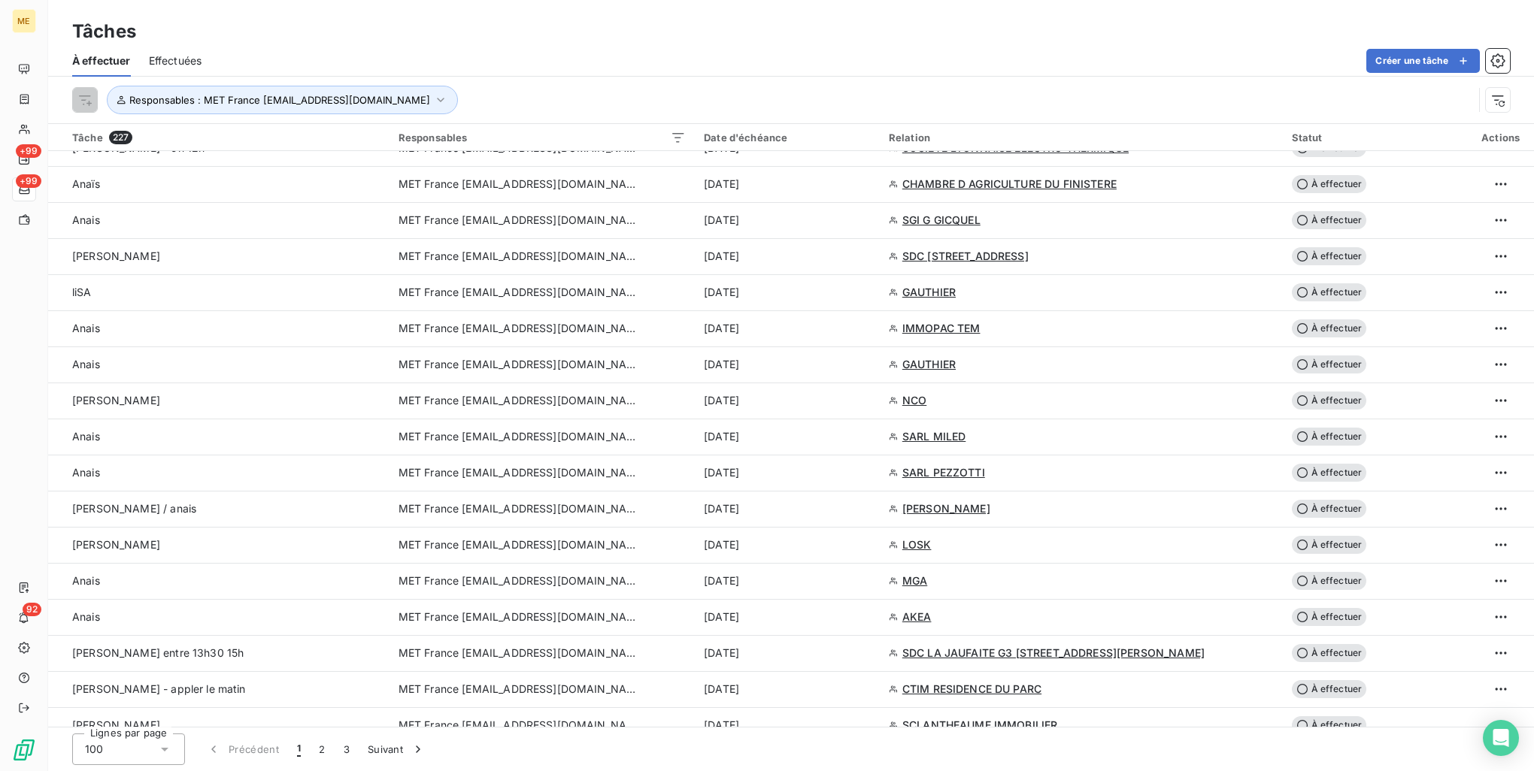
click at [1230, 552] on html "ME +99 +99 92 Tâches À effectuer Effectuées Créer une tâche Responsables : MET …" at bounding box center [767, 385] width 1534 height 771
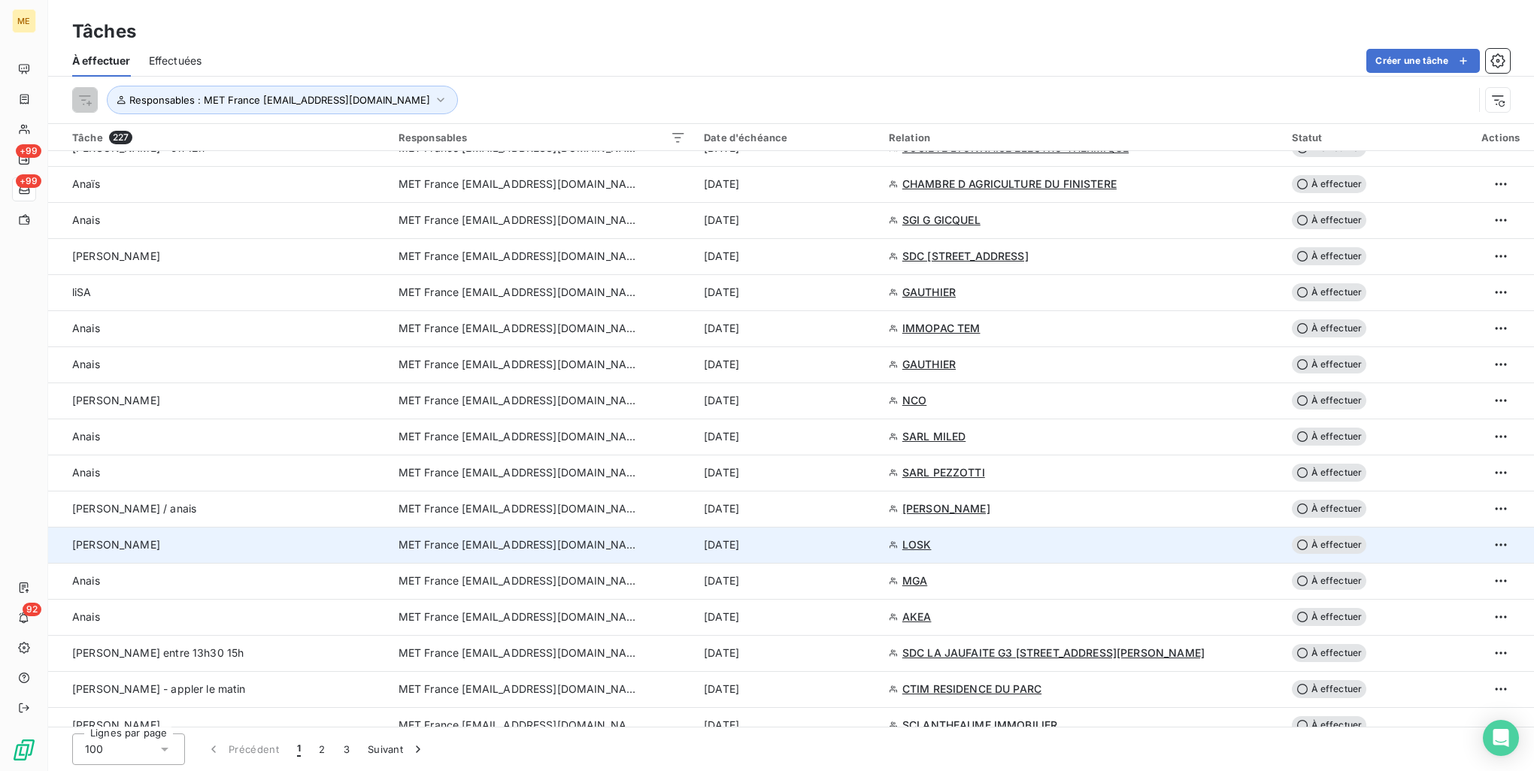
click at [905, 546] on span "LOSK" at bounding box center [916, 545] width 29 height 15
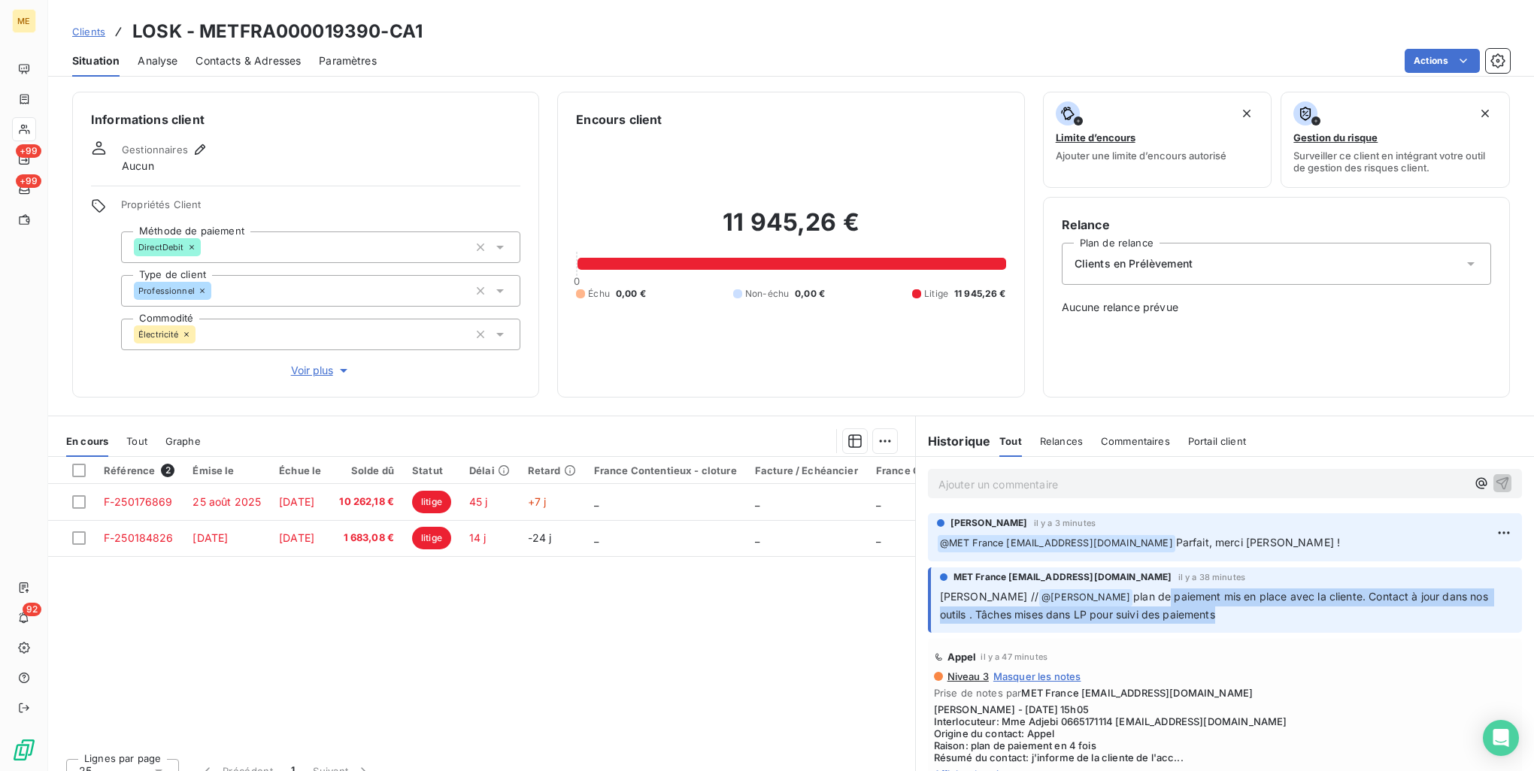
drag, startPoint x: 1113, startPoint y: 595, endPoint x: 1172, endPoint y: 617, distance: 63.3
click at [1172, 617] on span "plan de paiement mis en place avec la cliente. Contact à jour dans nos outils .…" at bounding box center [1215, 605] width 551 height 31
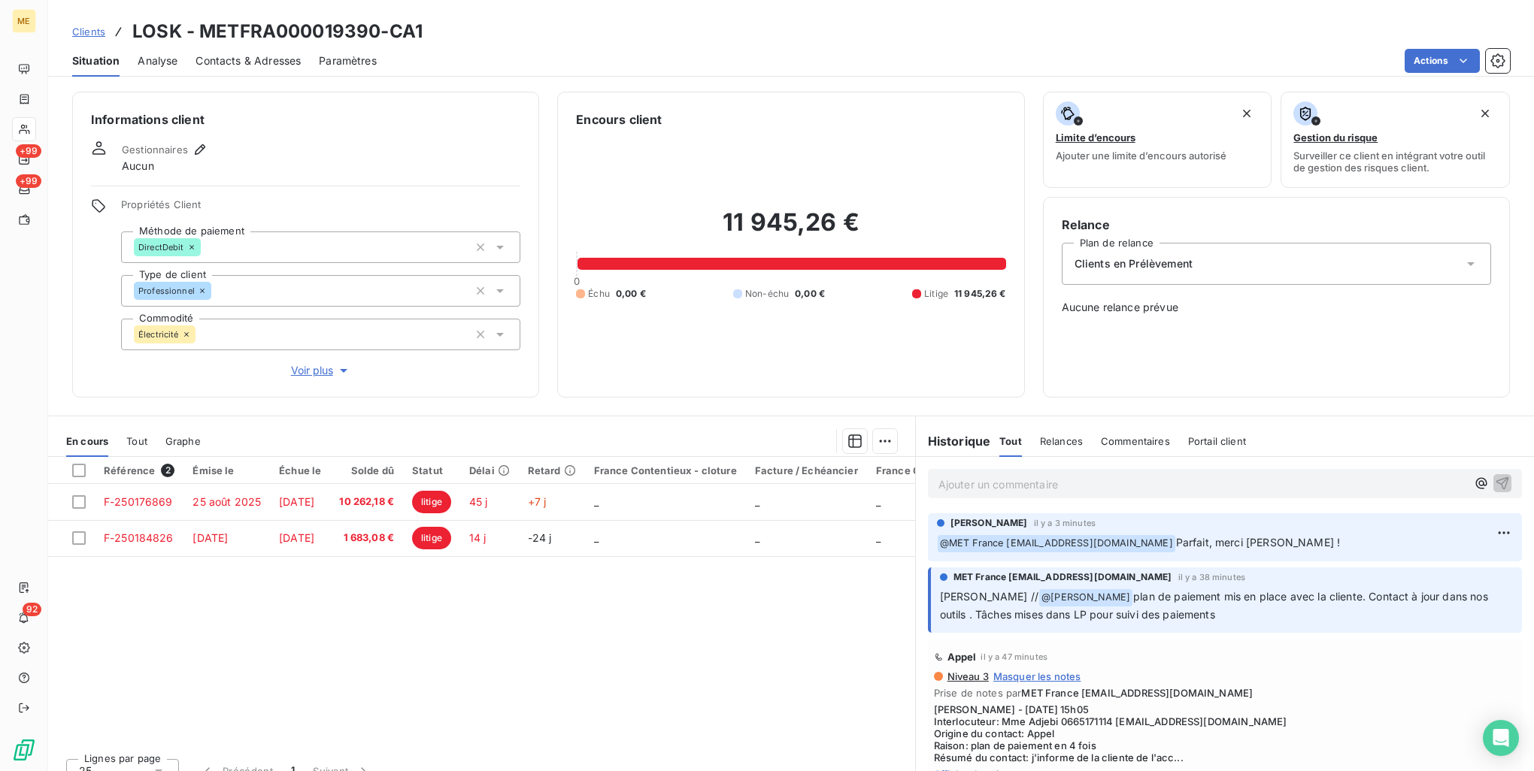
click at [620, 654] on div "Référence 2 Émise le Échue le Solde dû Statut Délai Retard France Contentieux -…" at bounding box center [481, 601] width 867 height 289
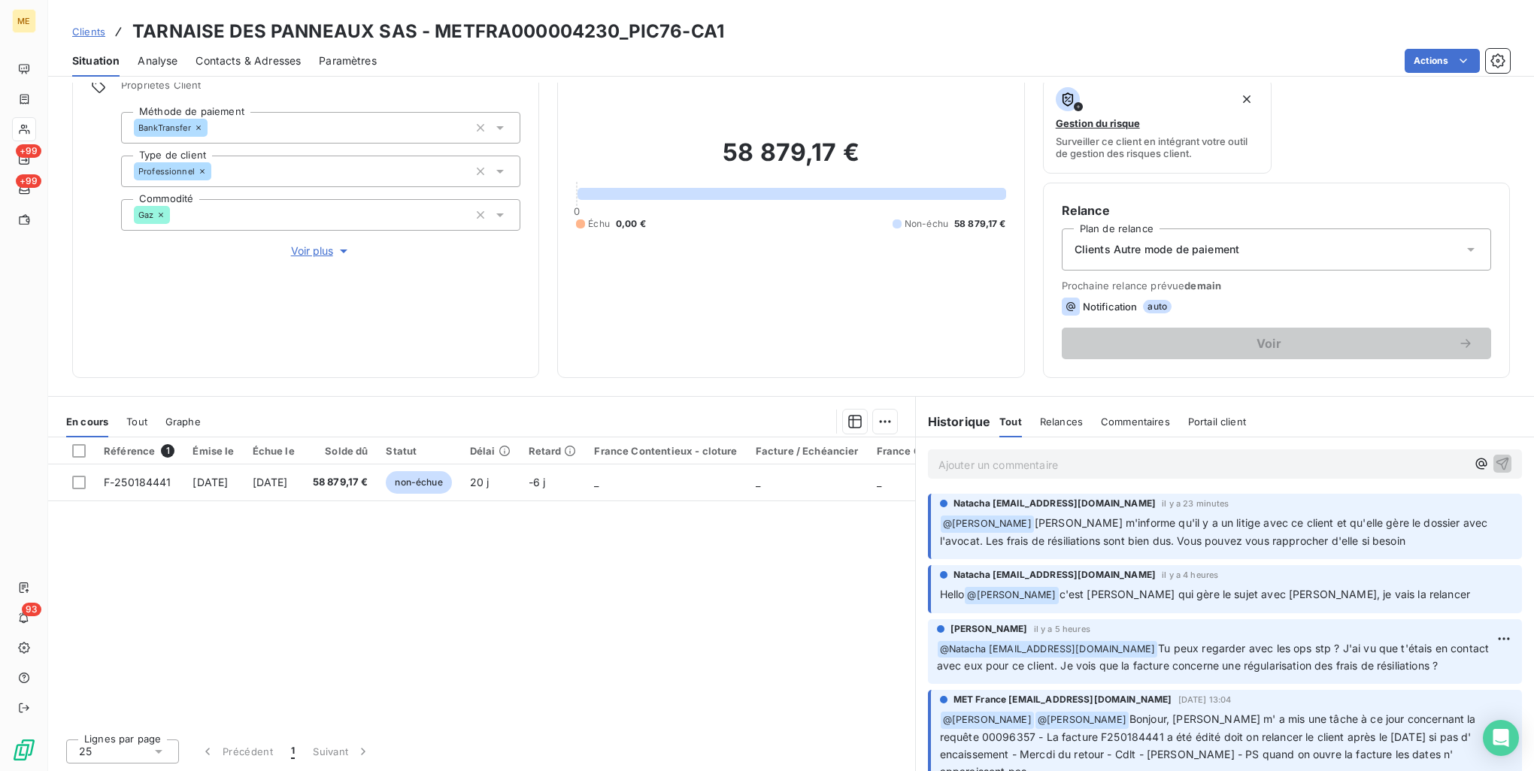
scroll to position [75, 0]
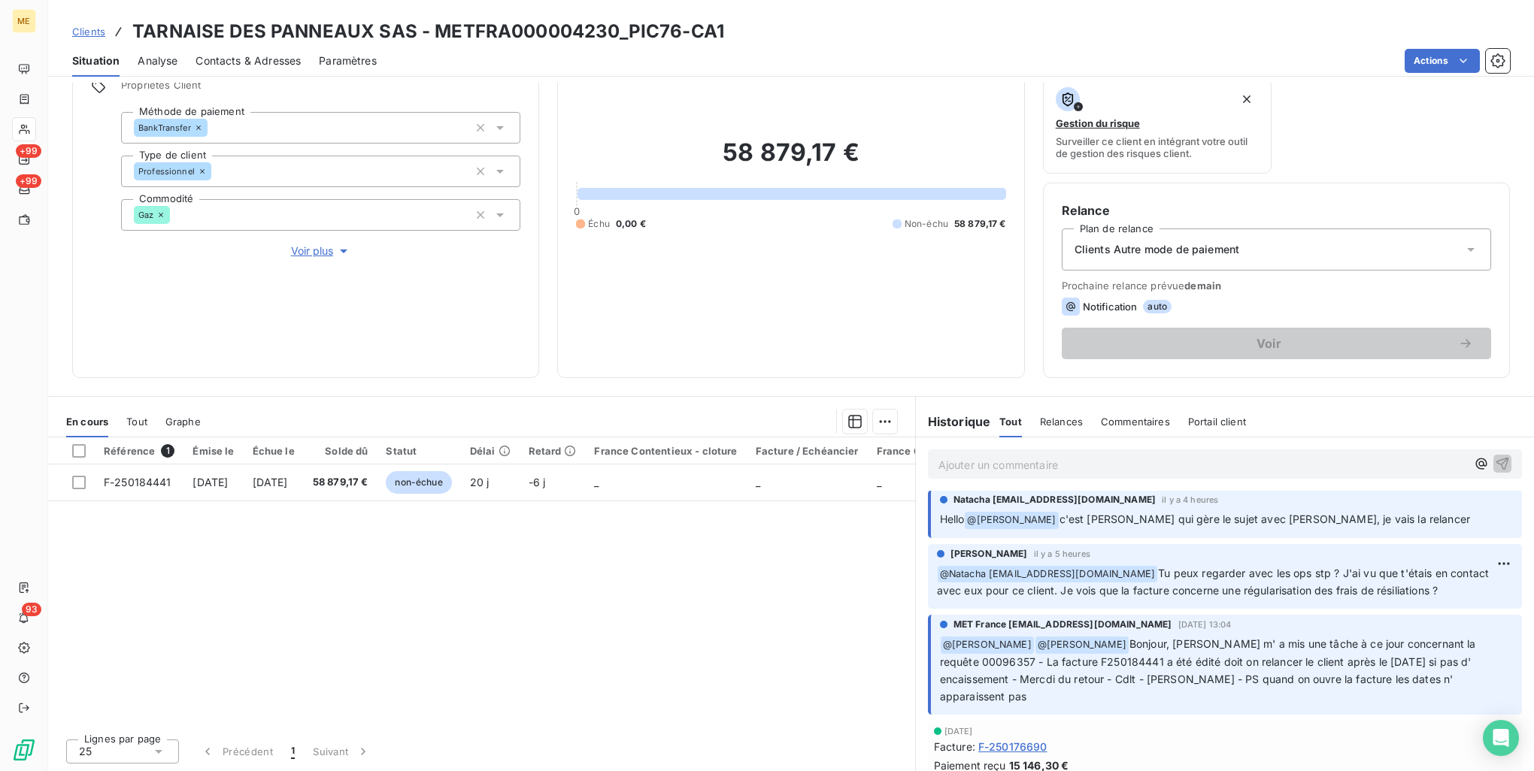
drag, startPoint x: 1147, startPoint y: 576, endPoint x: 1456, endPoint y: 591, distance: 310.1
click at [1456, 591] on p "﻿ @ Natacha natacha.procter@met.com Tu peux regarder avec les ops stp ? J'ai vu…" at bounding box center [1225, 582] width 576 height 35
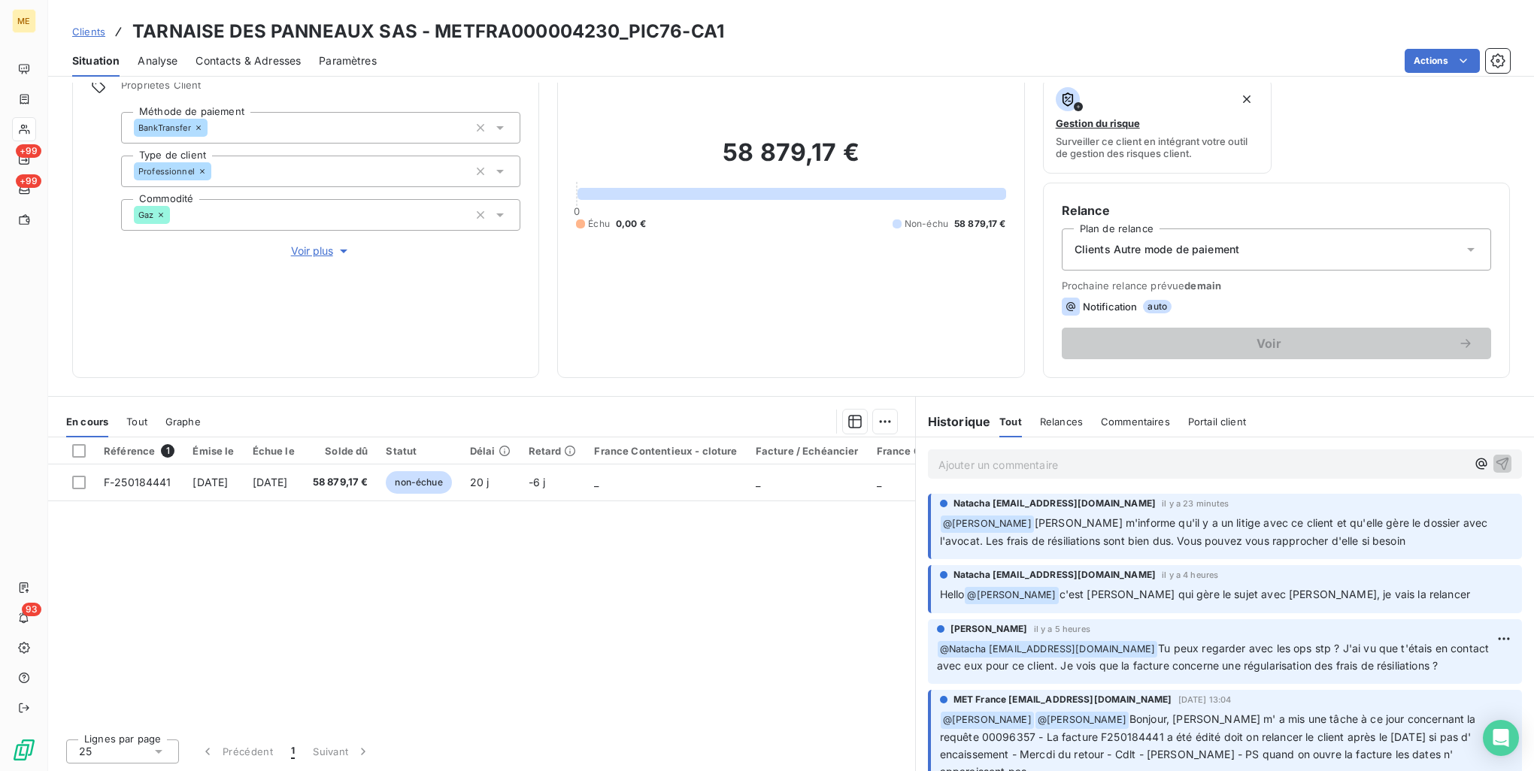
scroll to position [44, 0]
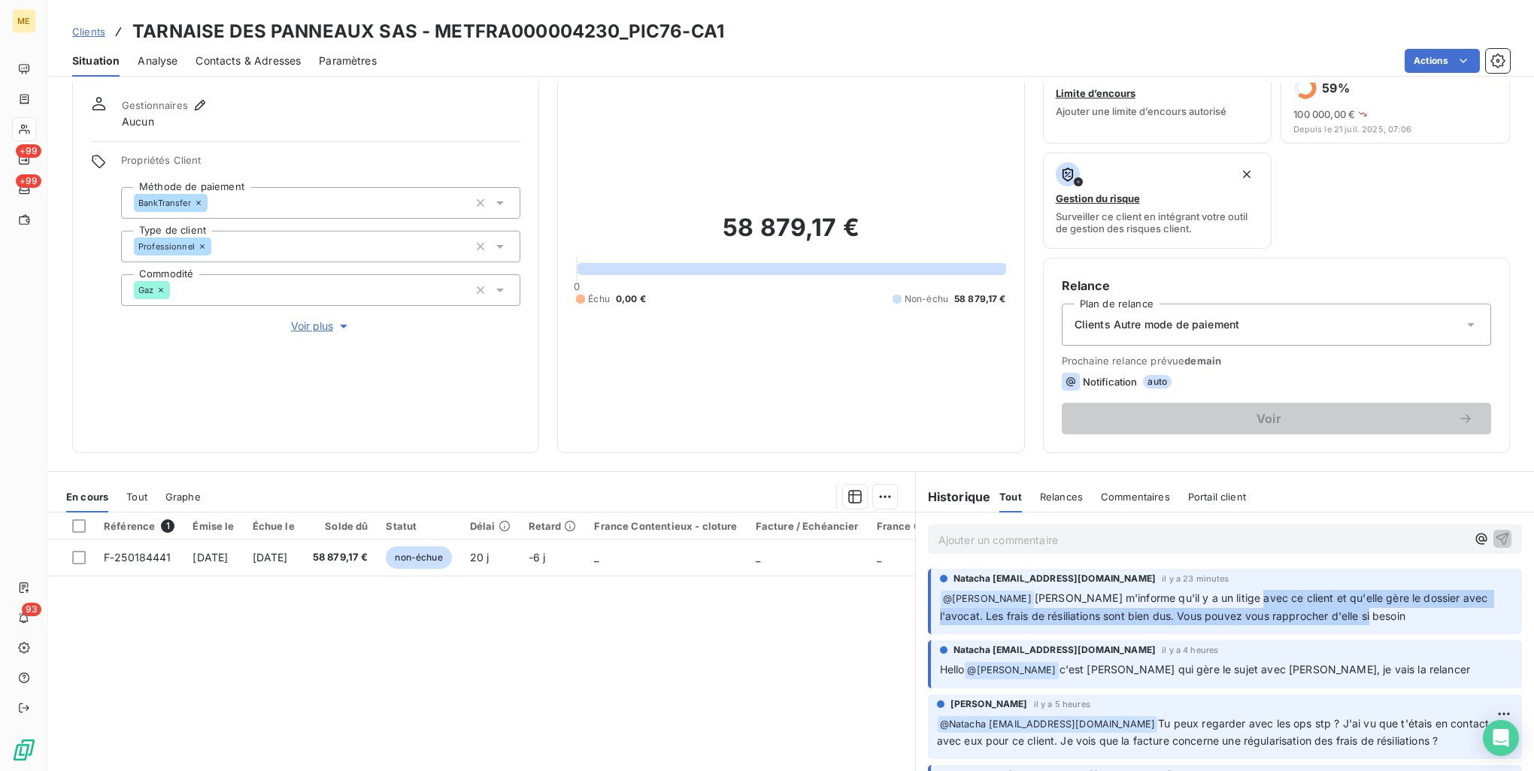
drag, startPoint x: 1245, startPoint y: 598, endPoint x: 1391, endPoint y: 627, distance: 148.6
click at [1391, 627] on div "Natacha natacha.procter@met.com il y a 23 minutes ﻿ @ Bélinda Thomont Maeva m'i…" at bounding box center [1225, 601] width 594 height 65
drag, startPoint x: 1391, startPoint y: 627, endPoint x: 1272, endPoint y: 600, distance: 121.8
click at [1274, 599] on span "Maeva m'informe qu'il y a un litige avec ce client et qu'elle gère le dossier a…" at bounding box center [1215, 607] width 551 height 31
click at [1263, 620] on span "Maeva m'informe qu'il y a un litige avec ce client et qu'elle gère le dossier a…" at bounding box center [1215, 607] width 551 height 31
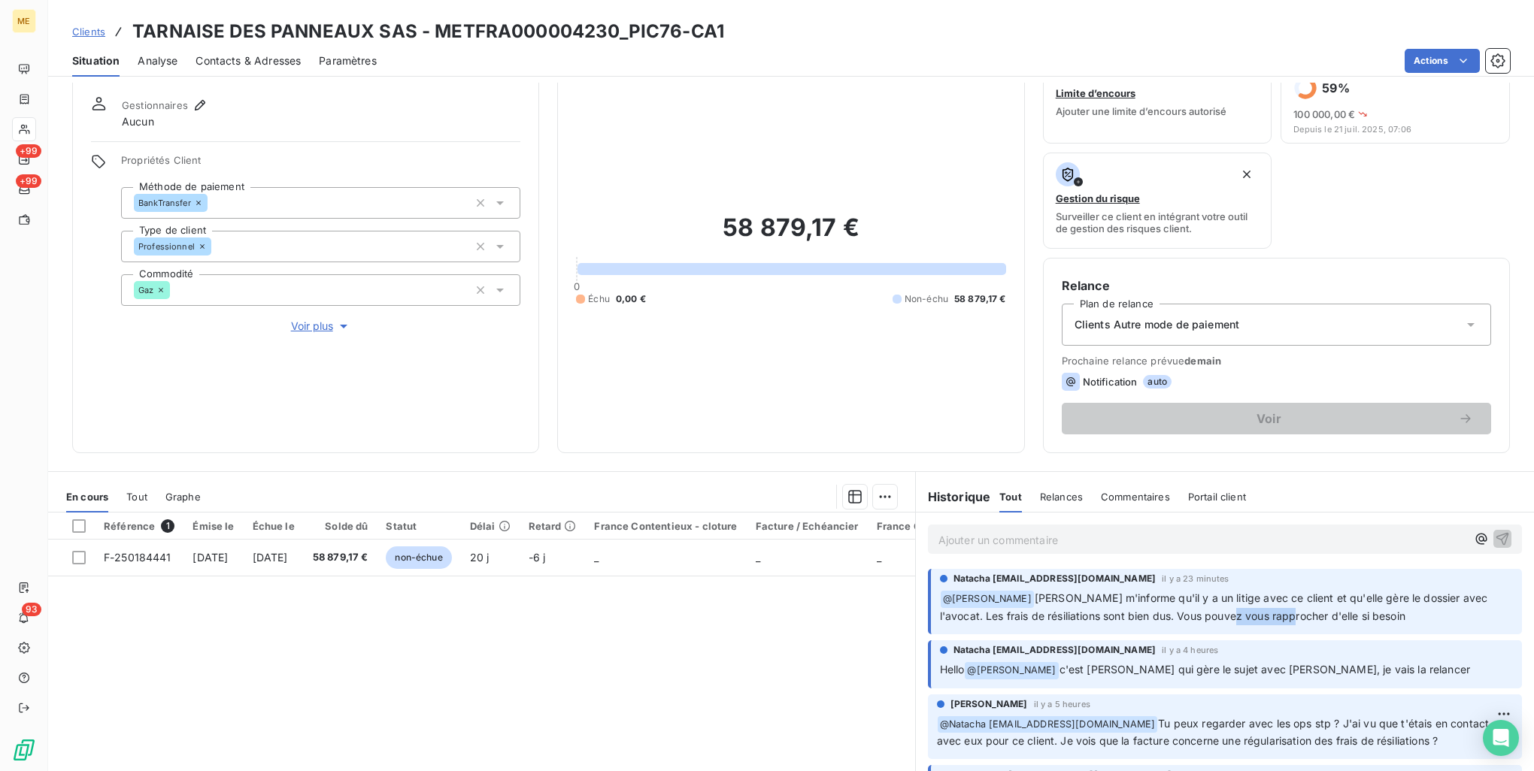
click at [1263, 620] on span "Maeva m'informe qu'il y a un litige avec ce client et qu'elle gère le dossier a…" at bounding box center [1215, 607] width 551 height 31
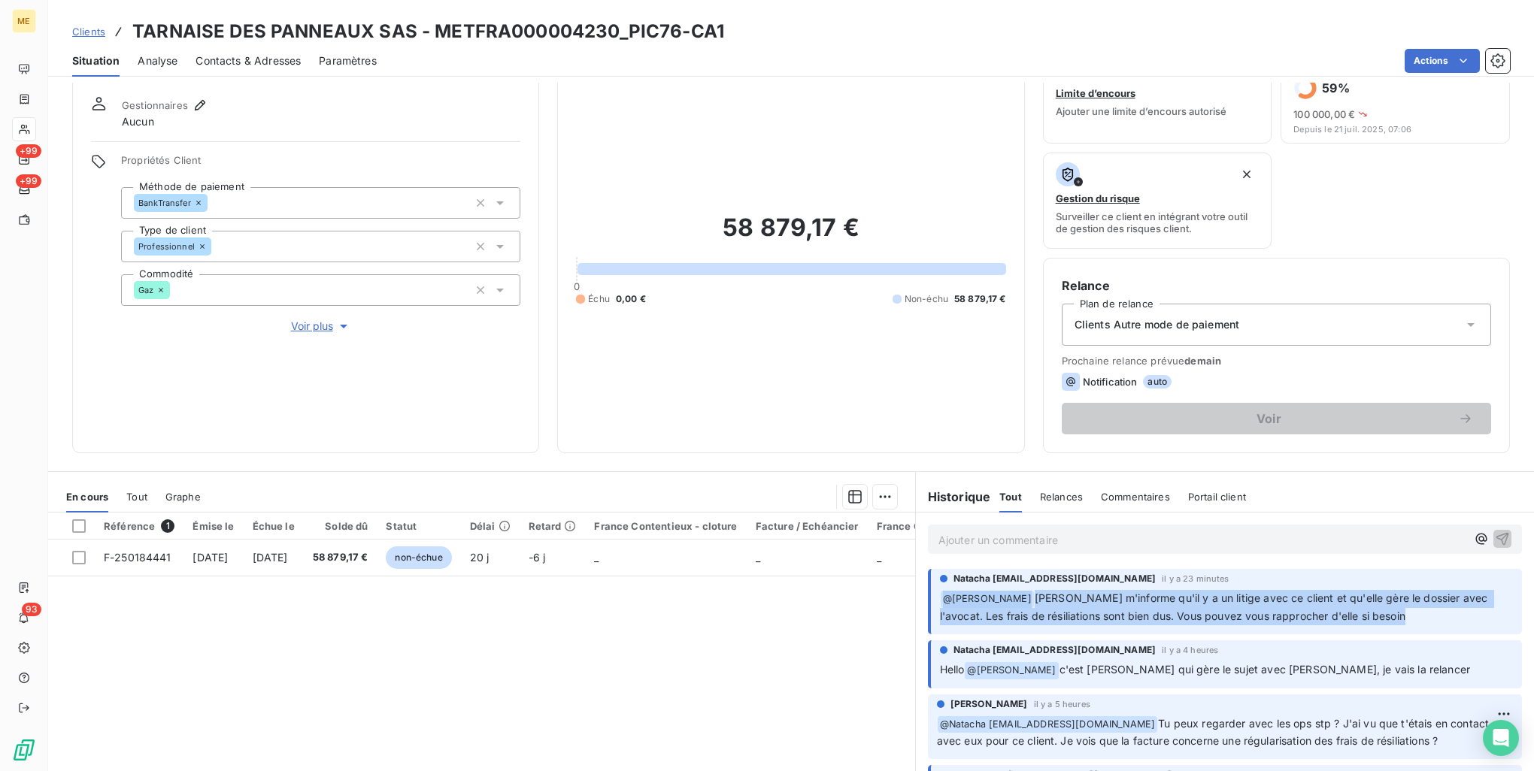
click at [1263, 620] on span "Maeva m'informe qu'il y a un litige avec ce client et qu'elle gère le dossier a…" at bounding box center [1215, 607] width 551 height 31
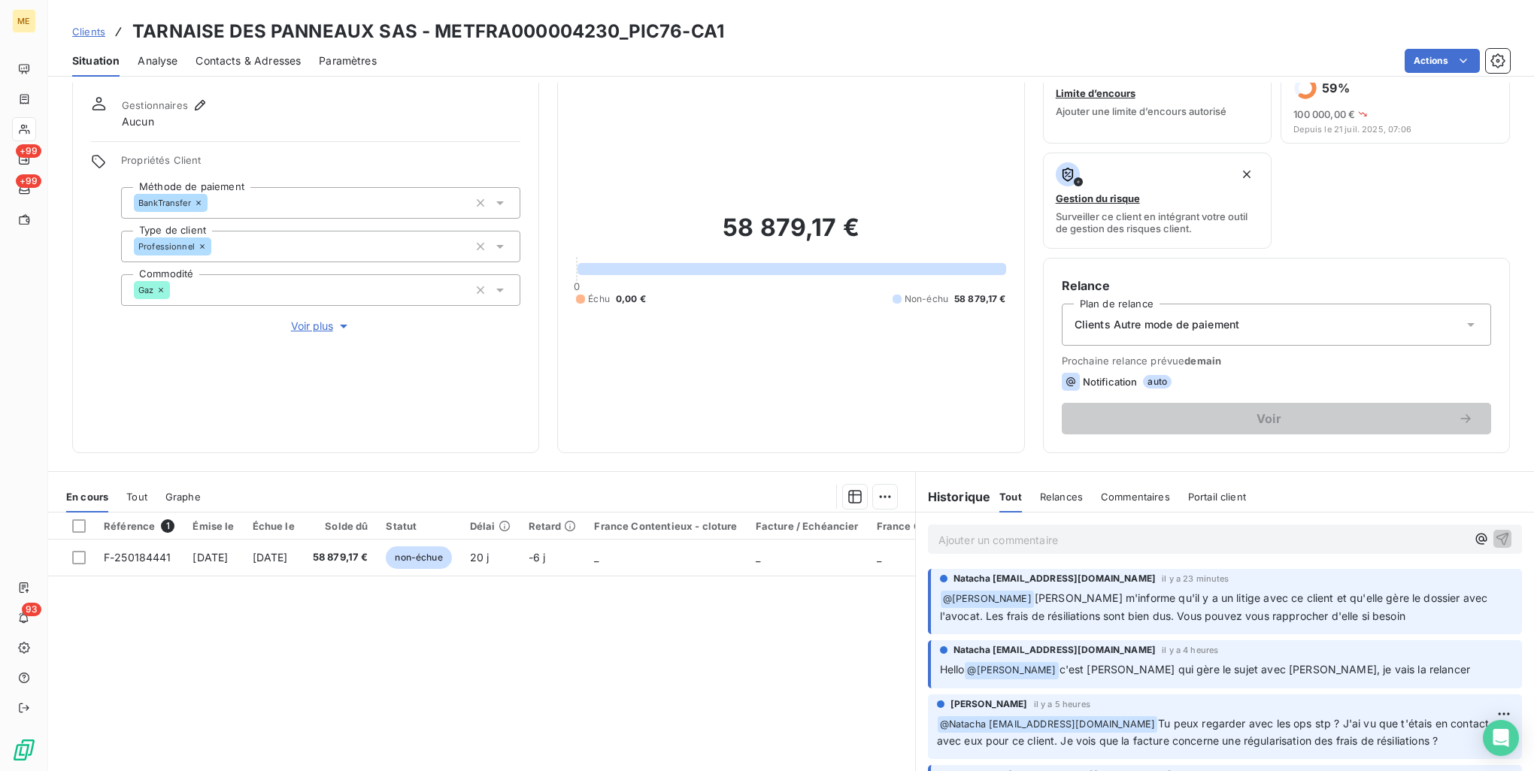
click at [1070, 544] on p "Ajouter un commentaire ﻿" at bounding box center [1202, 540] width 528 height 19
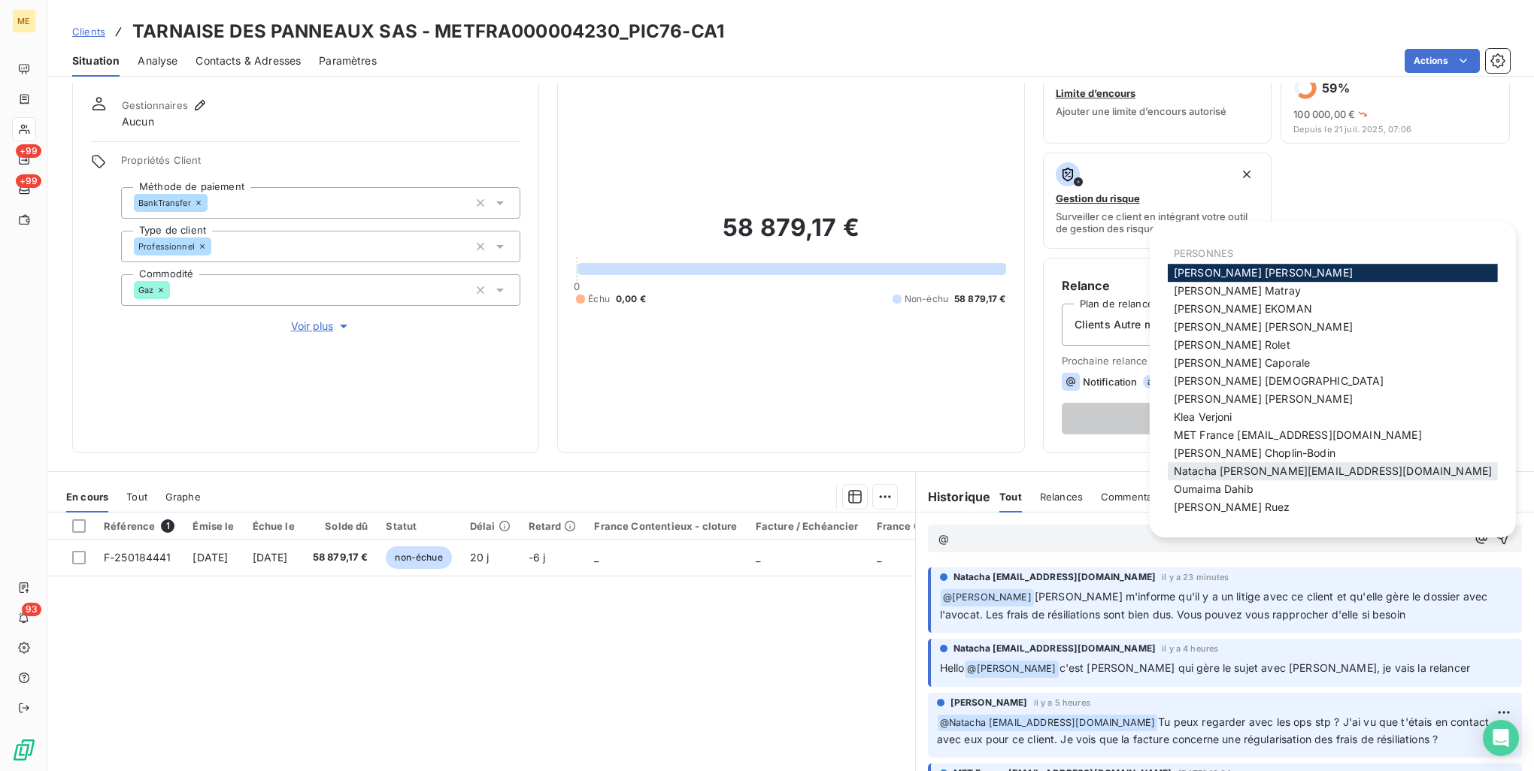
click at [1225, 468] on span "Natacha natacha.procter@met.com" at bounding box center [1333, 471] width 318 height 13
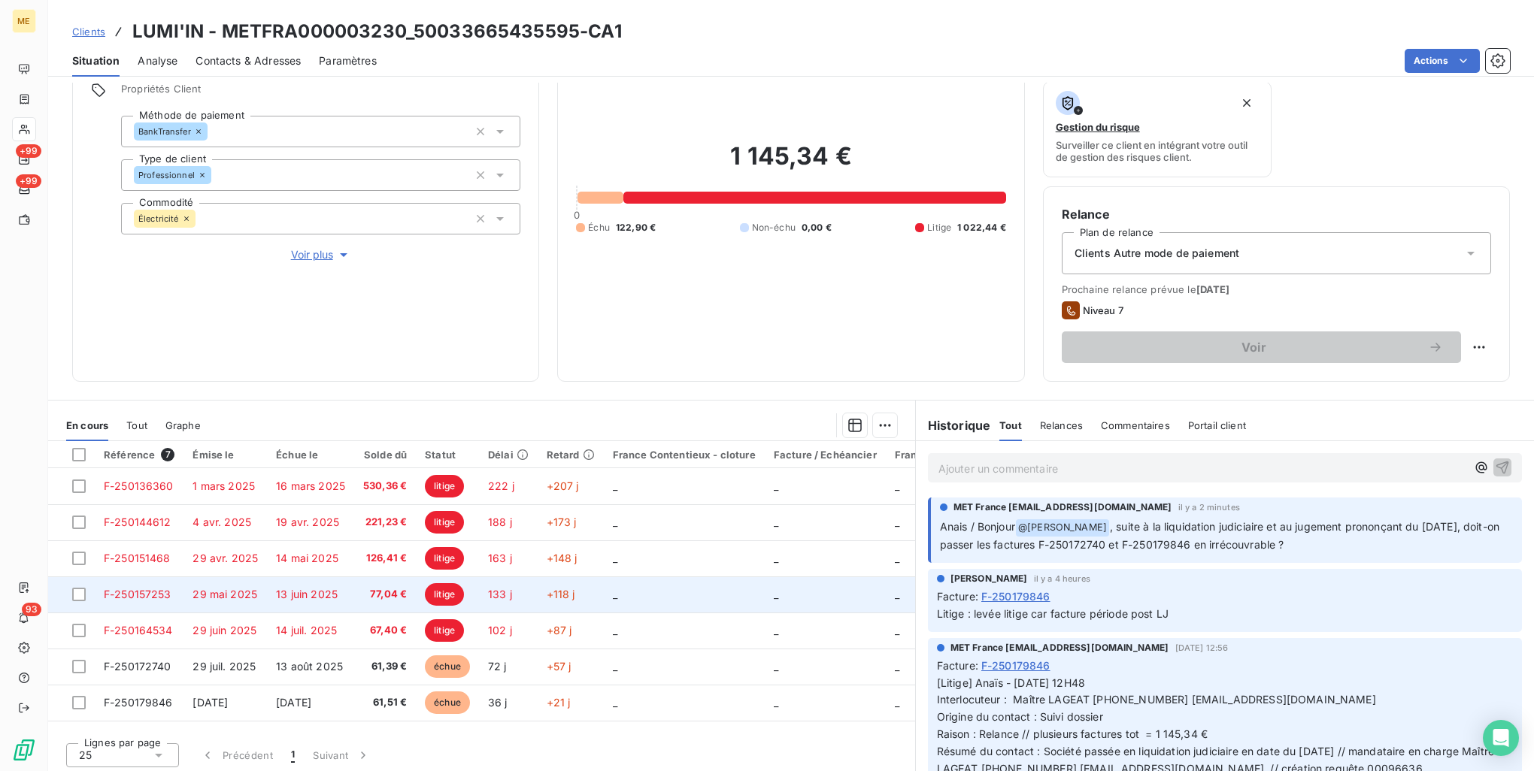
scroll to position [120, 0]
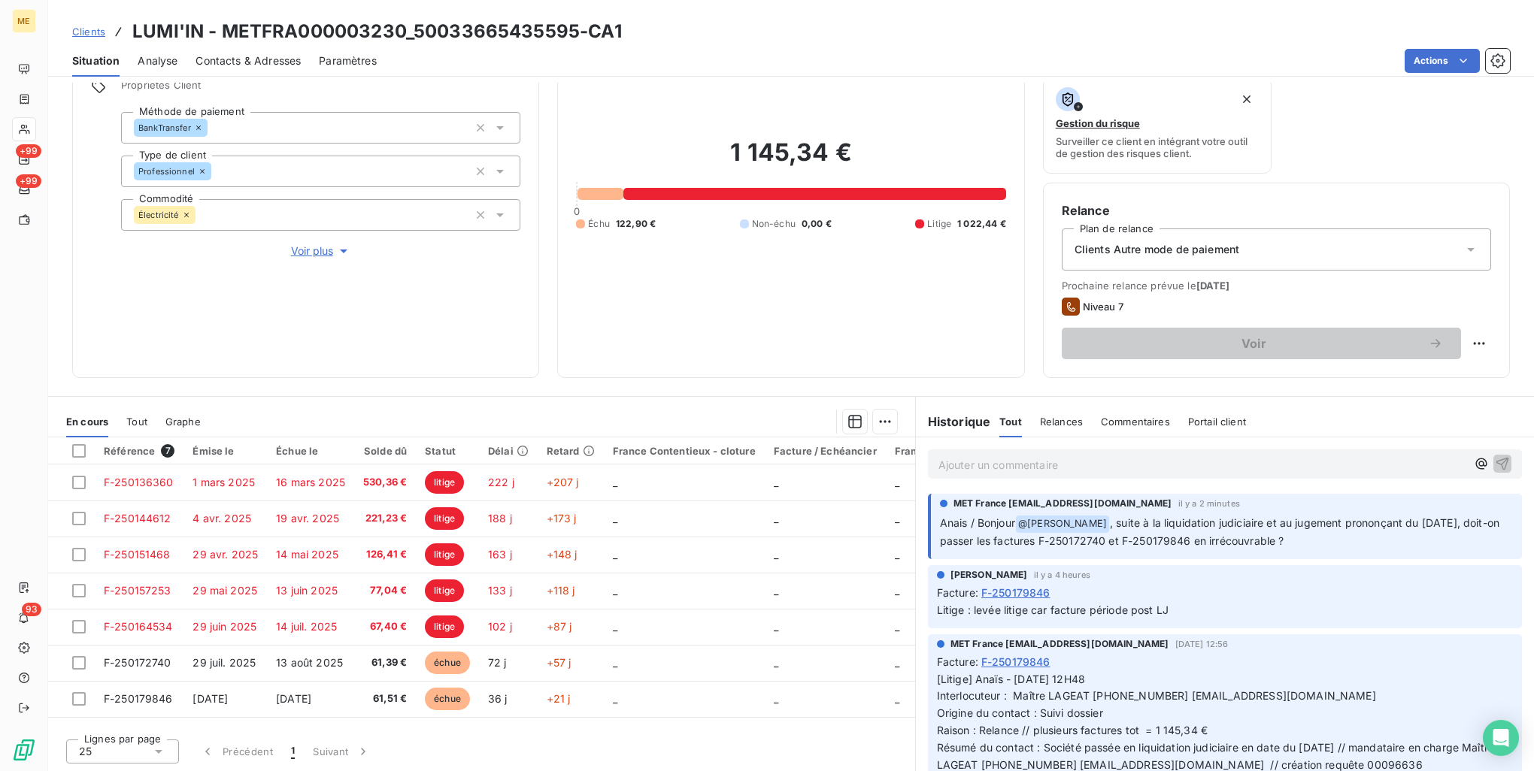
click at [1026, 606] on span "Litige : levée litige car facture période post LJ" at bounding box center [1053, 610] width 232 height 13
drag, startPoint x: 1026, startPoint y: 606, endPoint x: 1110, endPoint y: 612, distance: 85.2
click at [1110, 612] on span "Litige : levée litige car facture période post LJ" at bounding box center [1053, 610] width 232 height 13
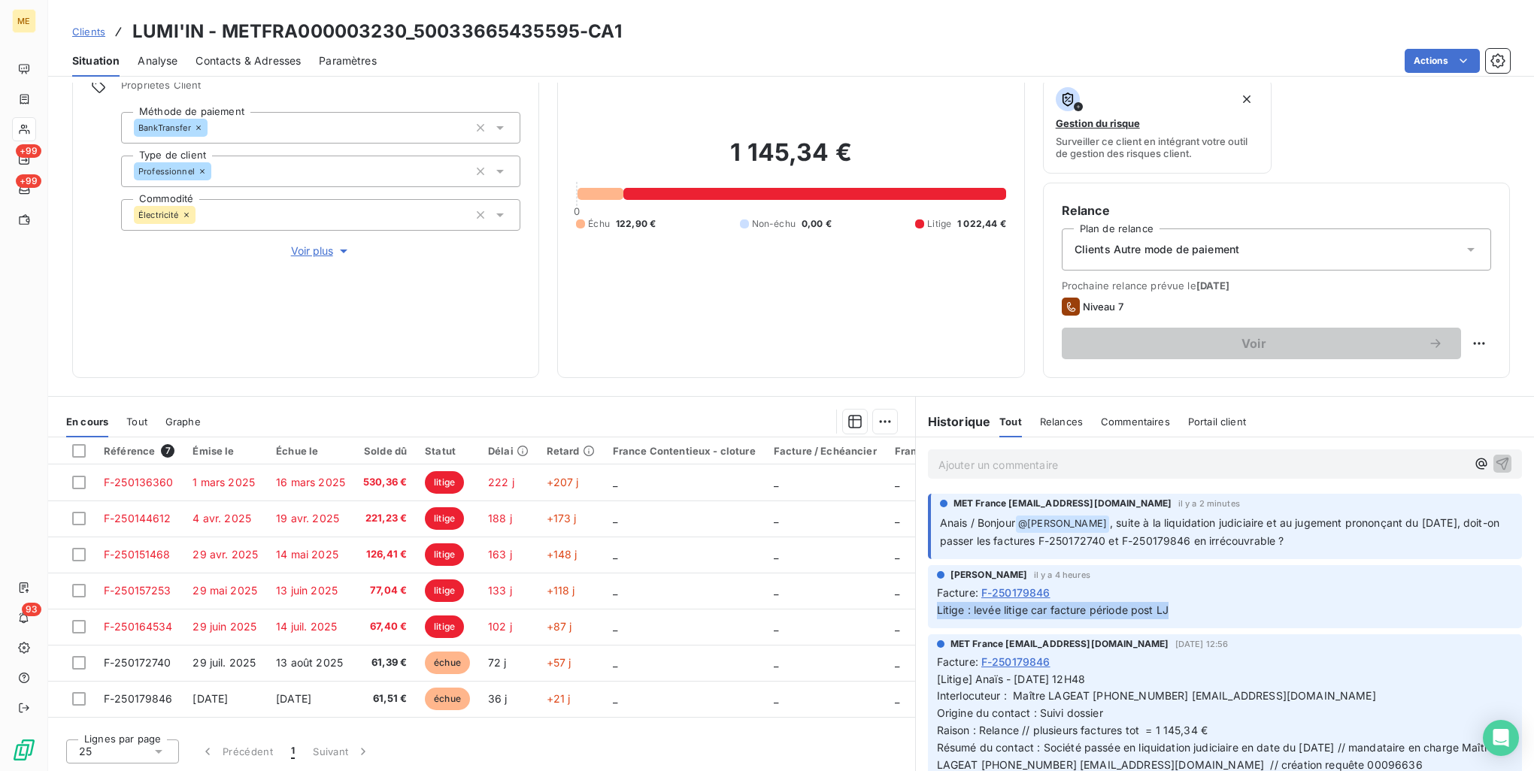
click at [1110, 612] on span "Litige : levée litige car facture période post LJ" at bounding box center [1053, 610] width 232 height 13
click at [983, 610] on span "Litige : levée litige car facture période post LJ" at bounding box center [1053, 610] width 232 height 13
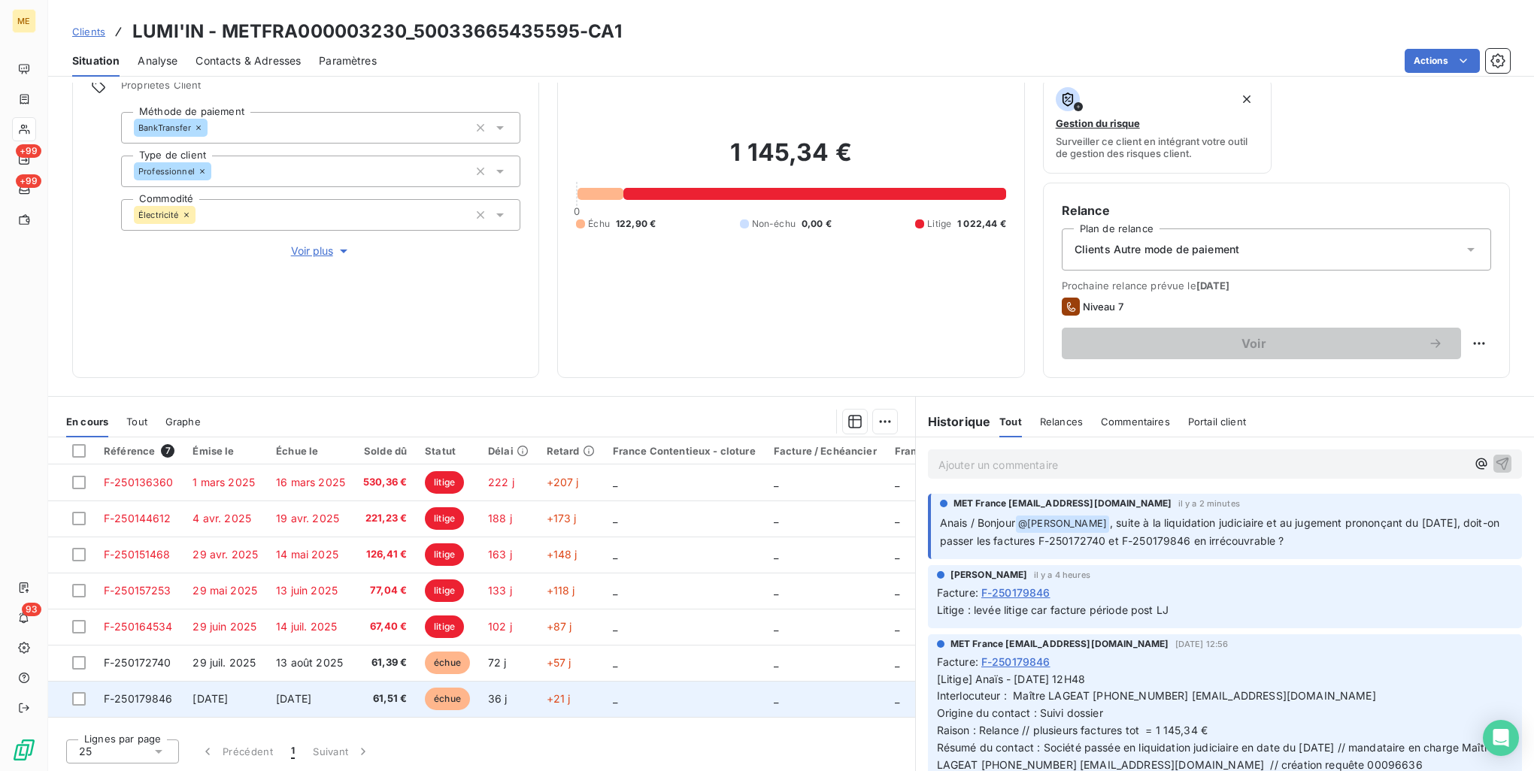
click at [589, 713] on td "+21 j" at bounding box center [571, 699] width 66 height 36
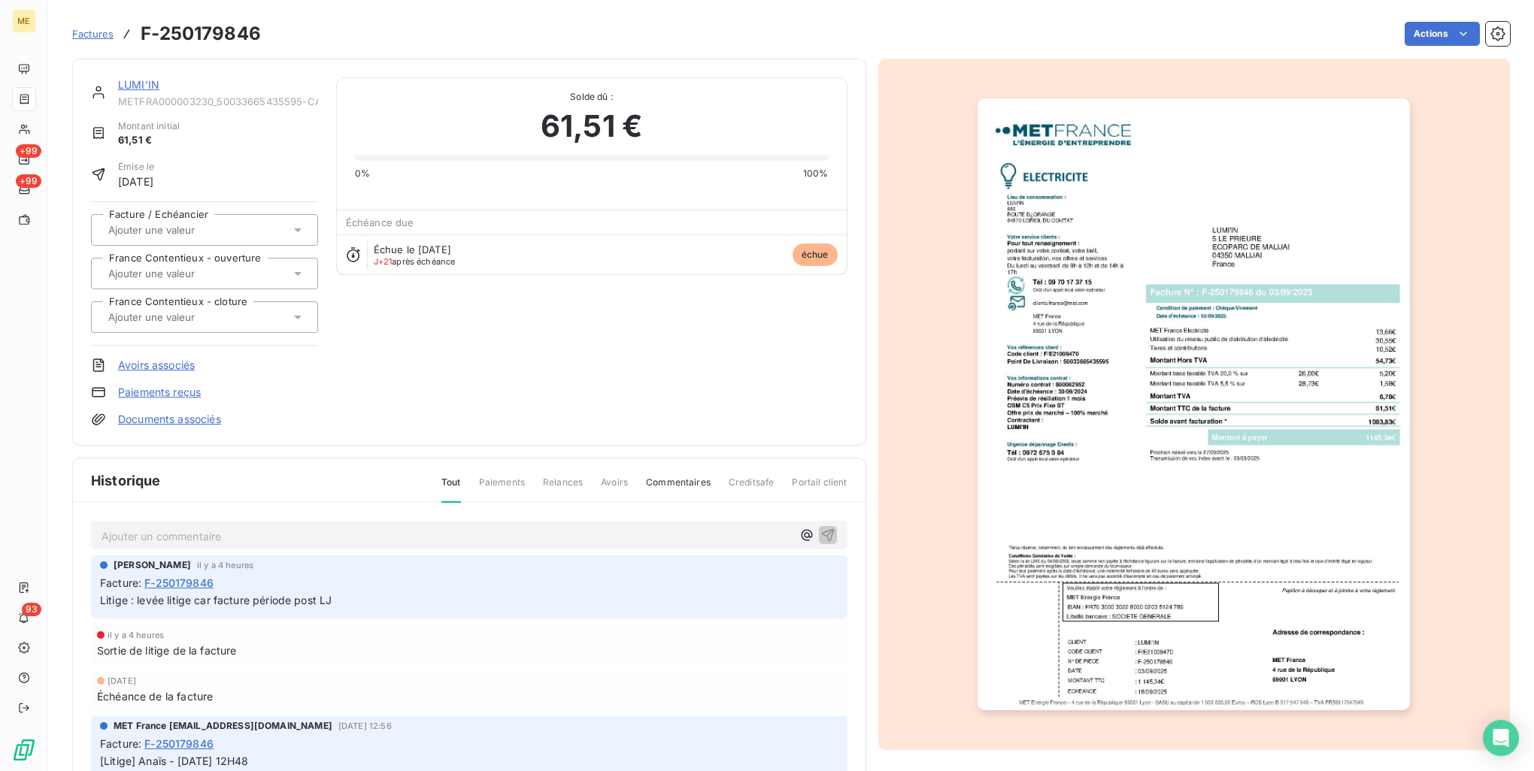
click at [1210, 503] on img "button" at bounding box center [1193, 404] width 432 height 612
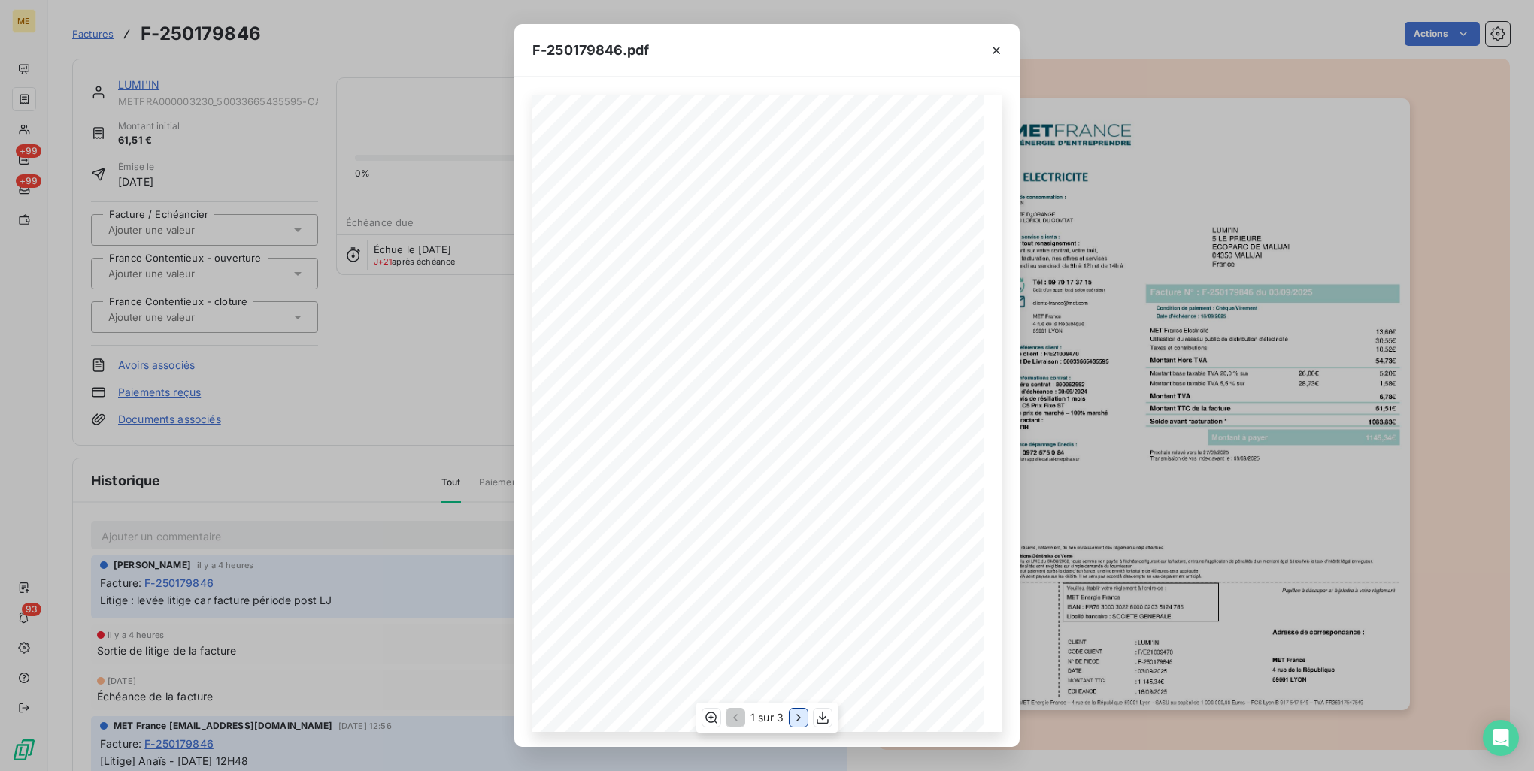
click at [802, 713] on icon "button" at bounding box center [798, 717] width 15 height 15
click at [1155, 251] on div "F-250179846.pdf Détail de votre facture : Document à conserver 10 ans 2/2 Numér…" at bounding box center [767, 385] width 1534 height 771
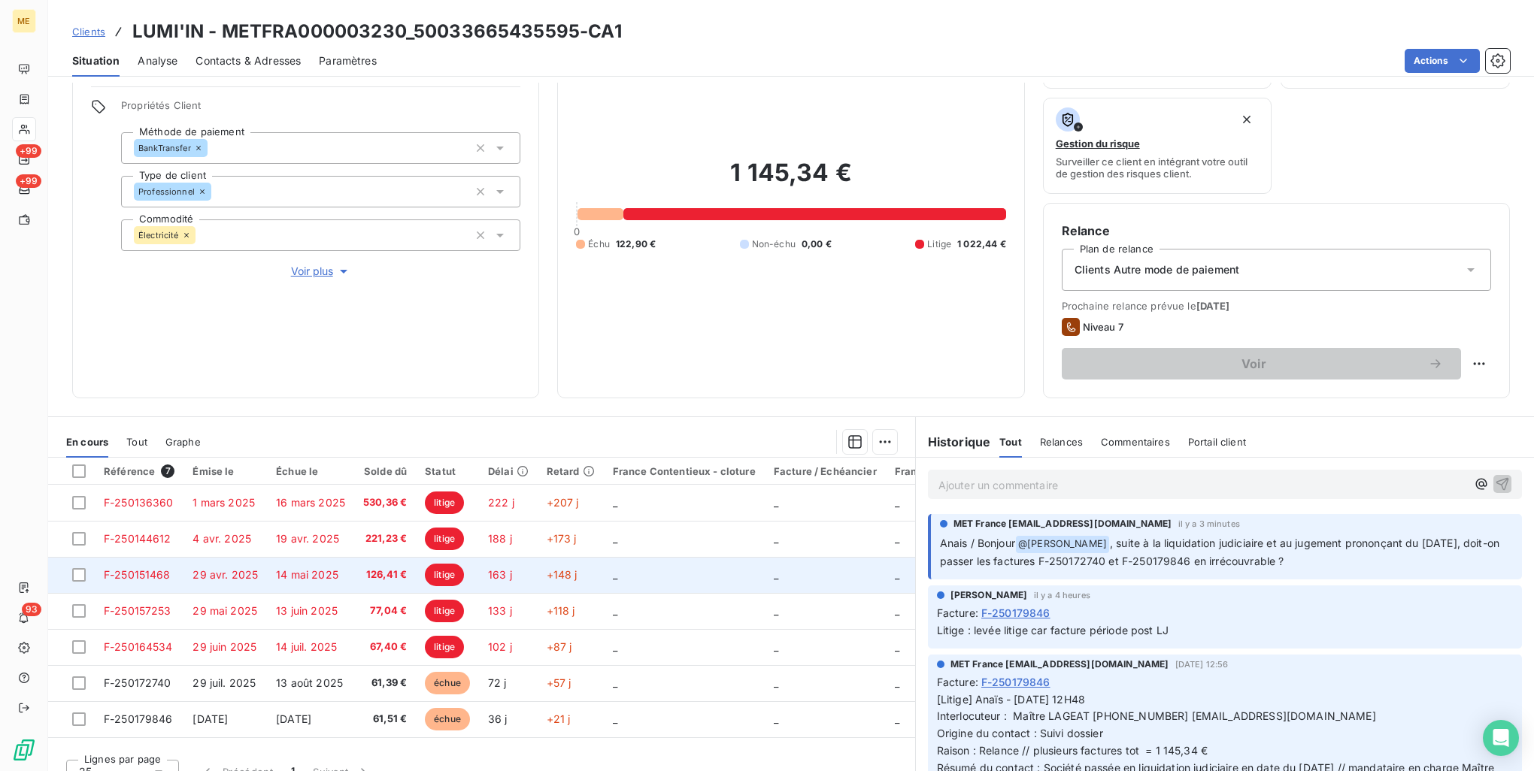
scroll to position [120, 0]
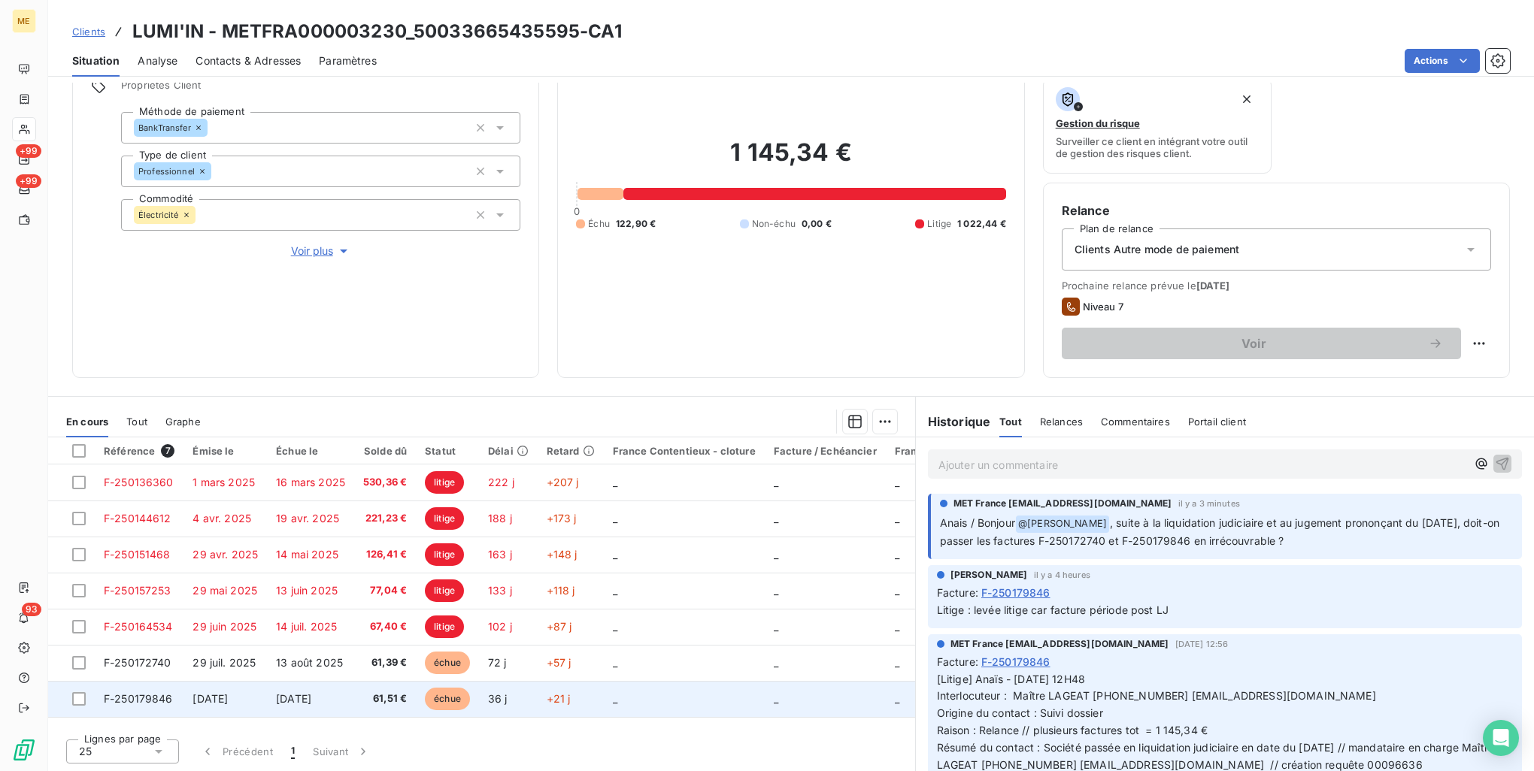
click at [717, 704] on td "_" at bounding box center [684, 699] width 161 height 36
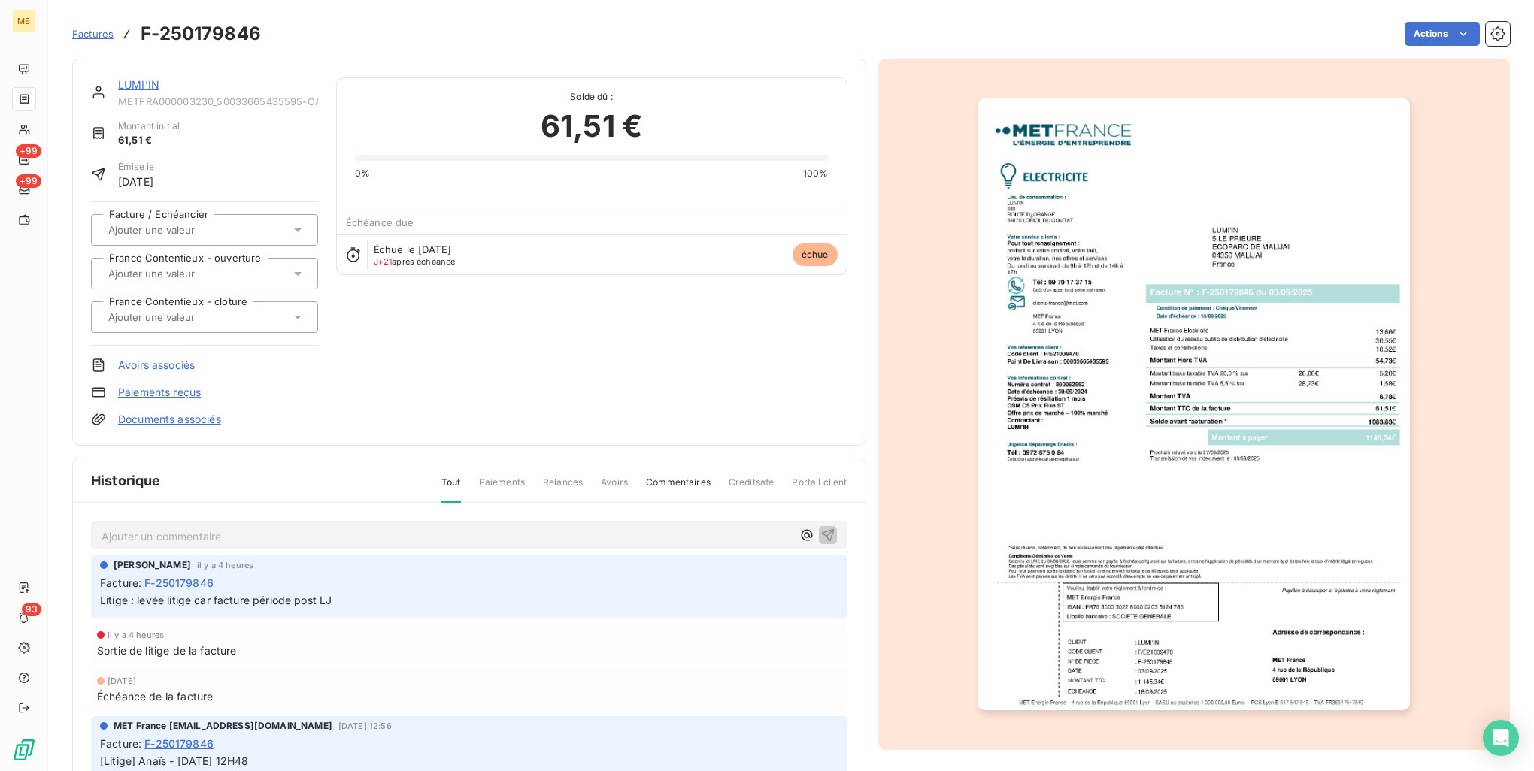
click at [1129, 462] on img "button" at bounding box center [1193, 404] width 432 height 612
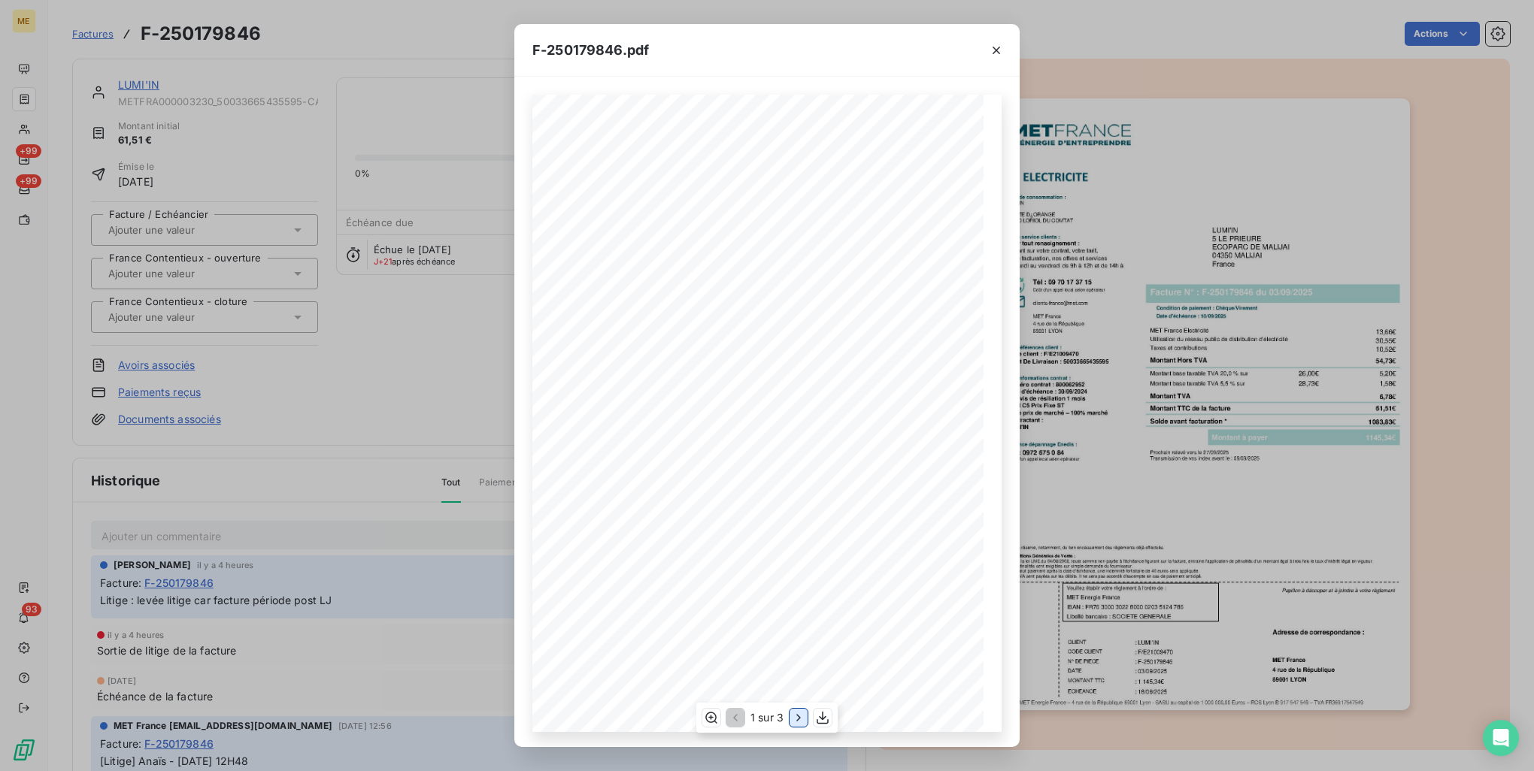
click at [793, 714] on icon "button" at bounding box center [798, 717] width 15 height 15
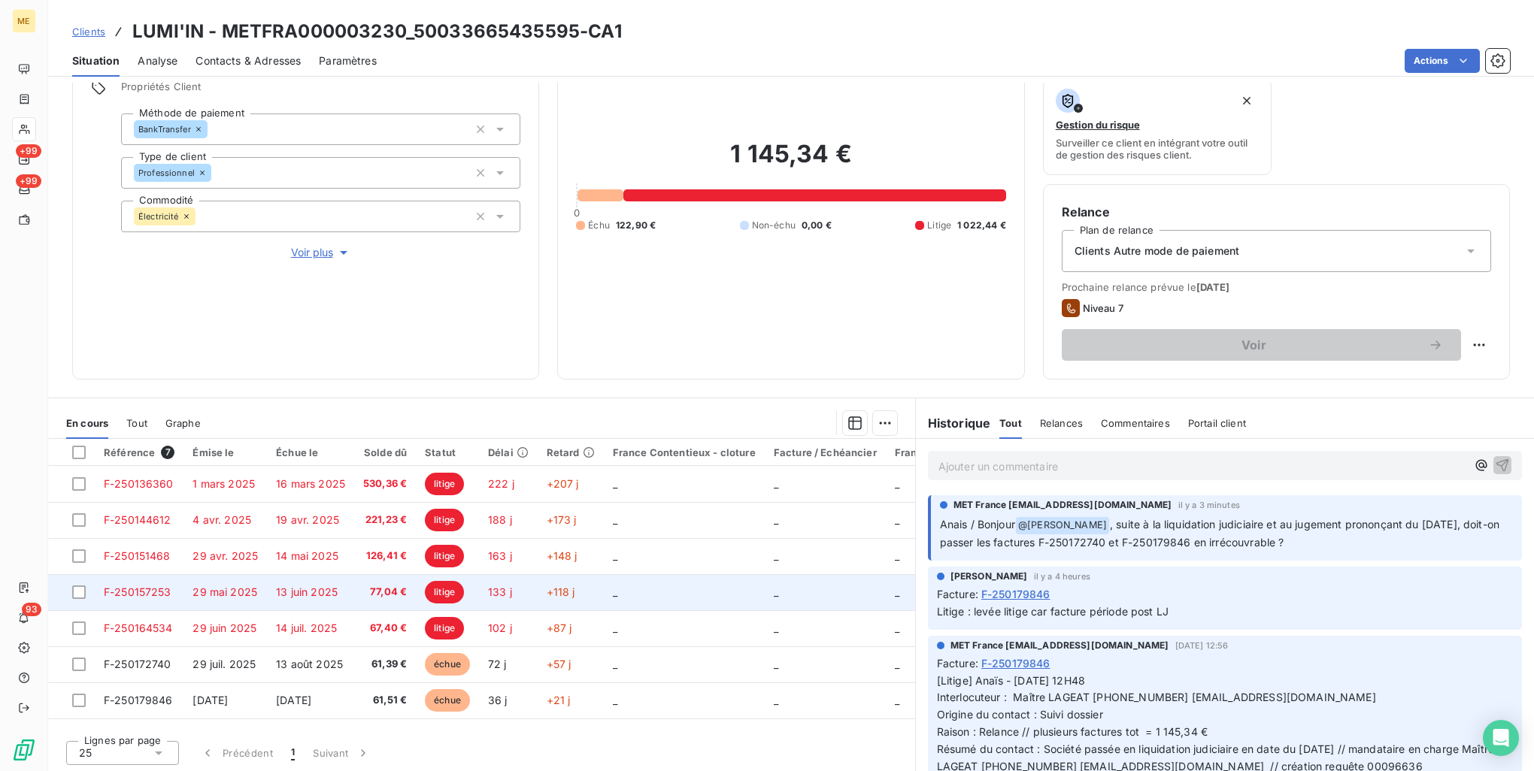
scroll to position [120, 0]
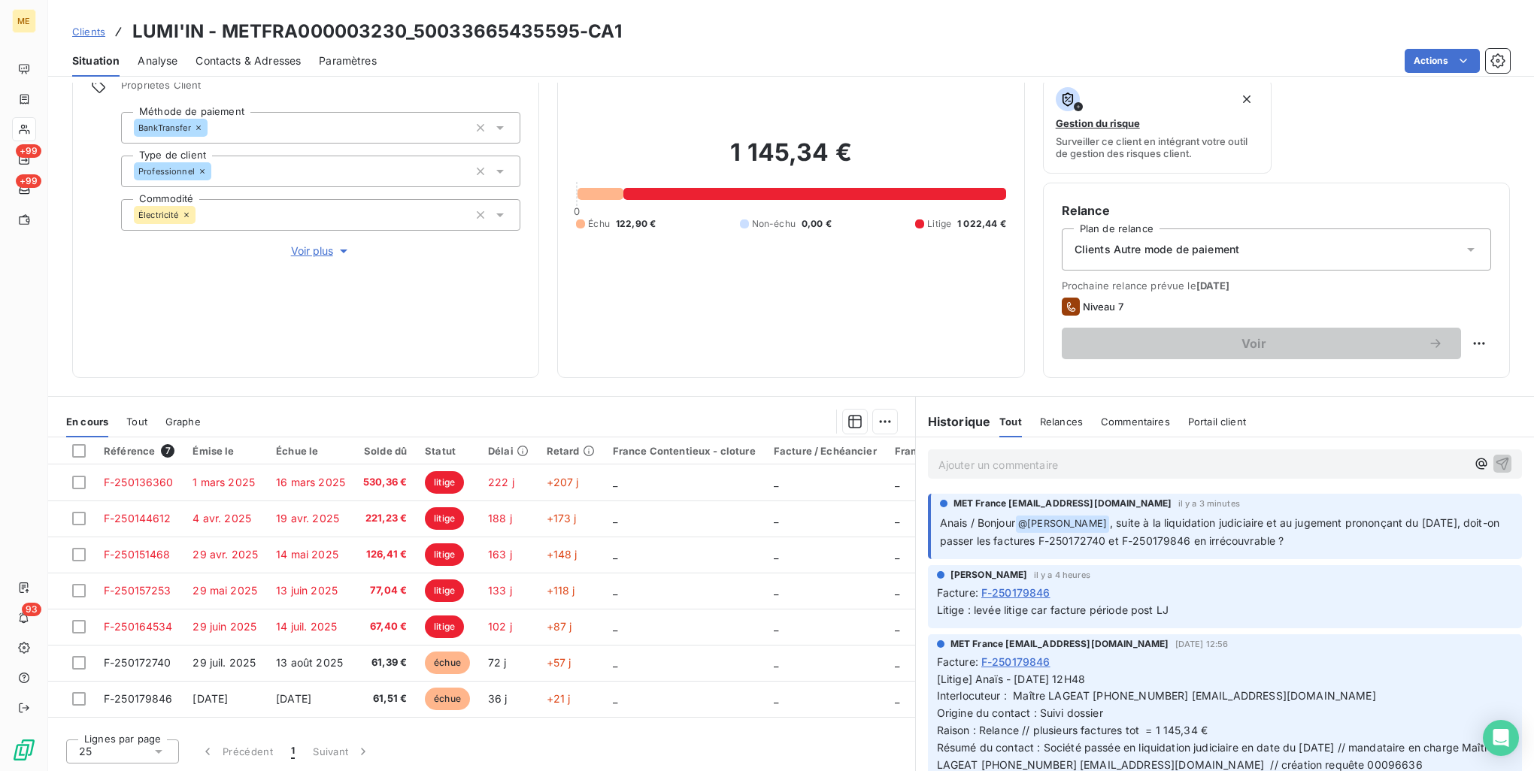
click at [1086, 464] on p "Ajouter un commentaire ﻿" at bounding box center [1202, 465] width 528 height 19
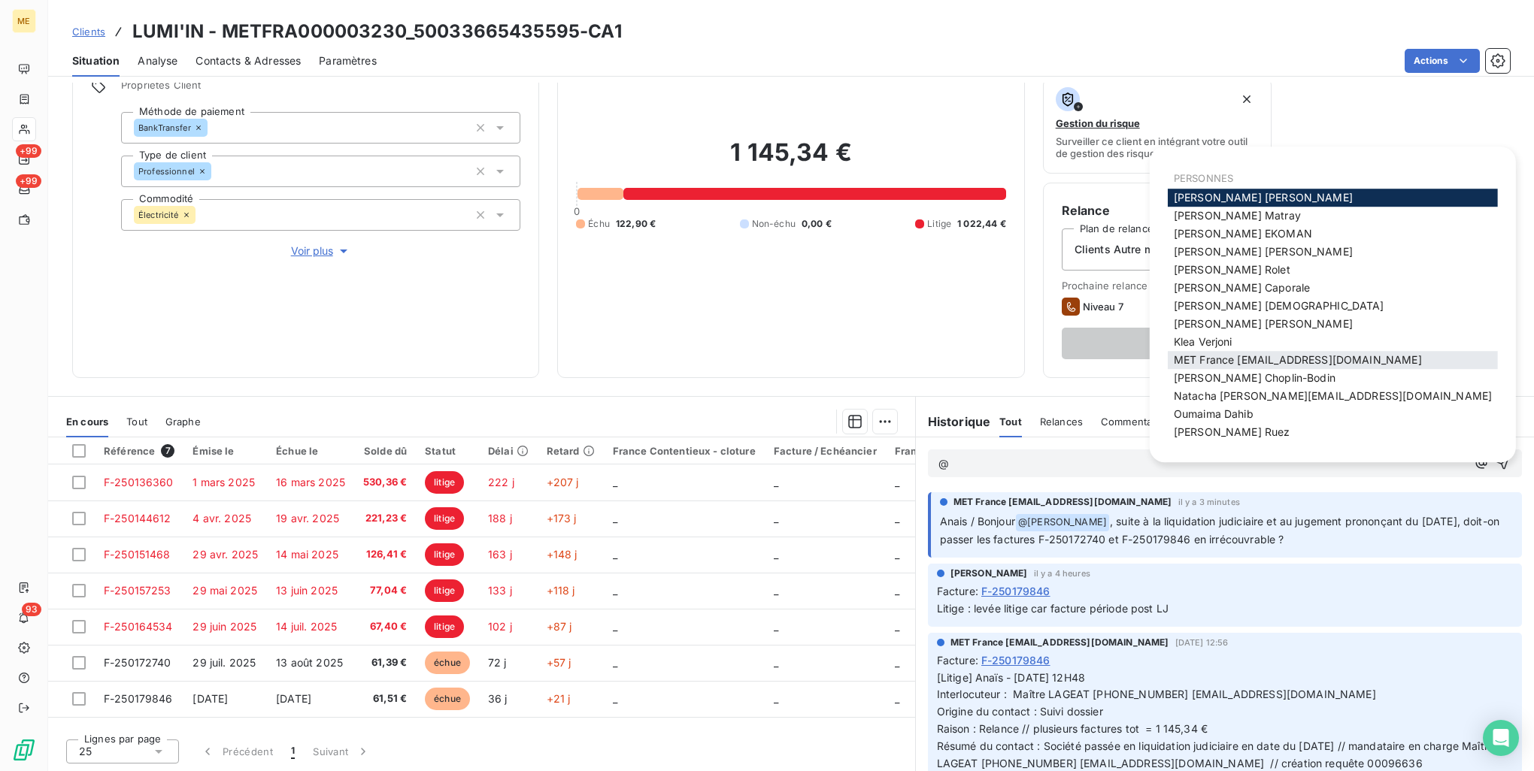
click at [1186, 359] on span "MET France met-france@recouvrement.met.com" at bounding box center [1298, 359] width 248 height 13
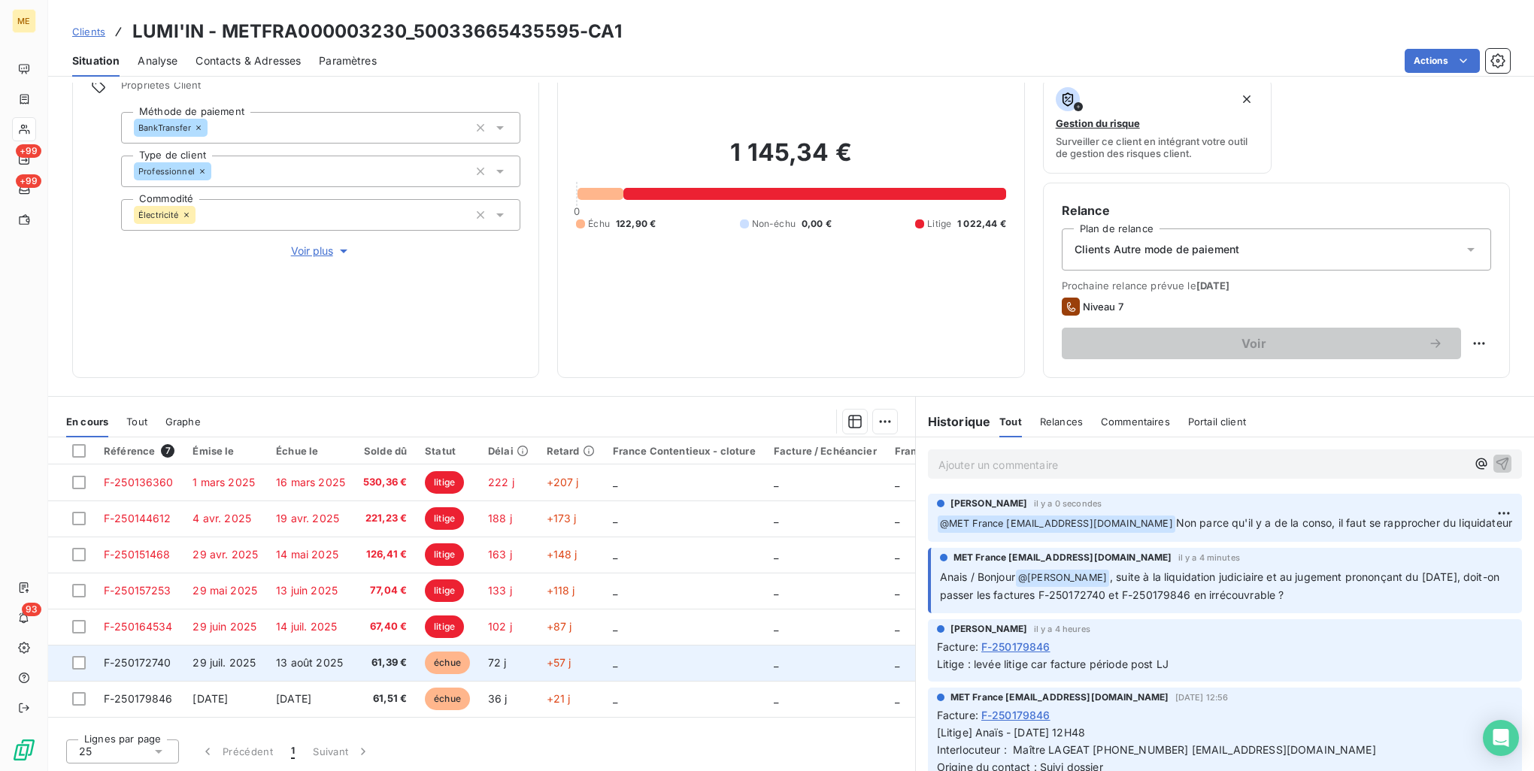
click at [363, 662] on span "61,39 €" at bounding box center [385, 663] width 44 height 15
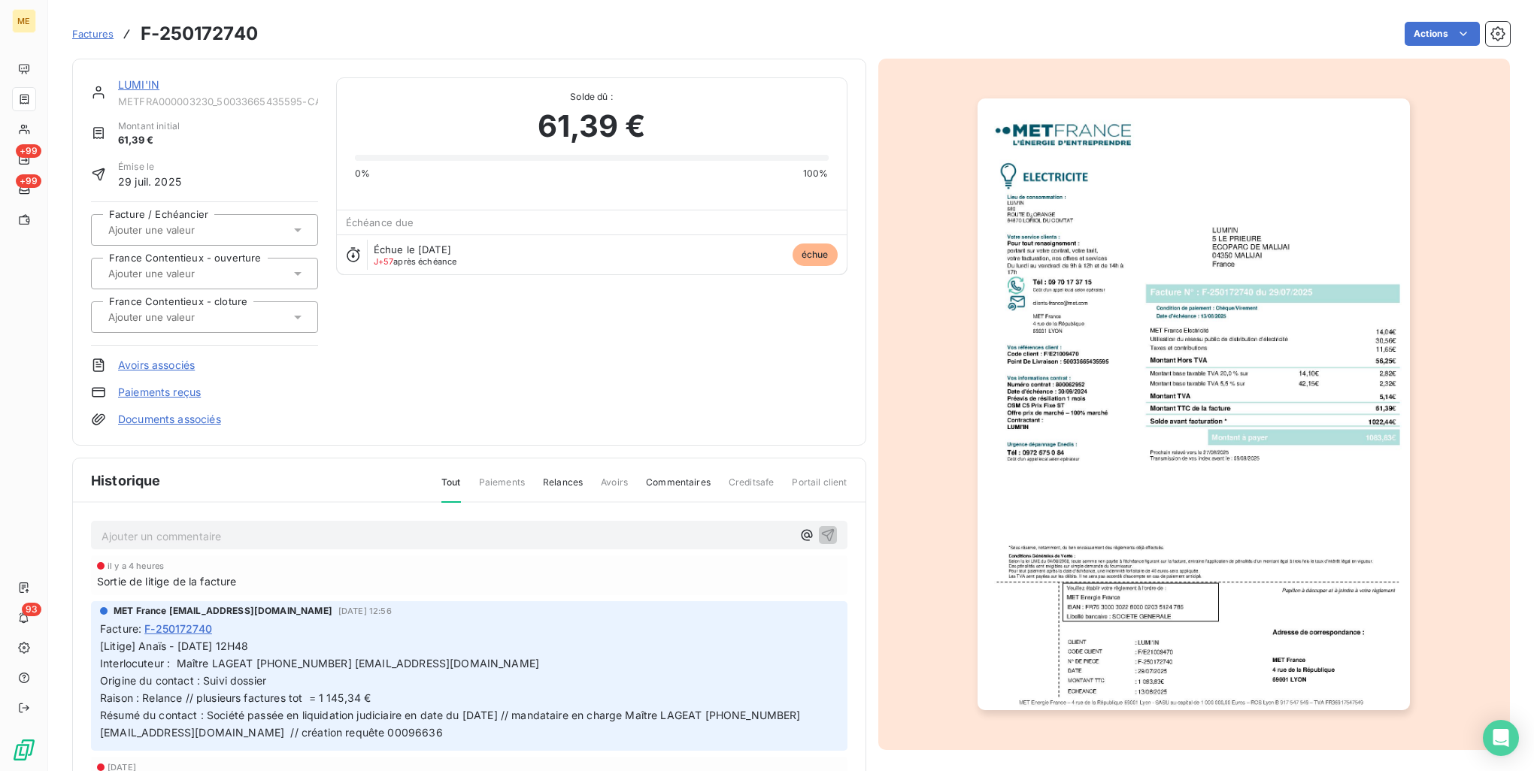
click at [1104, 380] on img "button" at bounding box center [1193, 404] width 432 height 612
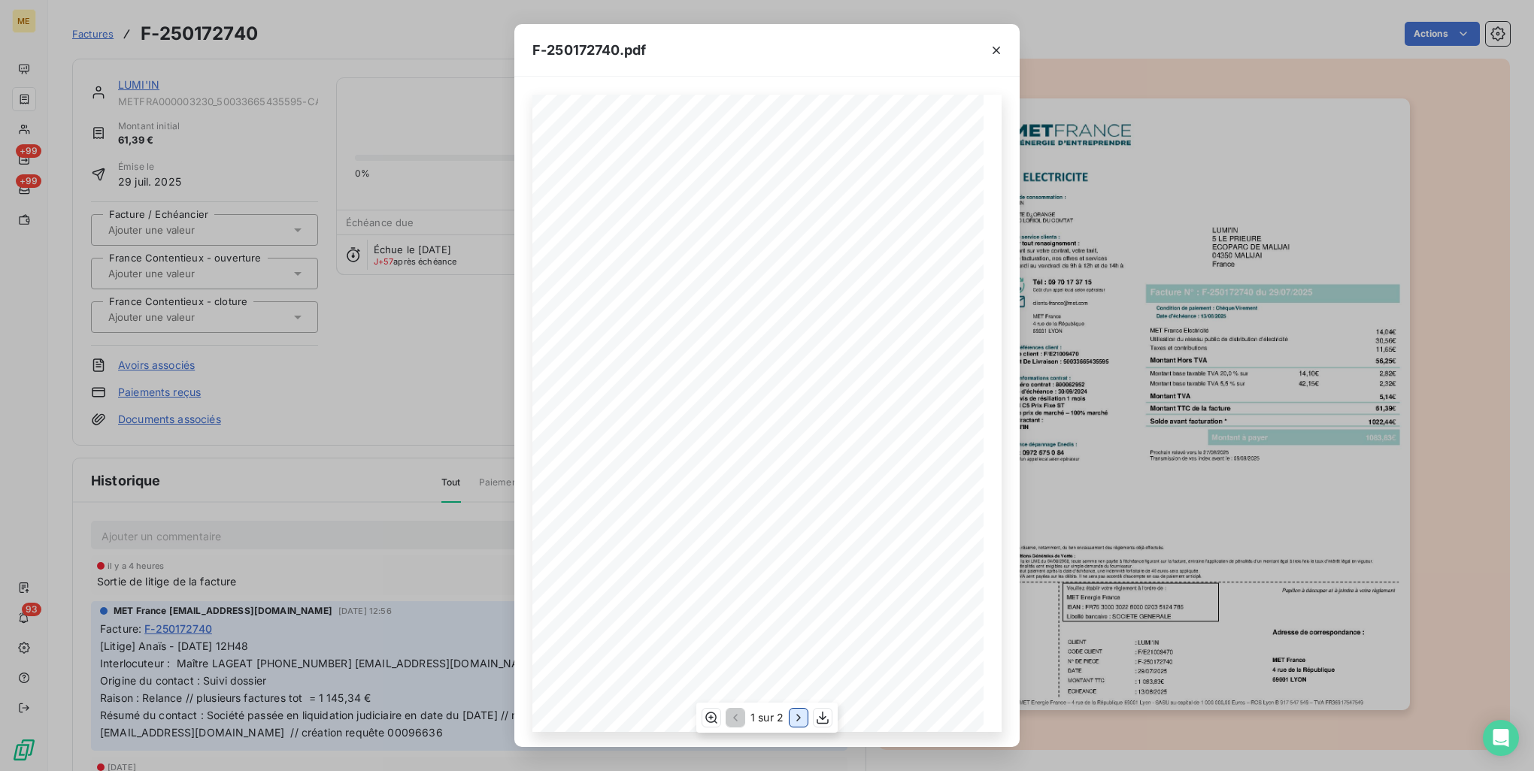
click at [795, 721] on icon "button" at bounding box center [798, 717] width 15 height 15
click at [1001, 48] on icon "button" at bounding box center [996, 50] width 15 height 15
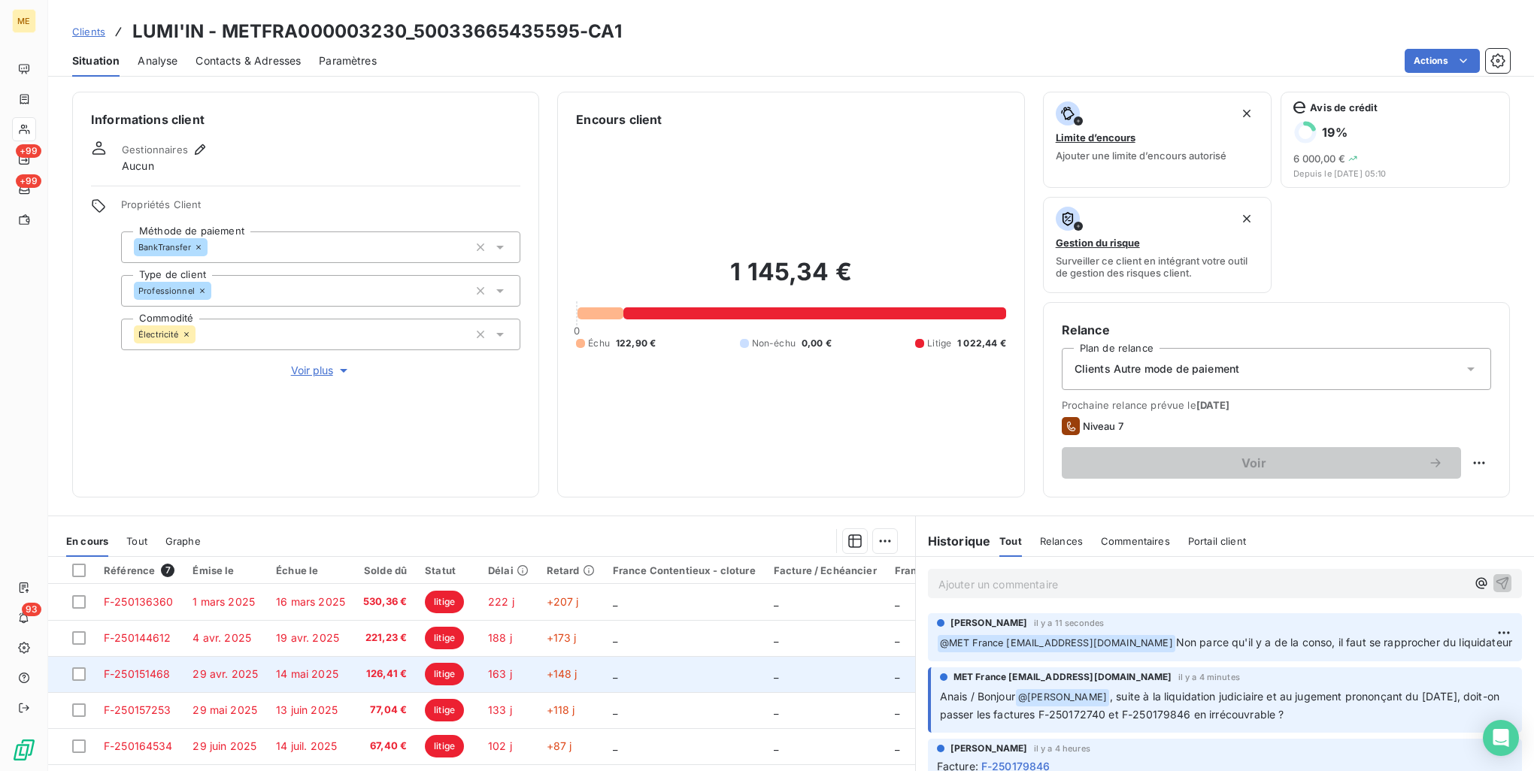
scroll to position [120, 0]
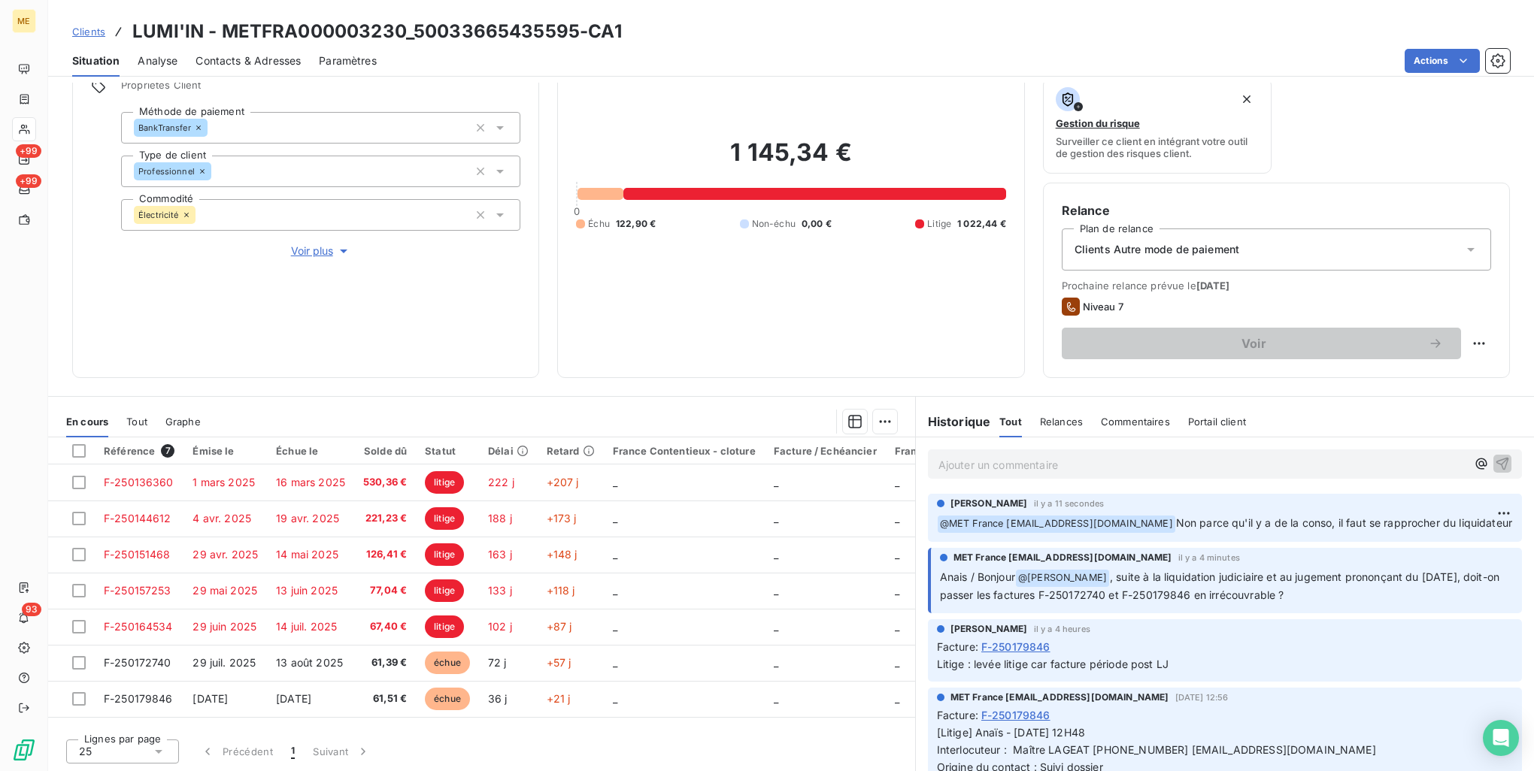
drag, startPoint x: 1171, startPoint y: 524, endPoint x: 1340, endPoint y: 548, distance: 170.9
click at [1340, 533] on p "﻿ @ MET France met-france@recouvrement.met.com Non parce qu'il y a de la conso,…" at bounding box center [1225, 524] width 576 height 18
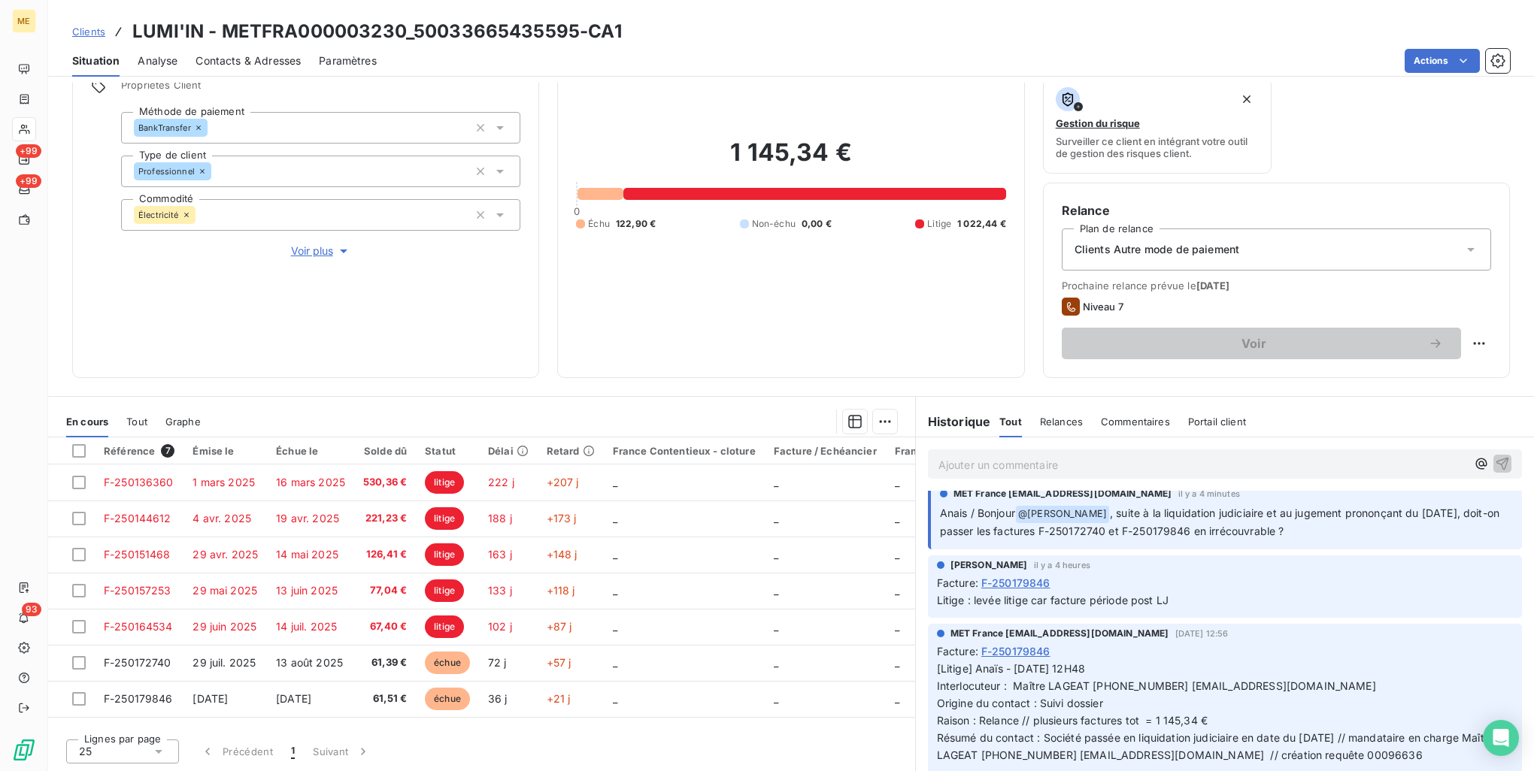
scroll to position [226, 0]
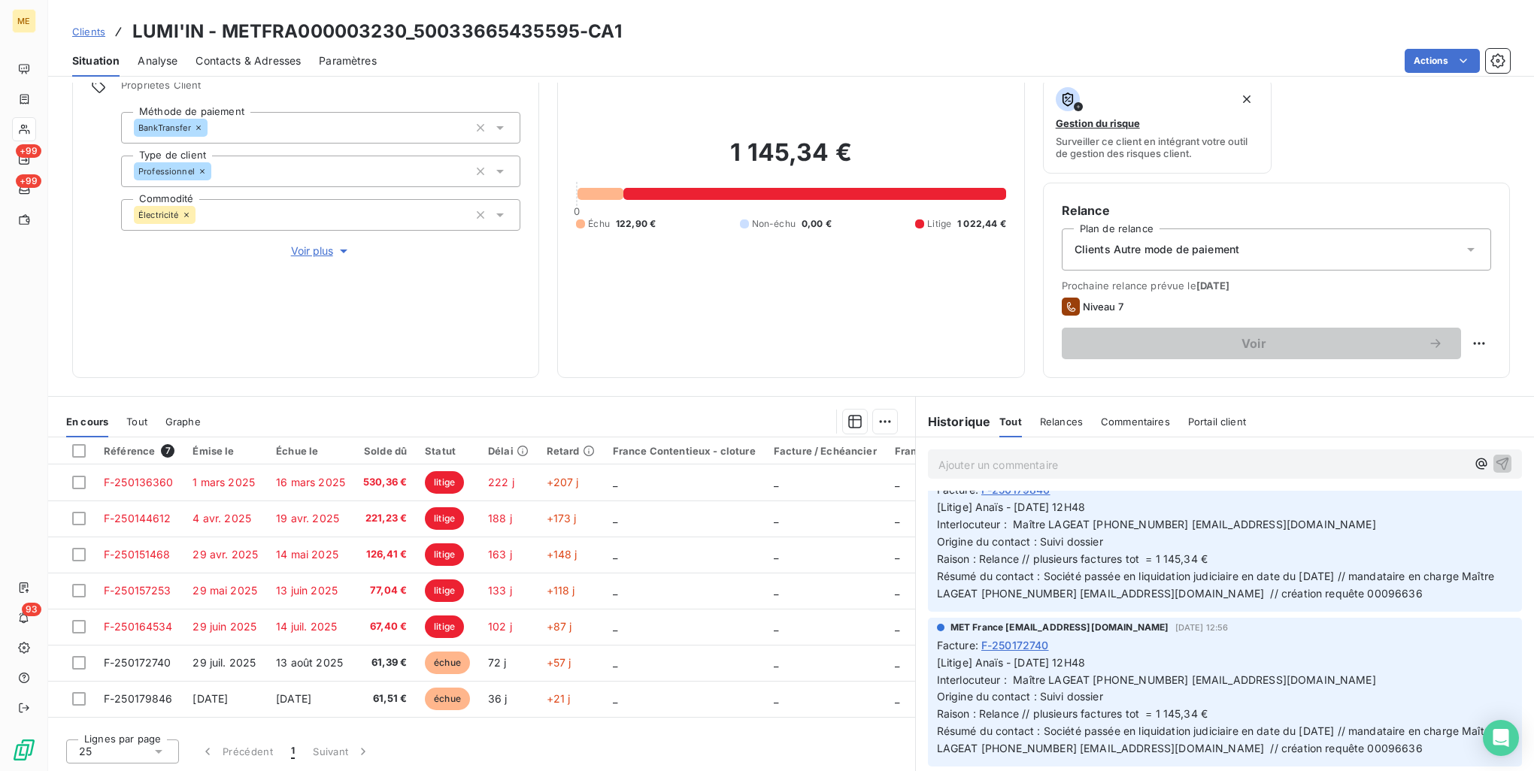
drag, startPoint x: 1265, startPoint y: 594, endPoint x: 1474, endPoint y: 610, distance: 209.6
click at [1474, 602] on p "[Litige] Anaïs - 05/09/2025 - 12H48 Interlocuteur : Maître LAGEAT 0492707003 co…" at bounding box center [1225, 550] width 576 height 103
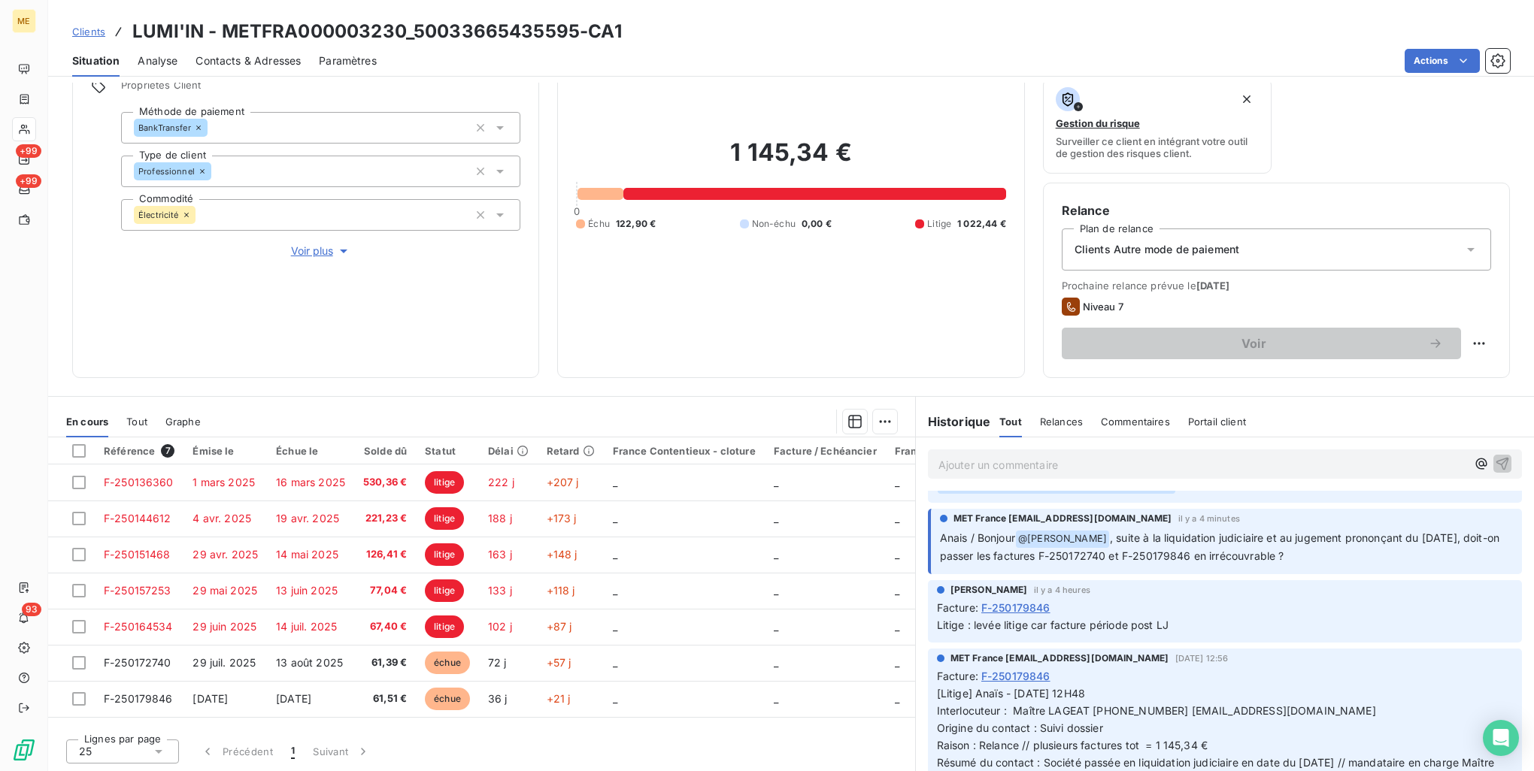
scroll to position [0, 0]
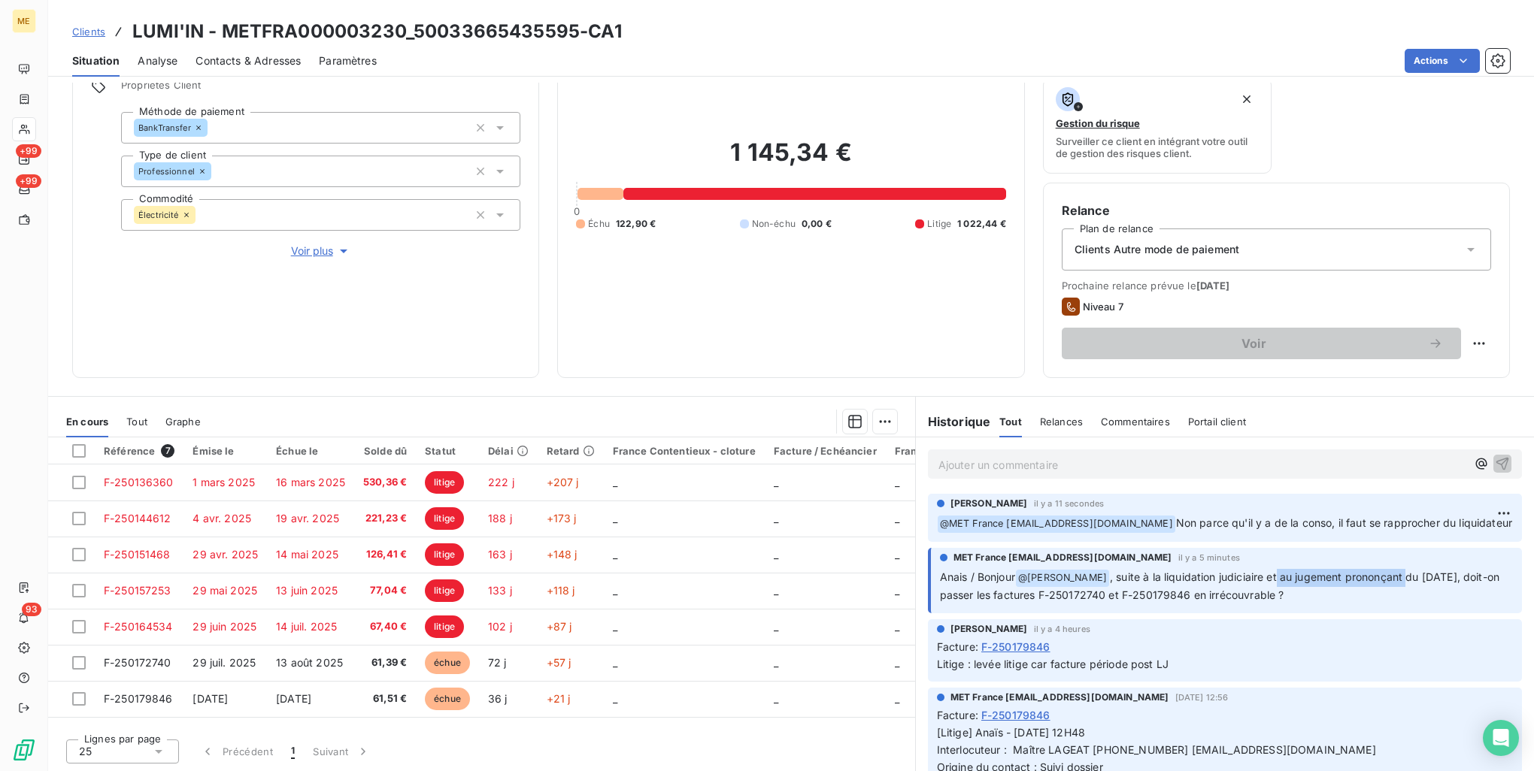
drag, startPoint x: 1274, startPoint y: 591, endPoint x: 1404, endPoint y: 592, distance: 130.1
click at [1404, 592] on span ", suite à la liquidation judiciaire et au jugement prononçant du 03/06/2025, do…" at bounding box center [1221, 586] width 563 height 31
click at [1190, 601] on span ", suite à la liquidation judiciaire et au jugement prononçant du 03/06/2025, do…" at bounding box center [1221, 586] width 563 height 31
click at [1477, 509] on html "ME +99 +99 93 Clients LUMI'IN - METFRA000003230_50033665435595-CA1 Situation An…" at bounding box center [767, 385] width 1534 height 771
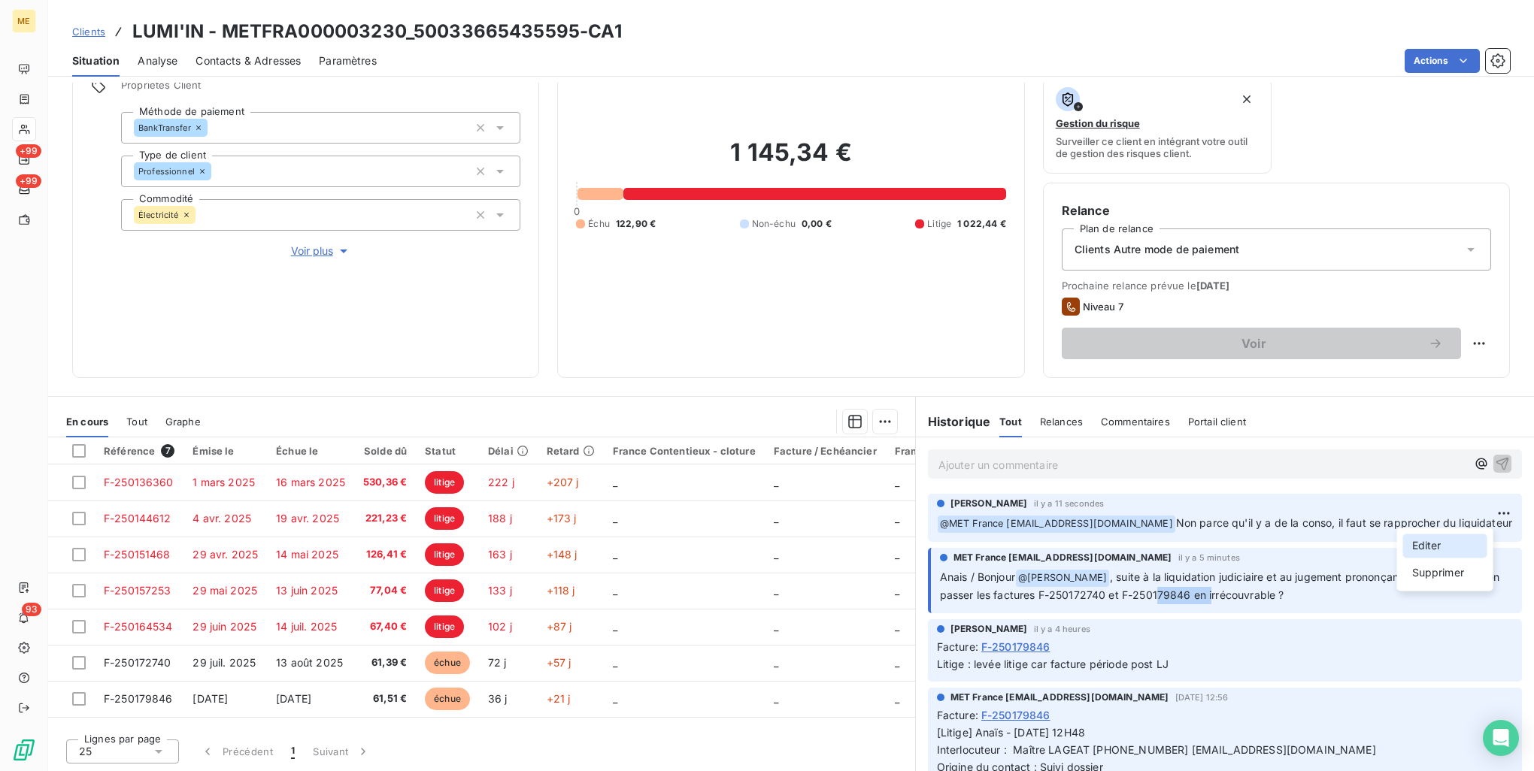
click at [1428, 545] on div "Editer" at bounding box center [1445, 546] width 84 height 24
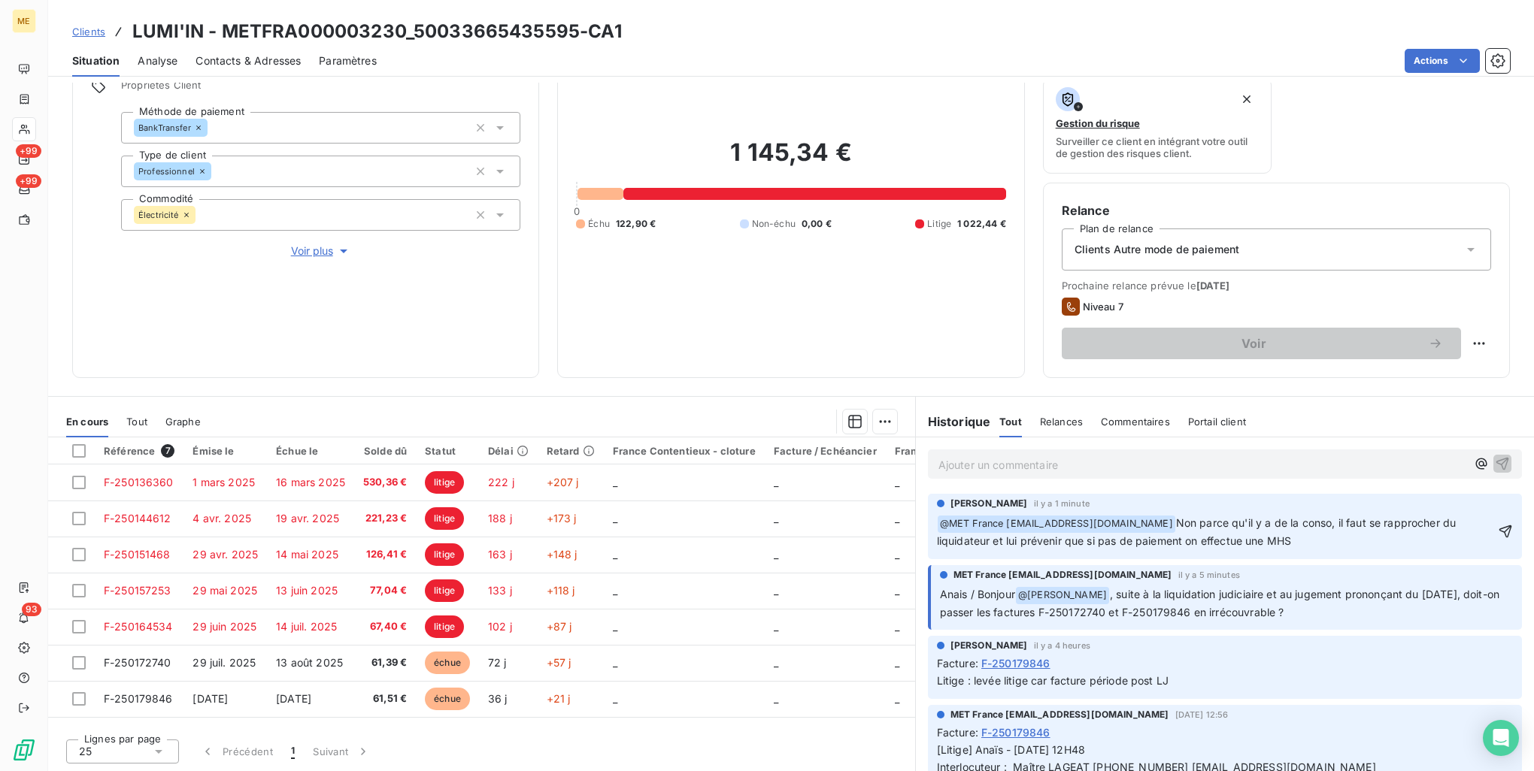
click at [1237, 541] on span "Non parce qu'il y a de la conso, il faut se rapprocher du liquidateur et lui pr…" at bounding box center [1198, 532] width 523 height 31
click at [1308, 543] on p "﻿ @ MET France met-france@recouvrement.met.com ﻿ Non parce qu'il y a de la cons…" at bounding box center [1216, 532] width 558 height 35
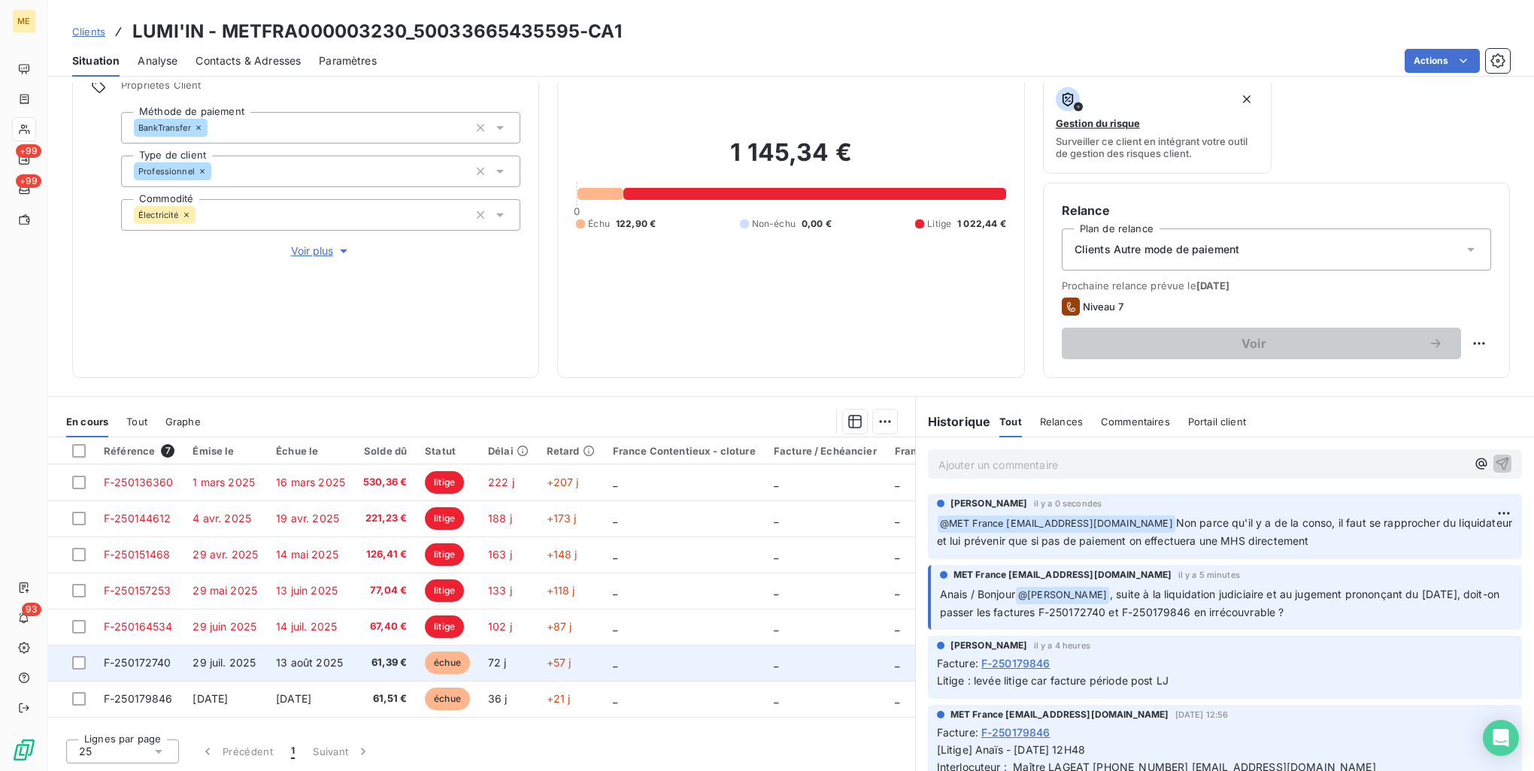
click at [495, 663] on span "72 j" at bounding box center [497, 662] width 19 height 13
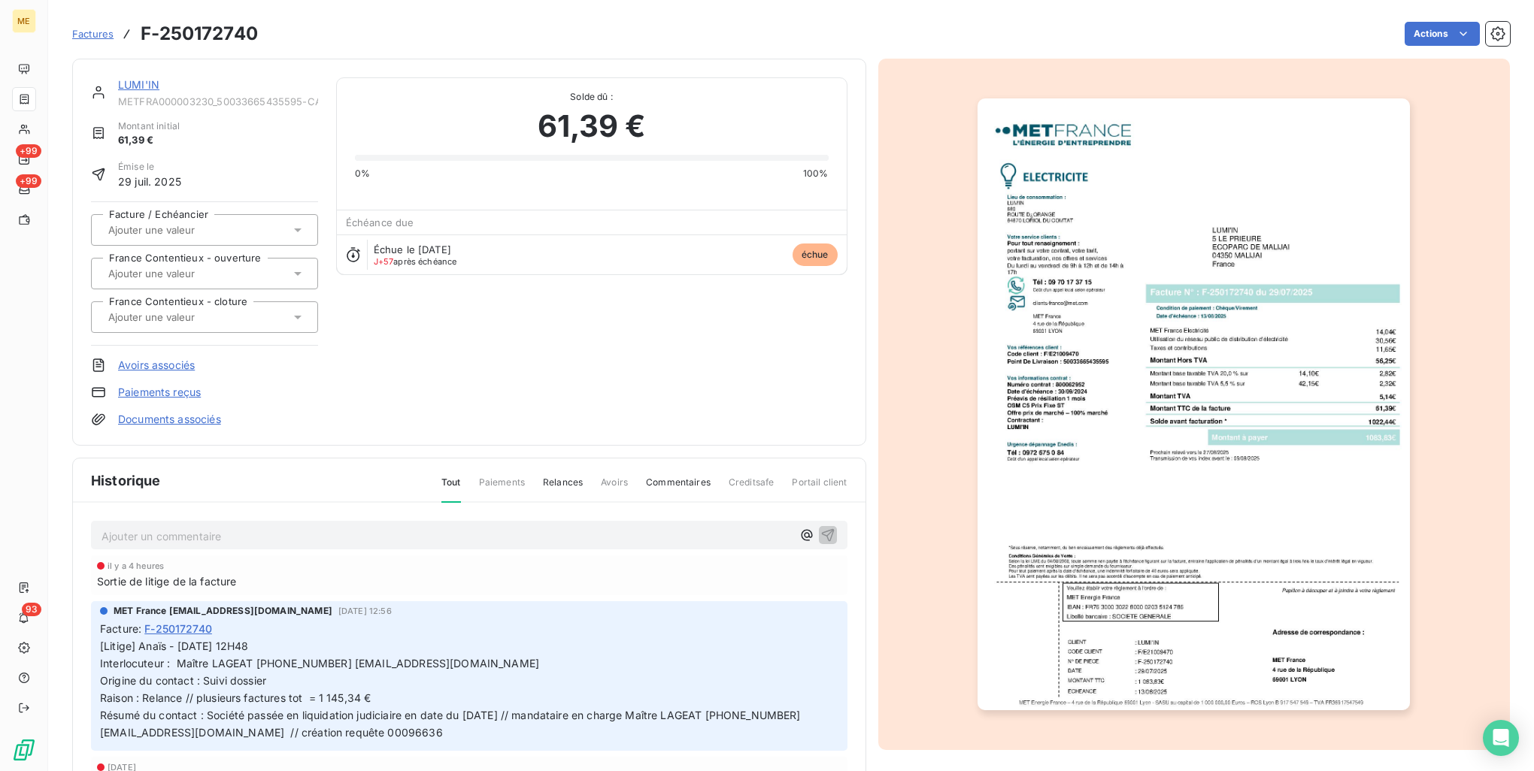
click at [1361, 545] on img "button" at bounding box center [1193, 404] width 432 height 612
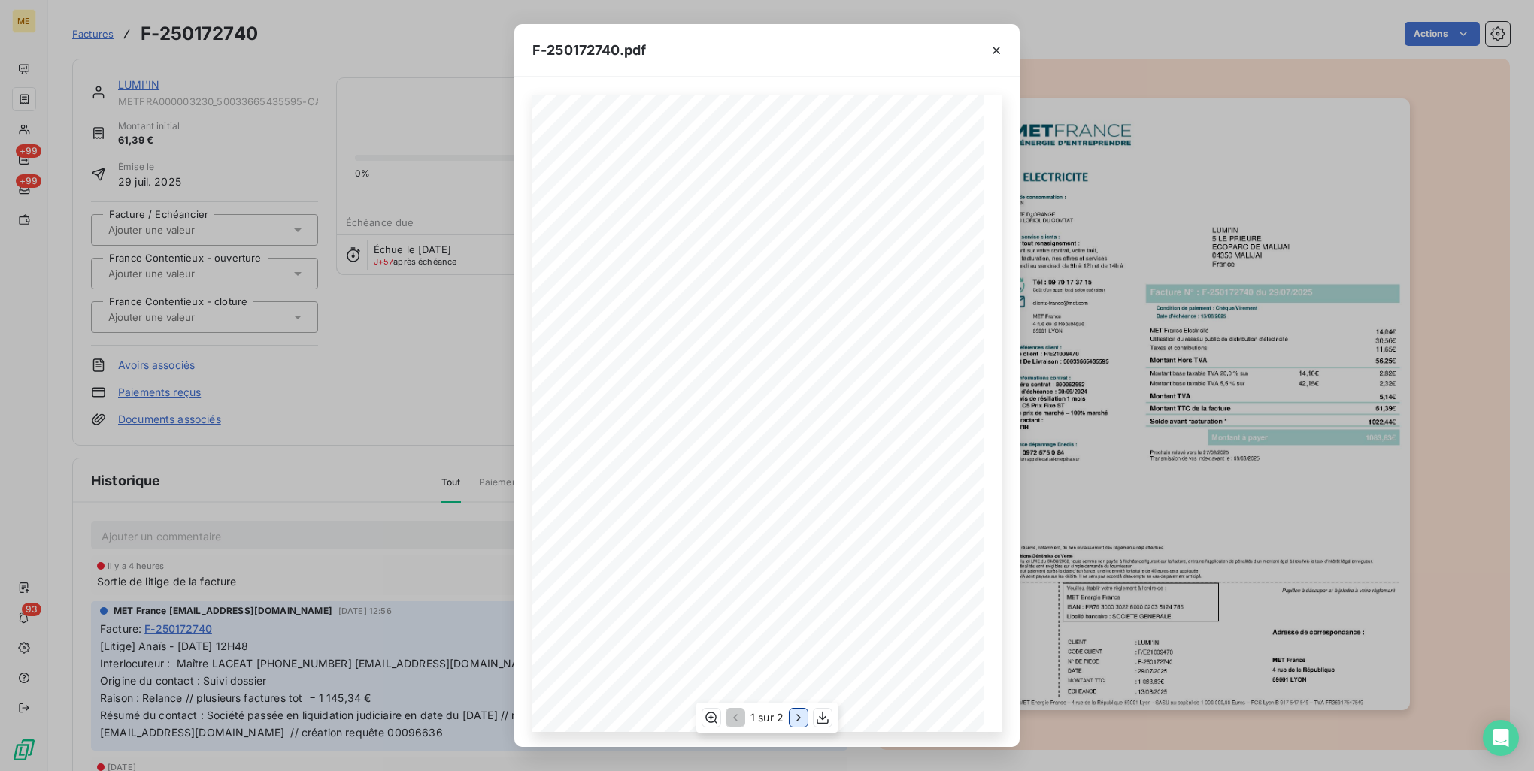
click at [795, 723] on icon "button" at bounding box center [798, 717] width 15 height 15
click at [1435, 368] on div "F-250172740.pdf Détail de votre facture : Document à conserver 10 ans 2/2 Numér…" at bounding box center [767, 385] width 1534 height 771
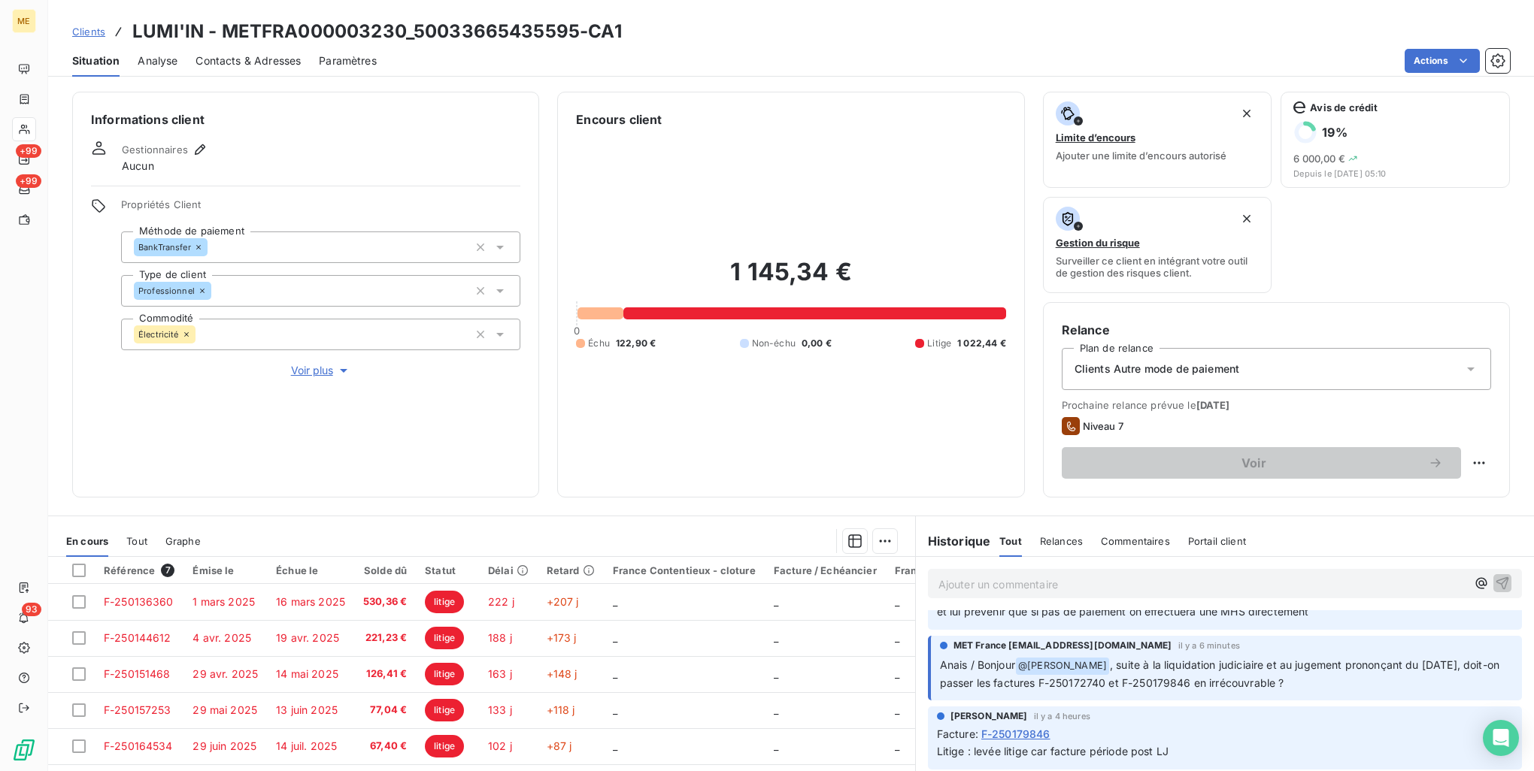
scroll to position [75, 0]
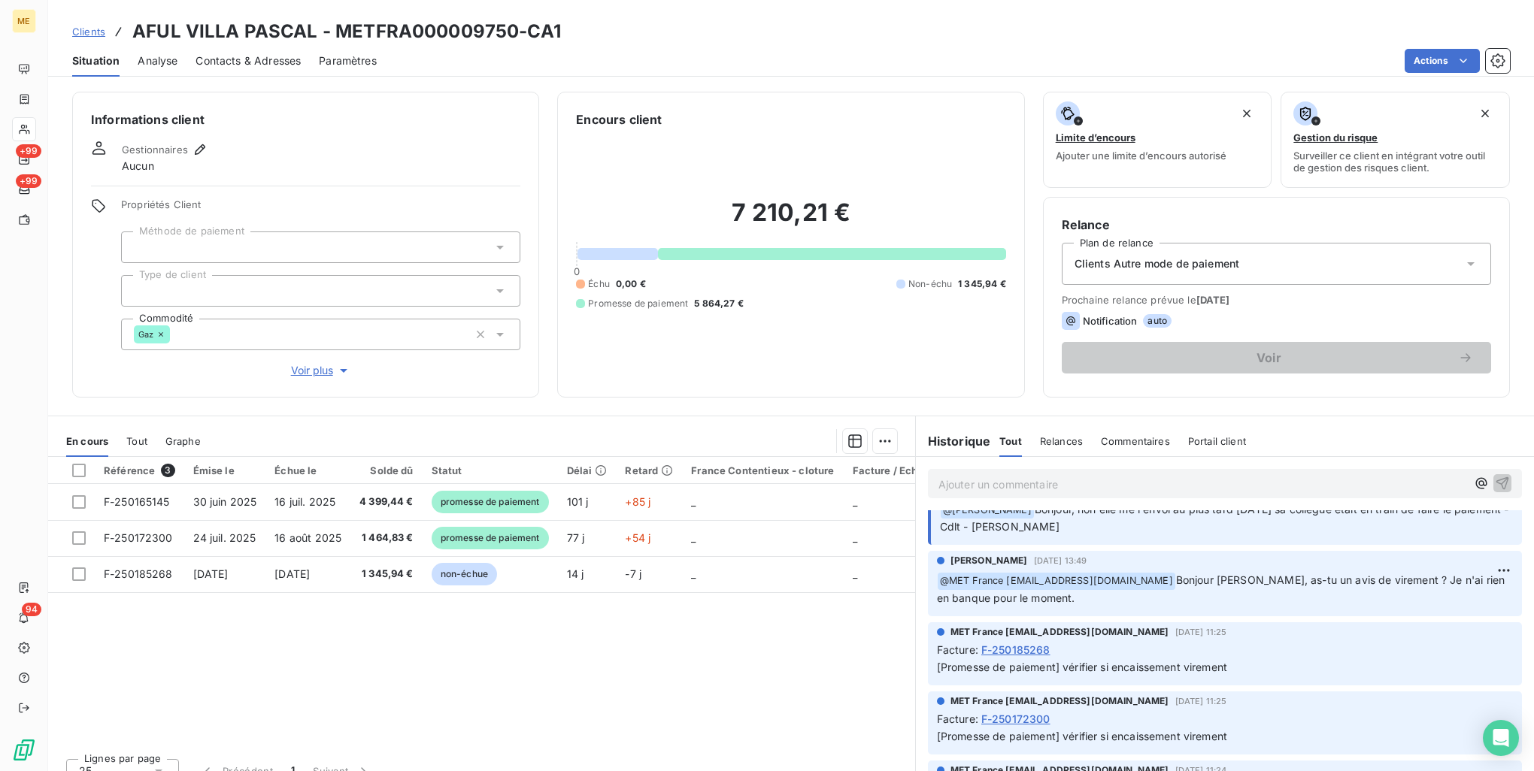
scroll to position [150, 0]
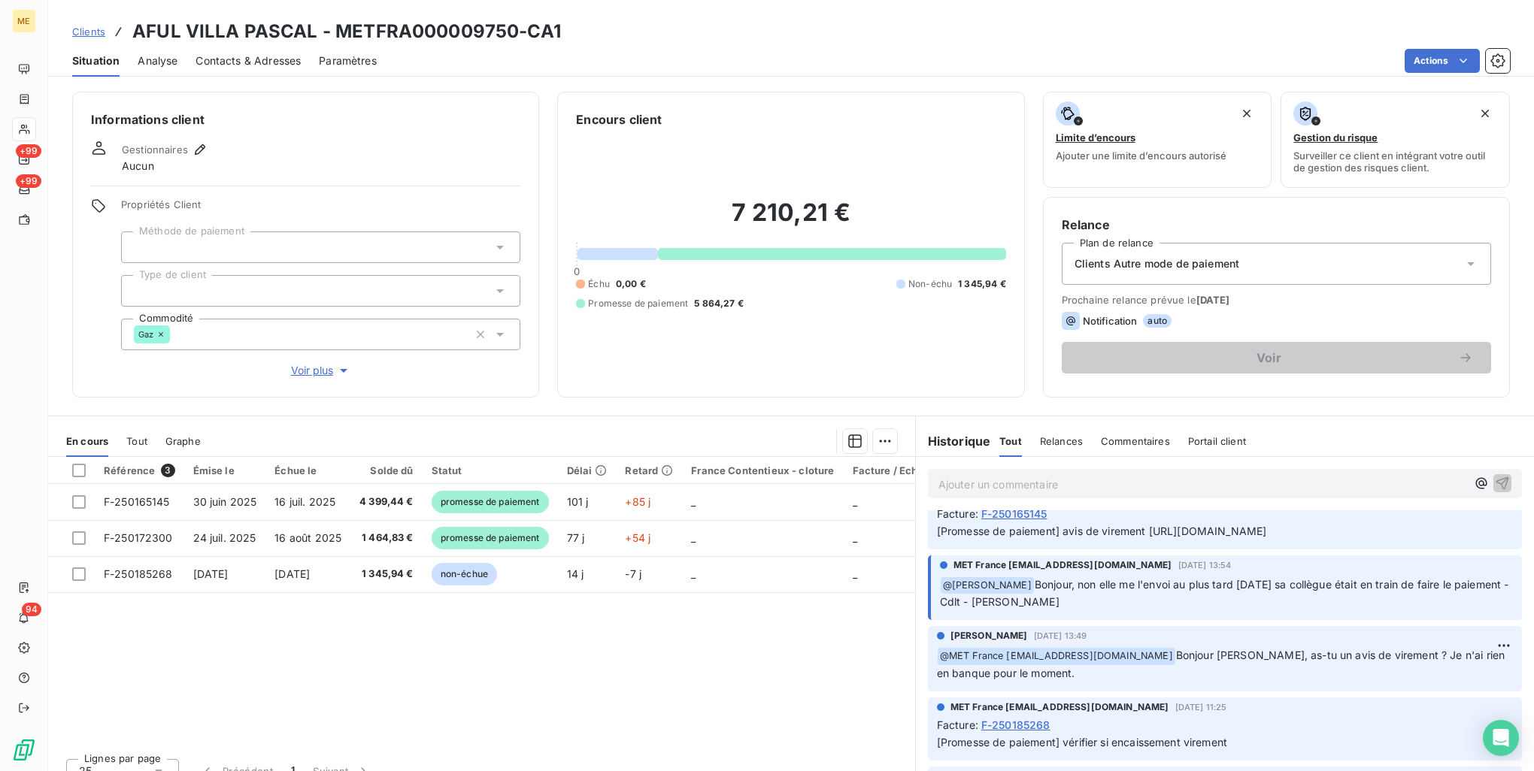
drag, startPoint x: 1329, startPoint y: 603, endPoint x: 919, endPoint y: 585, distance: 410.1
click at [919, 553] on div "MET [GEOGRAPHIC_DATA] [EMAIL_ADDRESS][DOMAIN_NAME] il y a 7 heures Facture : F-…" at bounding box center [1225, 517] width 618 height 69
drag, startPoint x: 919, startPoint y: 585, endPoint x: 965, endPoint y: 588, distance: 46.0
copy span "[URL][DOMAIN_NAME]"
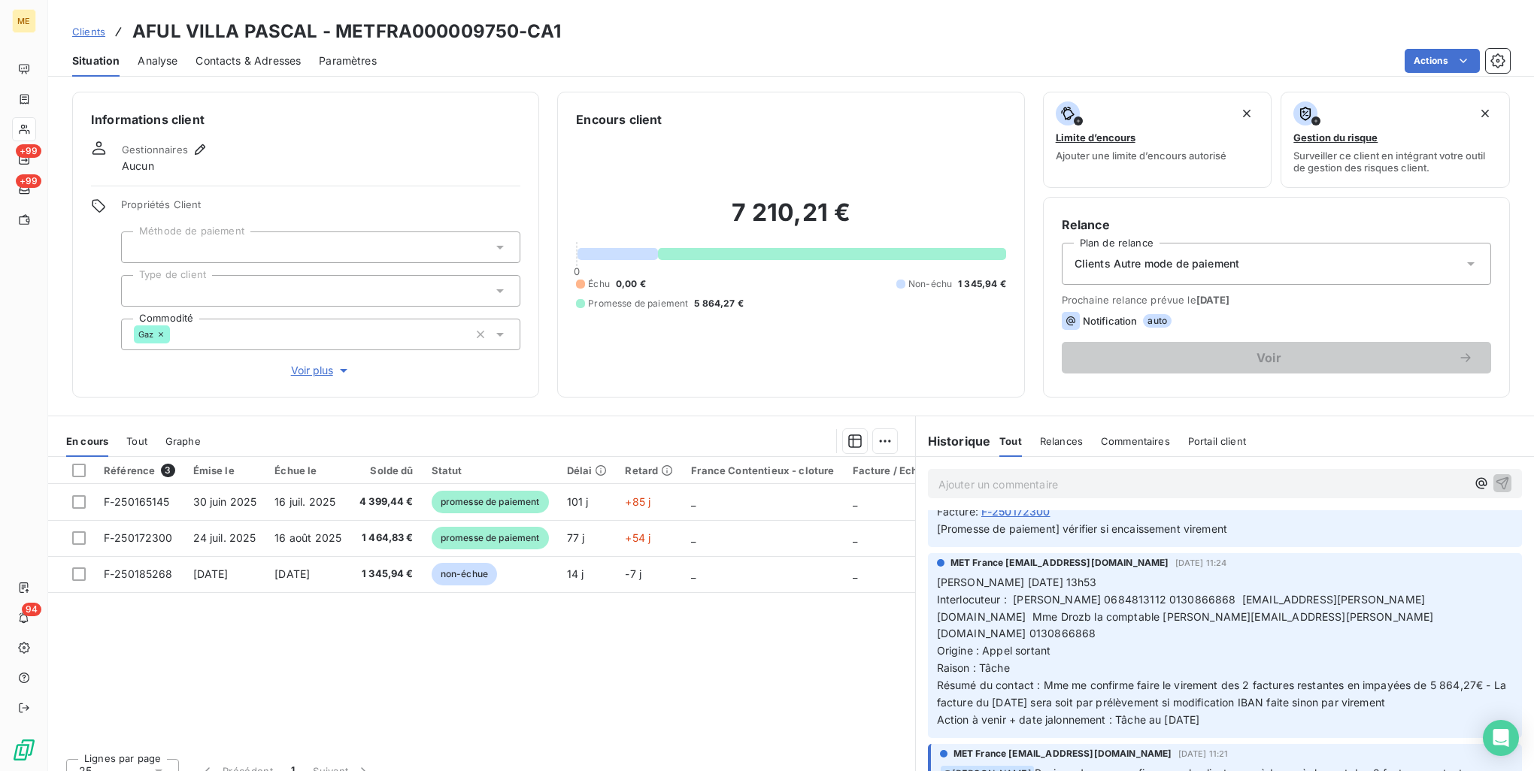
scroll to position [526, 0]
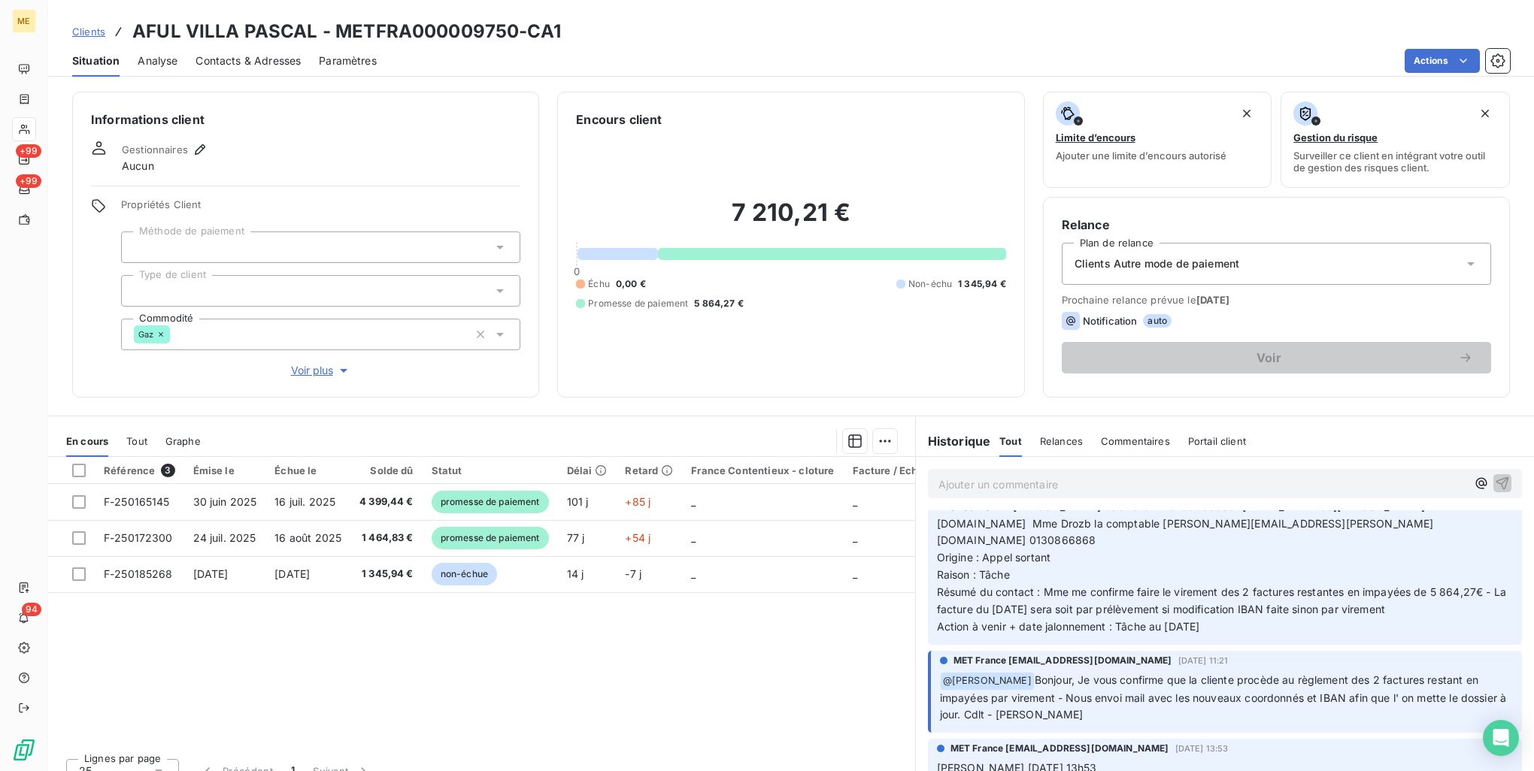
click at [1158, 616] on span "Résumé du contact : Mme me confirme faire le virement des 2 factures restantes …" at bounding box center [1223, 601] width 572 height 30
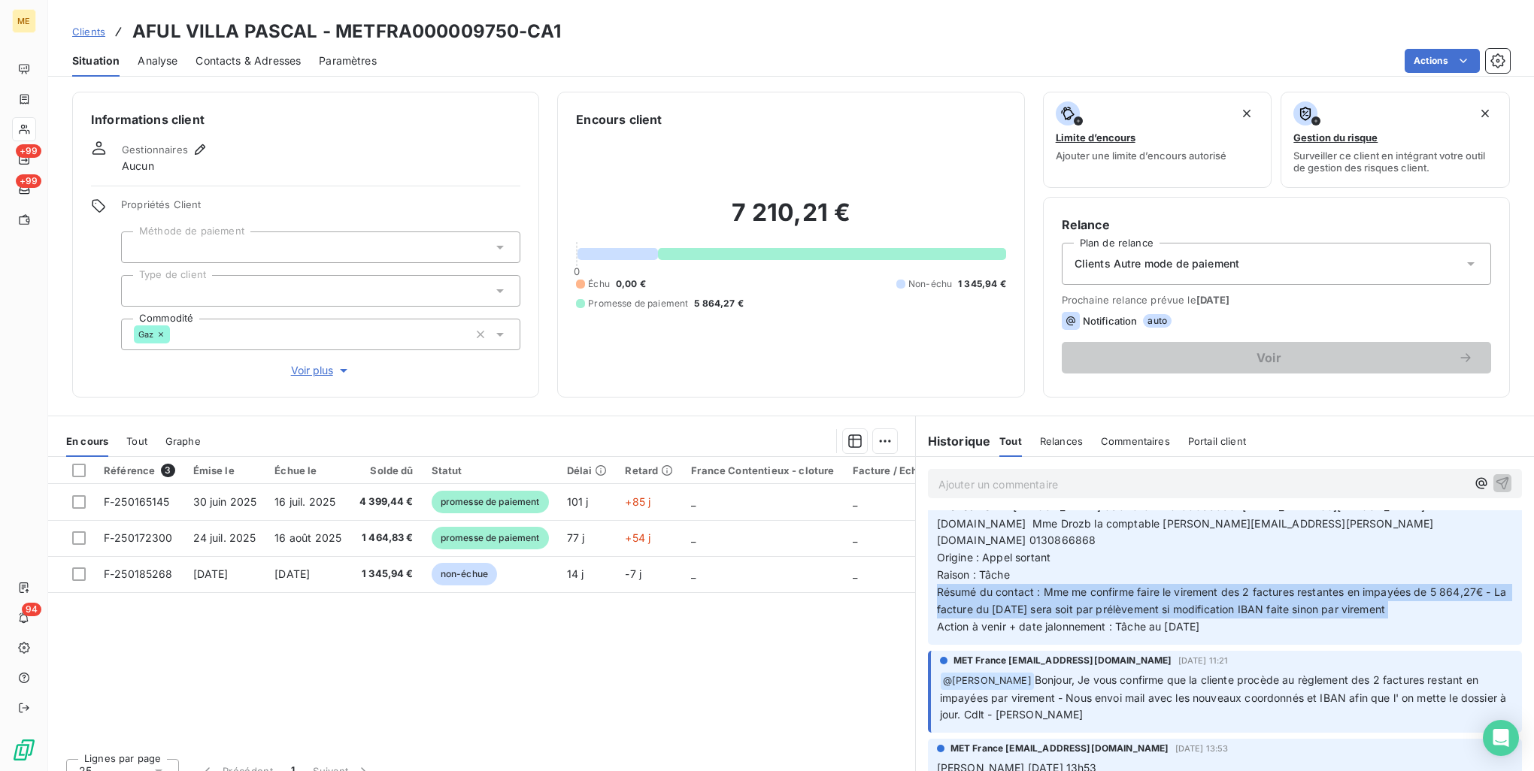
click at [1158, 616] on span "Résumé du contact : Mme me confirme faire le virement des 2 factures restantes …" at bounding box center [1223, 601] width 572 height 30
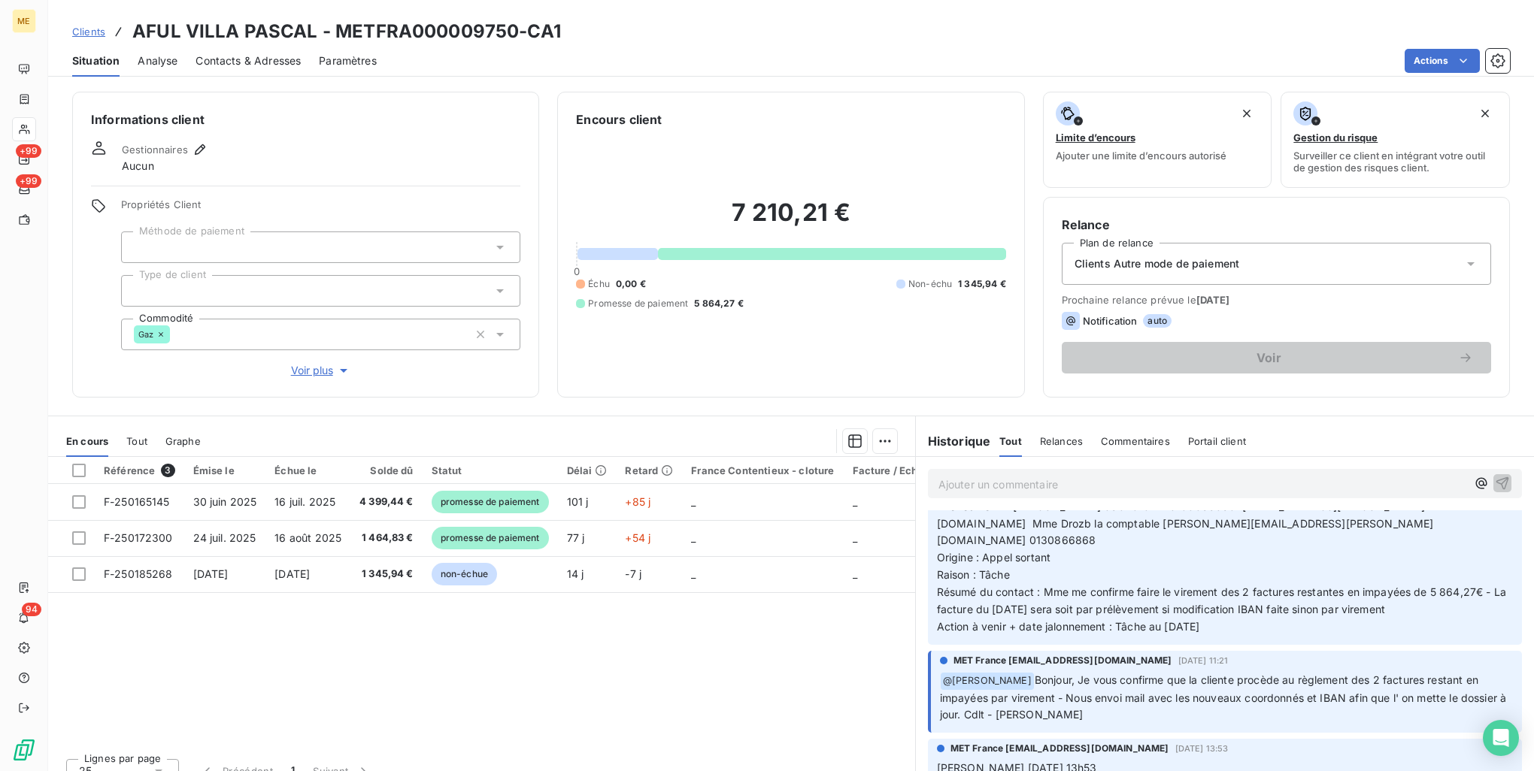
click at [868, 651] on div "Référence 3 Émise le Échue le Solde dû Statut Délai Retard France Contentieux -…" at bounding box center [481, 601] width 867 height 289
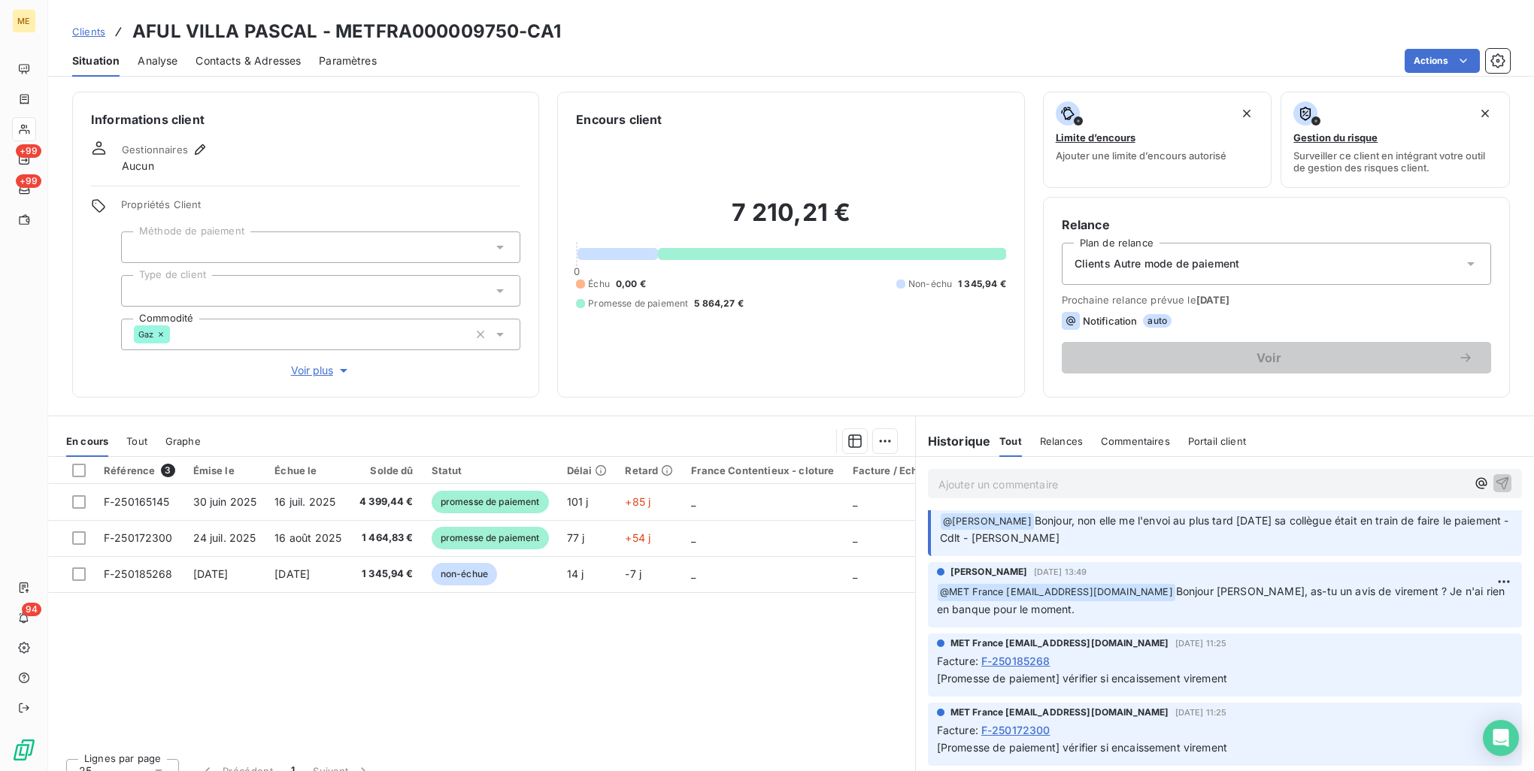
scroll to position [0, 0]
